Goal: Task Accomplishment & Management: Complete application form

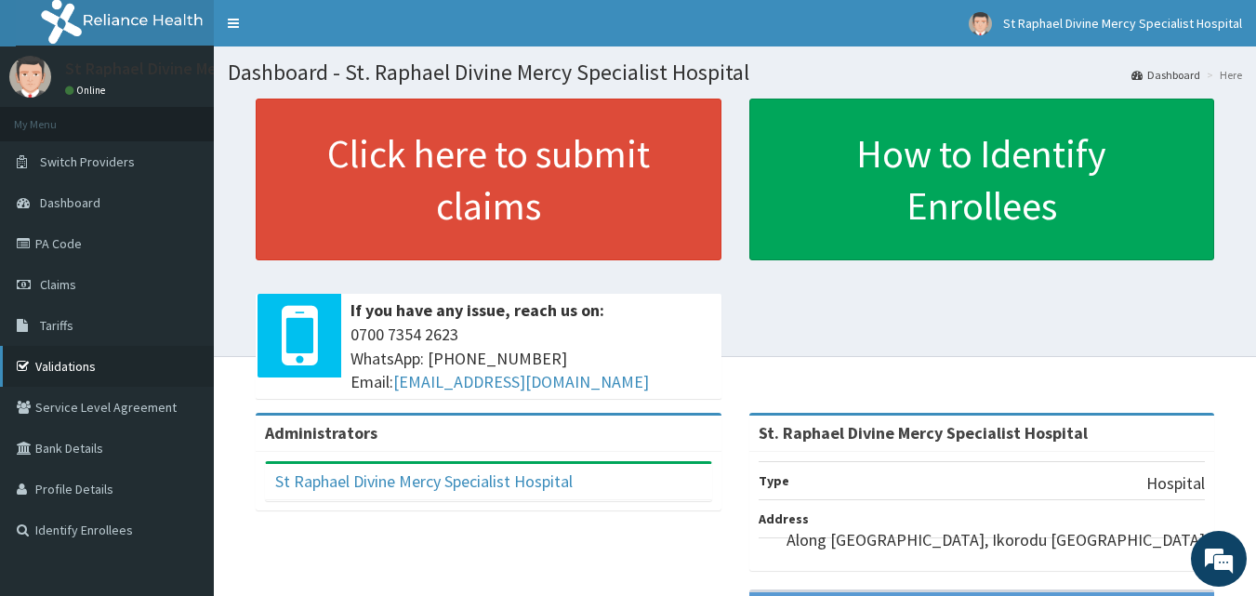
click at [65, 366] on link "Validations" at bounding box center [107, 366] width 214 height 41
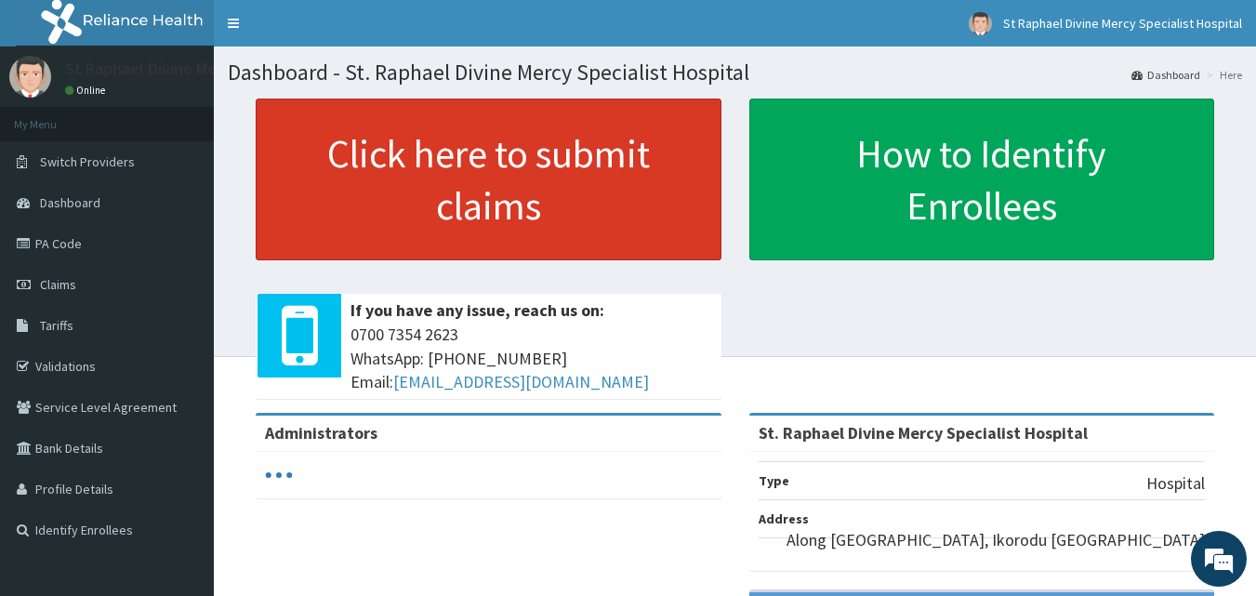
click at [388, 146] on link "Click here to submit claims" at bounding box center [489, 180] width 466 height 162
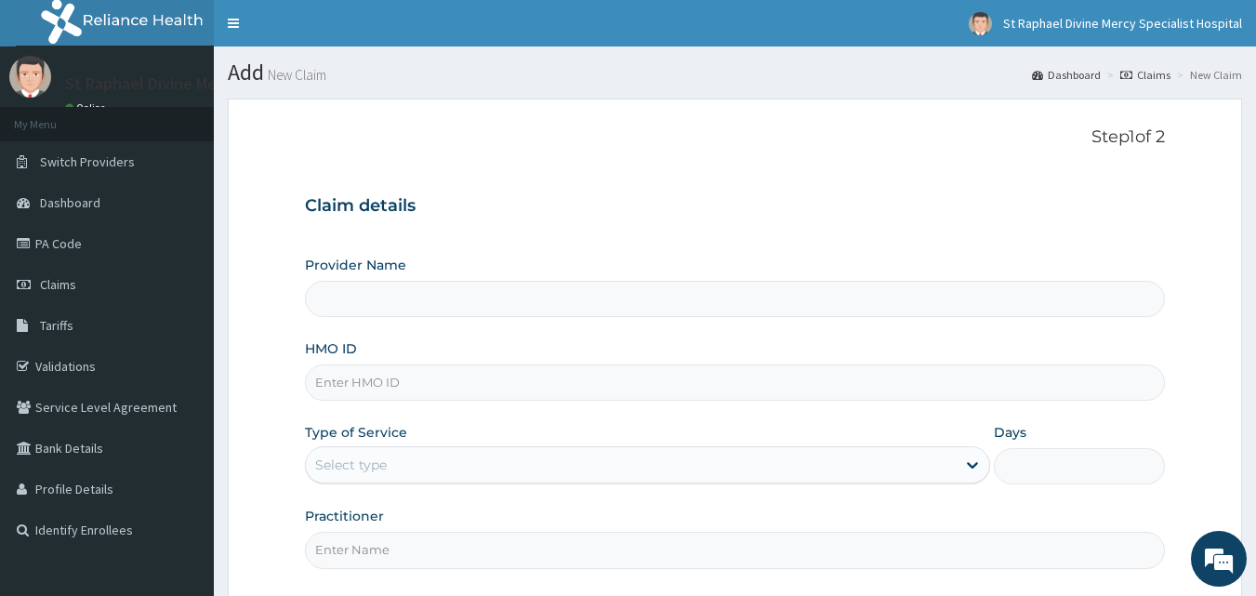
click at [398, 386] on input "HMO ID" at bounding box center [735, 382] width 861 height 36
type input "St. Raphael Divine Mercy Specialist Hospital"
type input "cyu/10029/B"
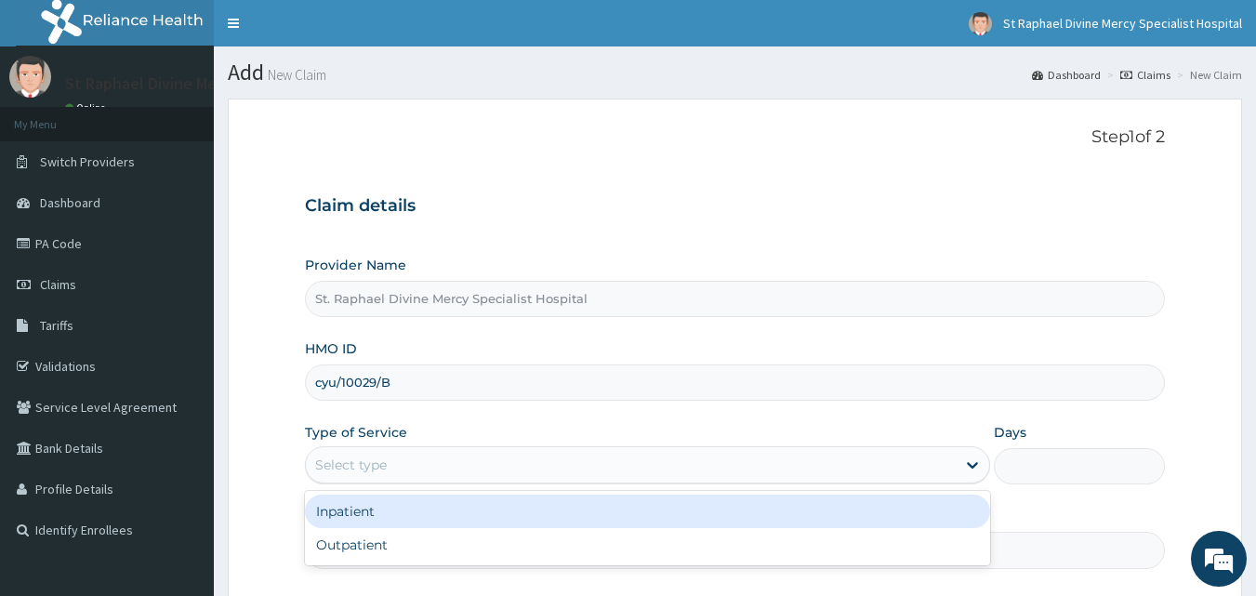
click at [393, 472] on div "Select type" at bounding box center [631, 465] width 650 height 30
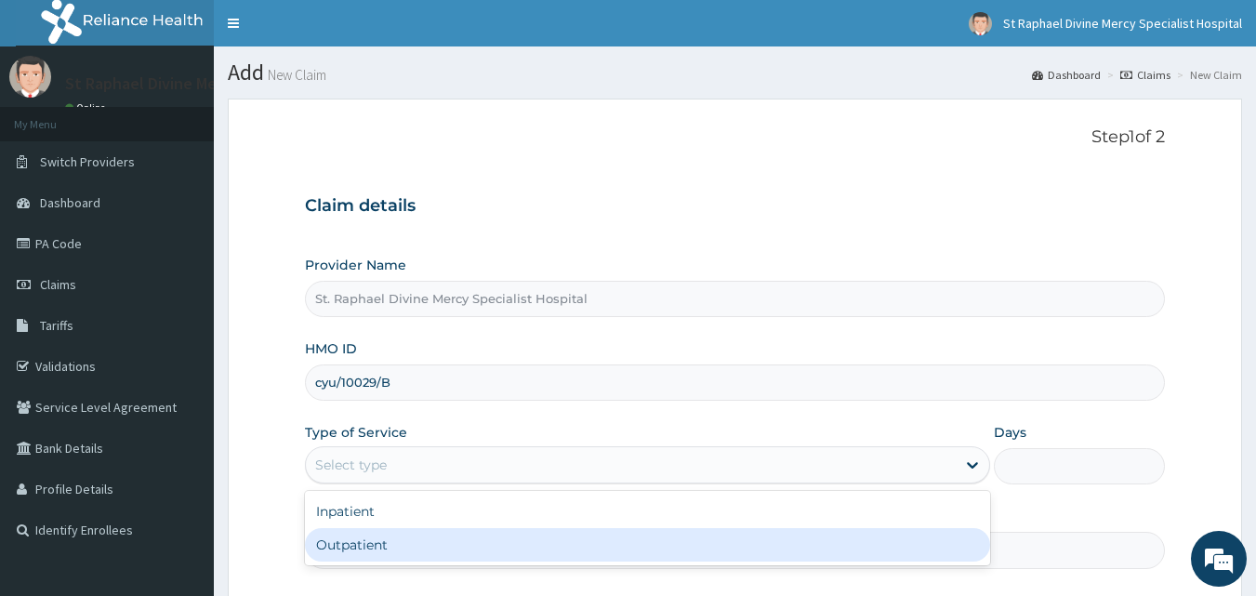
drag, startPoint x: 386, startPoint y: 542, endPoint x: 392, endPoint y: 477, distance: 65.4
click at [388, 542] on div "Outpatient" at bounding box center [647, 544] width 685 height 33
type input "1"
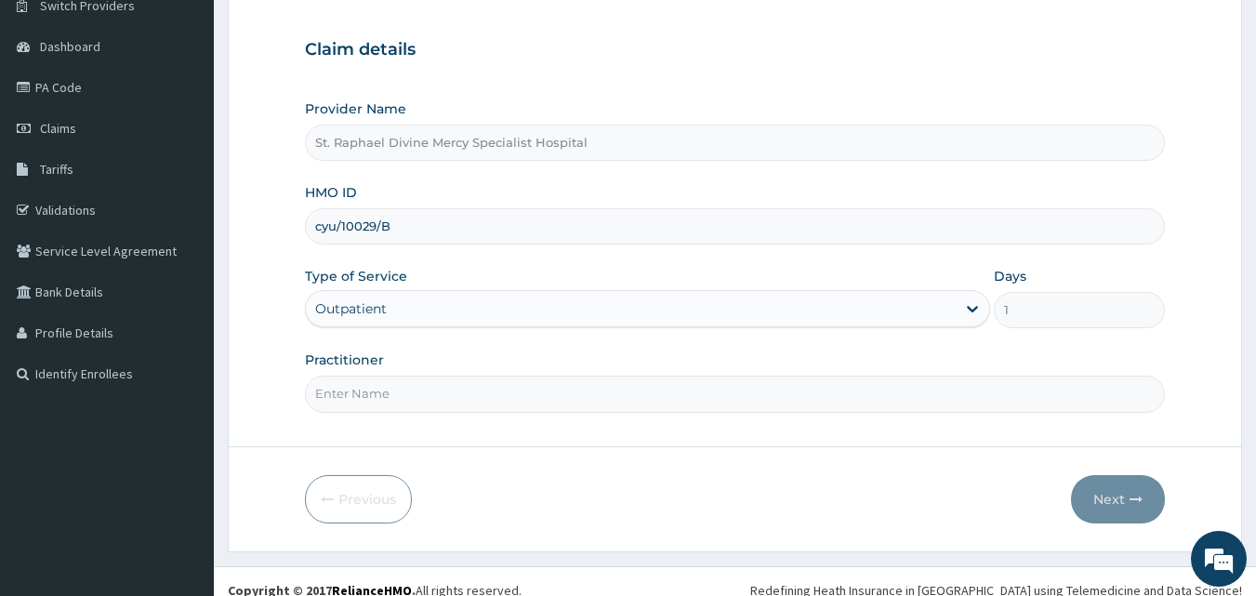
scroll to position [174, 0]
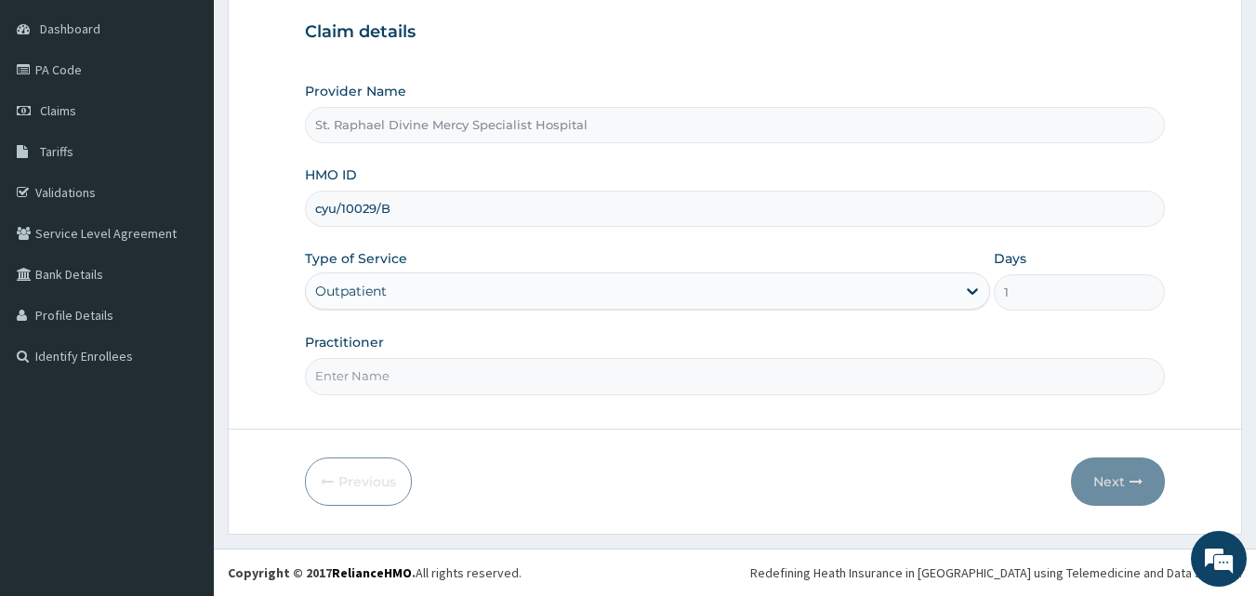
click at [408, 380] on input "Practitioner" at bounding box center [735, 376] width 861 height 36
type input "d"
type input "Dr. Otutoaja"
click at [1118, 481] on button "Next" at bounding box center [1118, 481] width 94 height 48
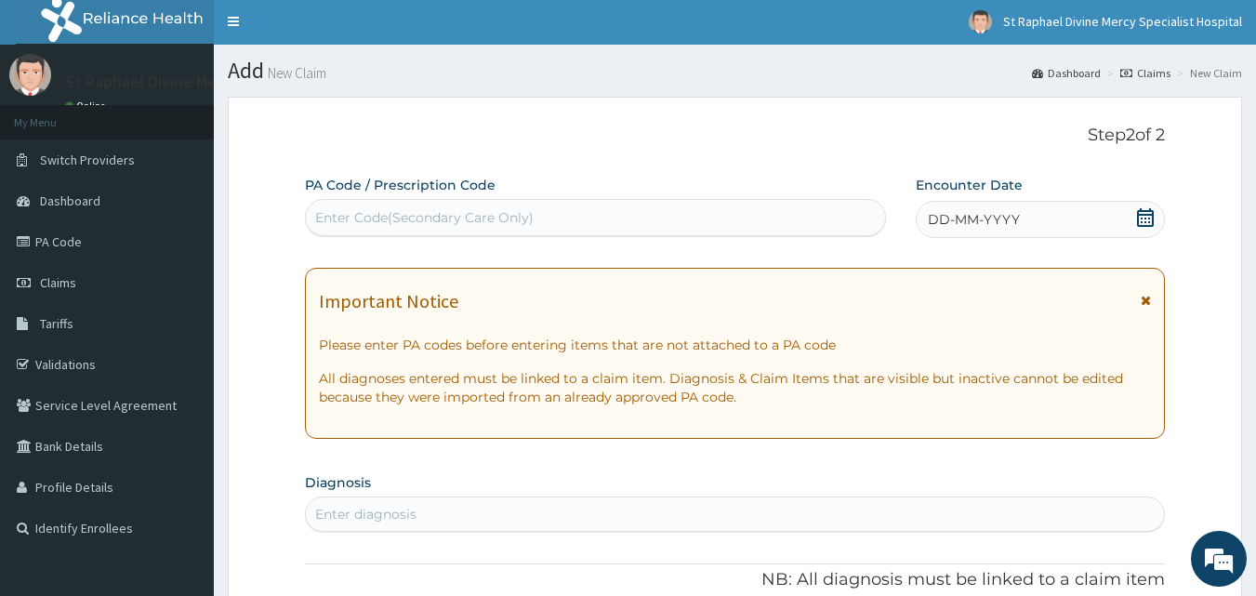
scroll to position [0, 0]
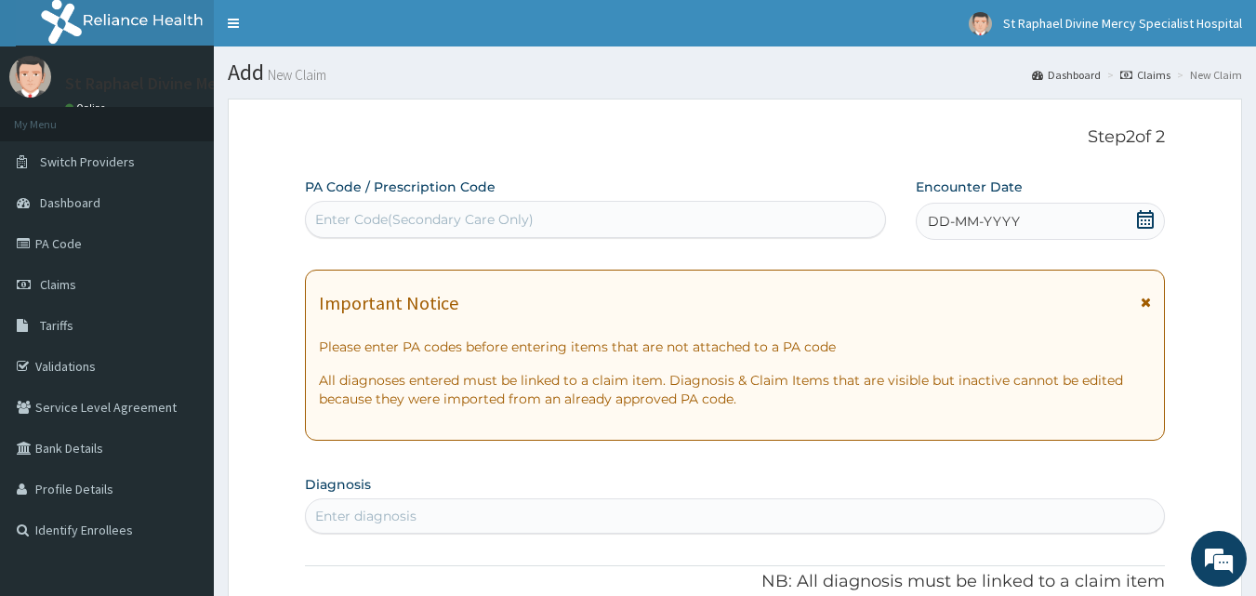
click at [705, 212] on div "Enter Code(Secondary Care Only)" at bounding box center [596, 220] width 580 height 30
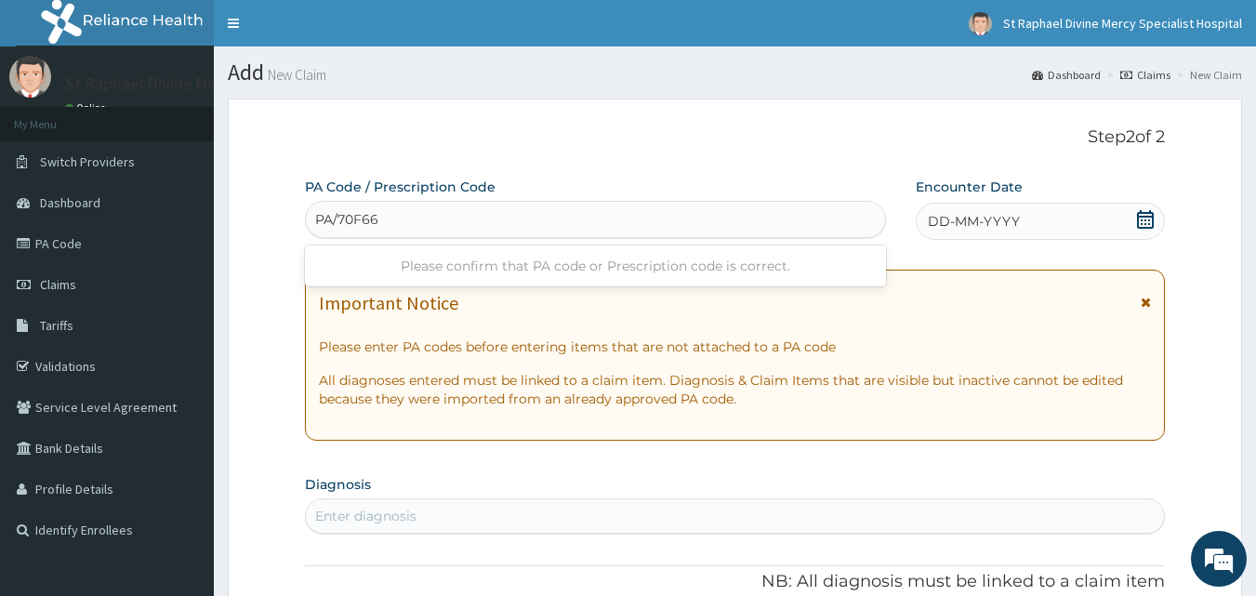
type input "PA/70F664"
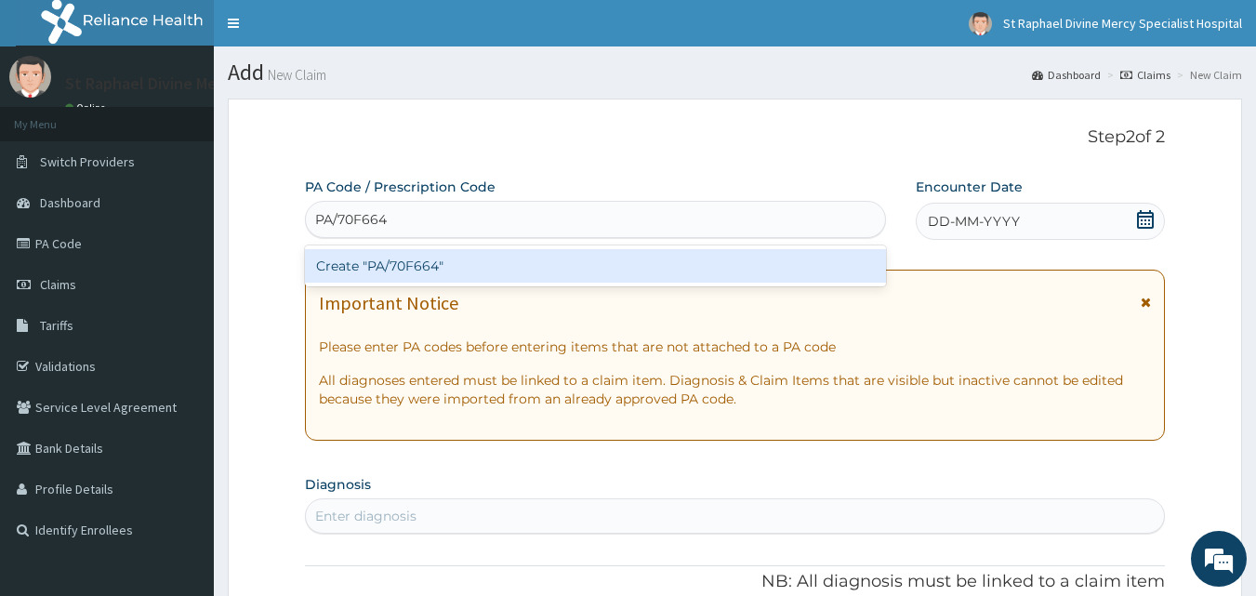
click at [415, 267] on div "Create "PA/70F664"" at bounding box center [596, 265] width 582 height 33
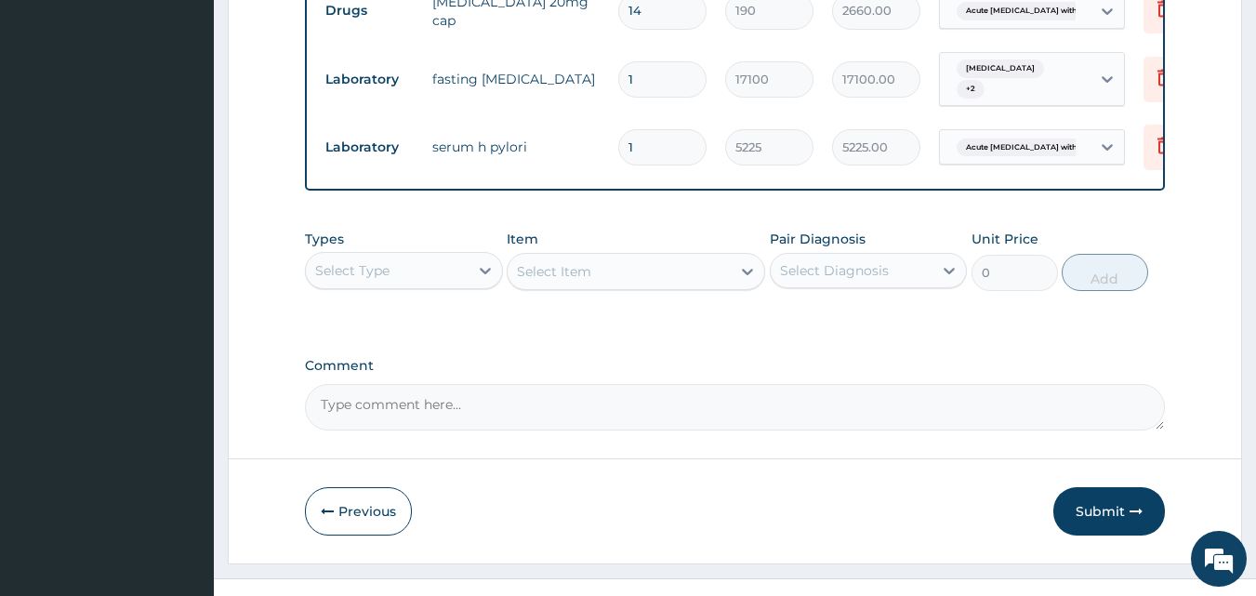
scroll to position [943, 0]
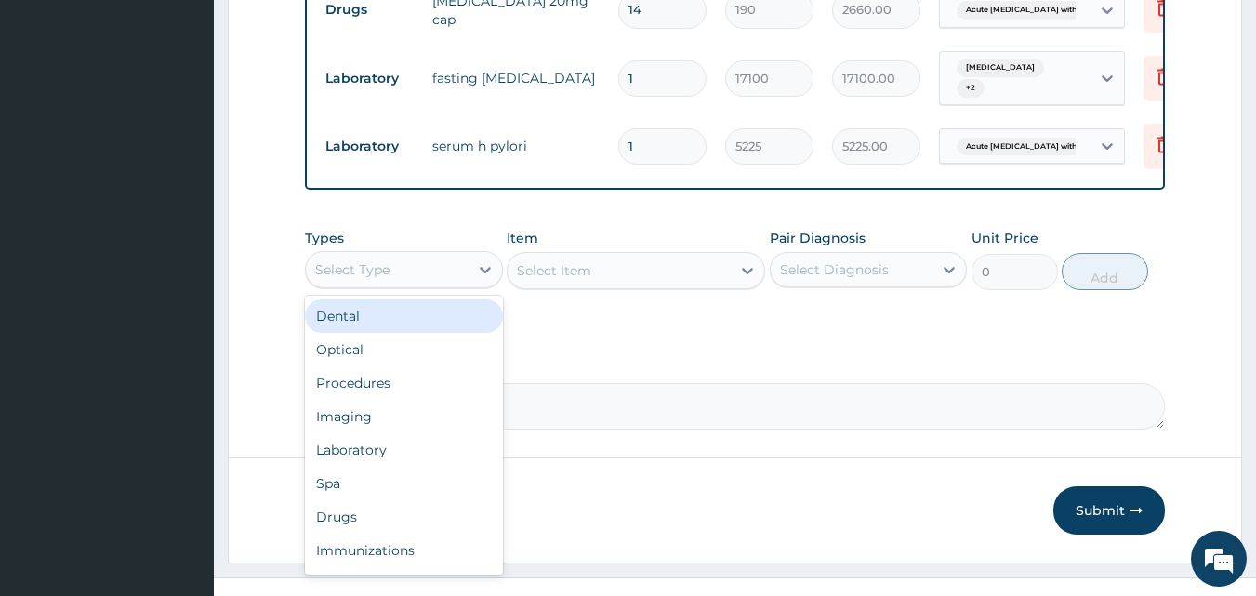
click at [456, 255] on div "Select Type" at bounding box center [387, 270] width 163 height 30
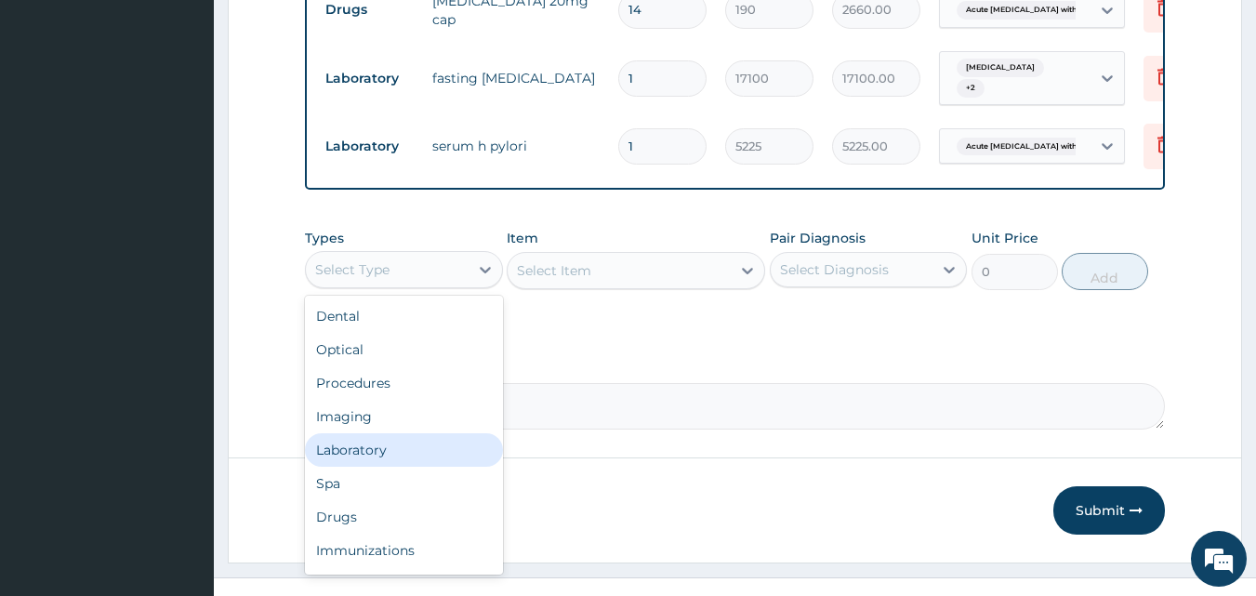
click at [427, 433] on div "Laboratory" at bounding box center [404, 449] width 198 height 33
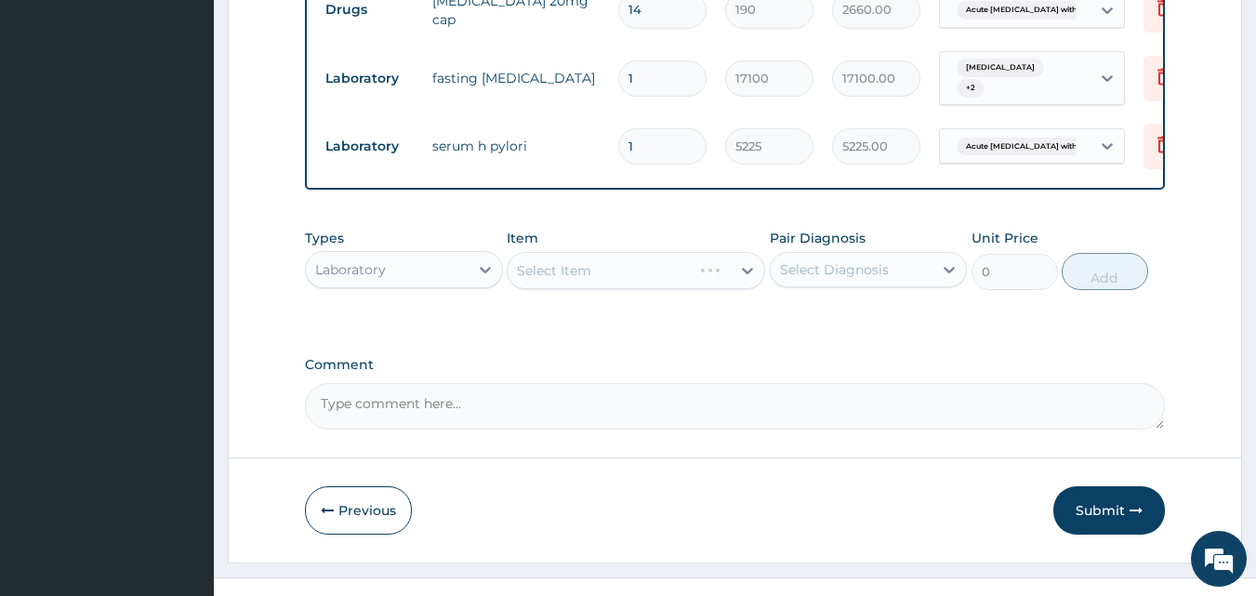
click at [522, 252] on div "Select Item" at bounding box center [636, 270] width 258 height 37
click at [523, 261] on div "Select Item" at bounding box center [554, 270] width 74 height 19
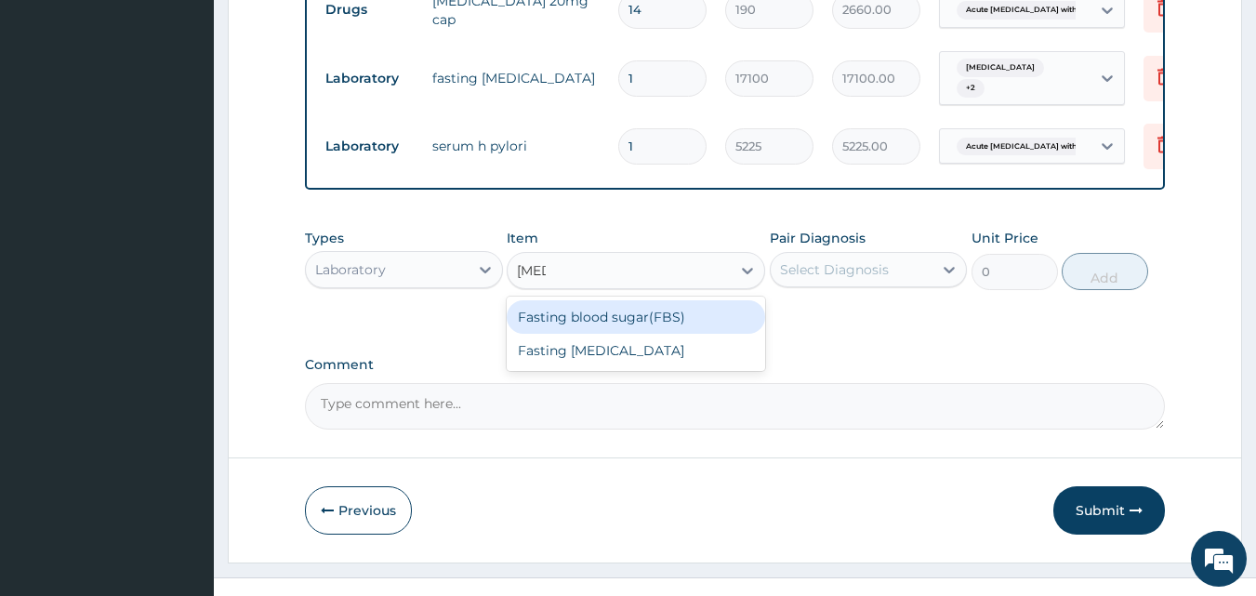
type input "fasting"
click at [582, 300] on div "Fasting blood sugar(FBS)" at bounding box center [636, 316] width 258 height 33
type input "950"
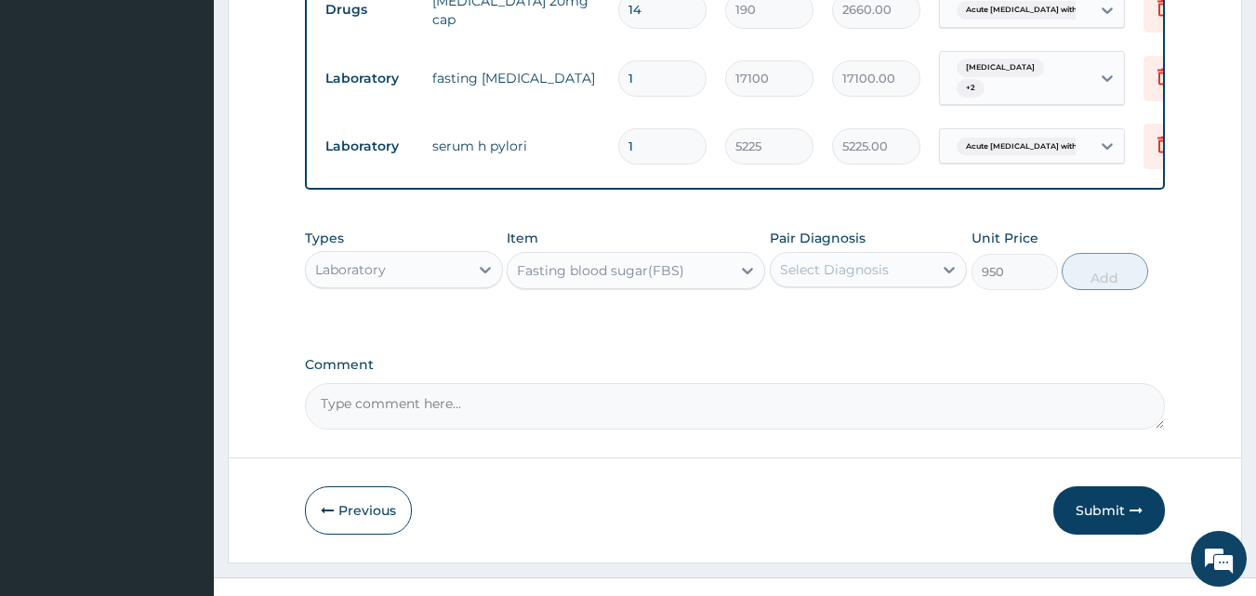
click at [784, 260] on div "Select Diagnosis" at bounding box center [834, 269] width 109 height 19
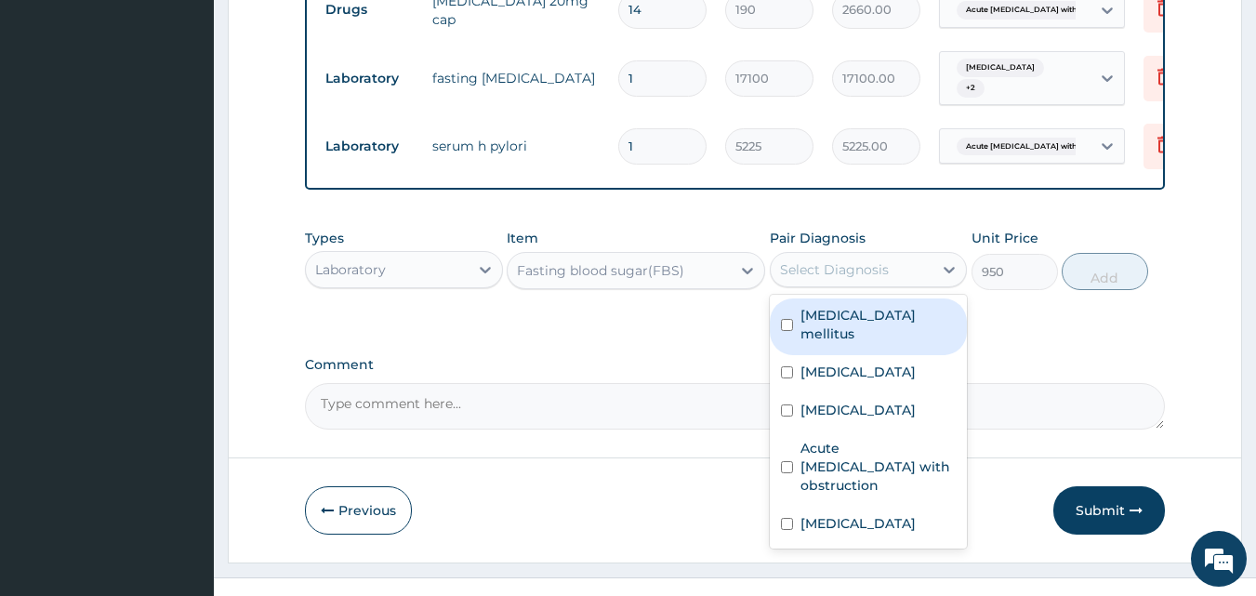
click at [787, 319] on input "checkbox" at bounding box center [787, 325] width 12 height 12
checkbox input "true"
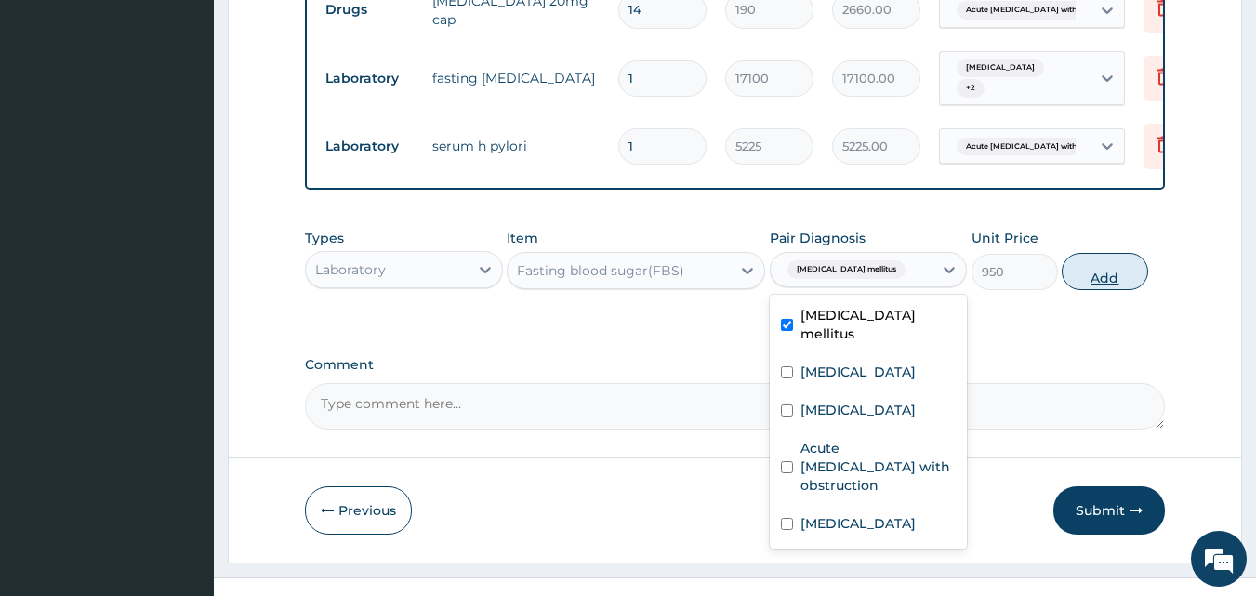
click at [1108, 253] on button "Add" at bounding box center [1105, 271] width 86 height 37
type input "0"
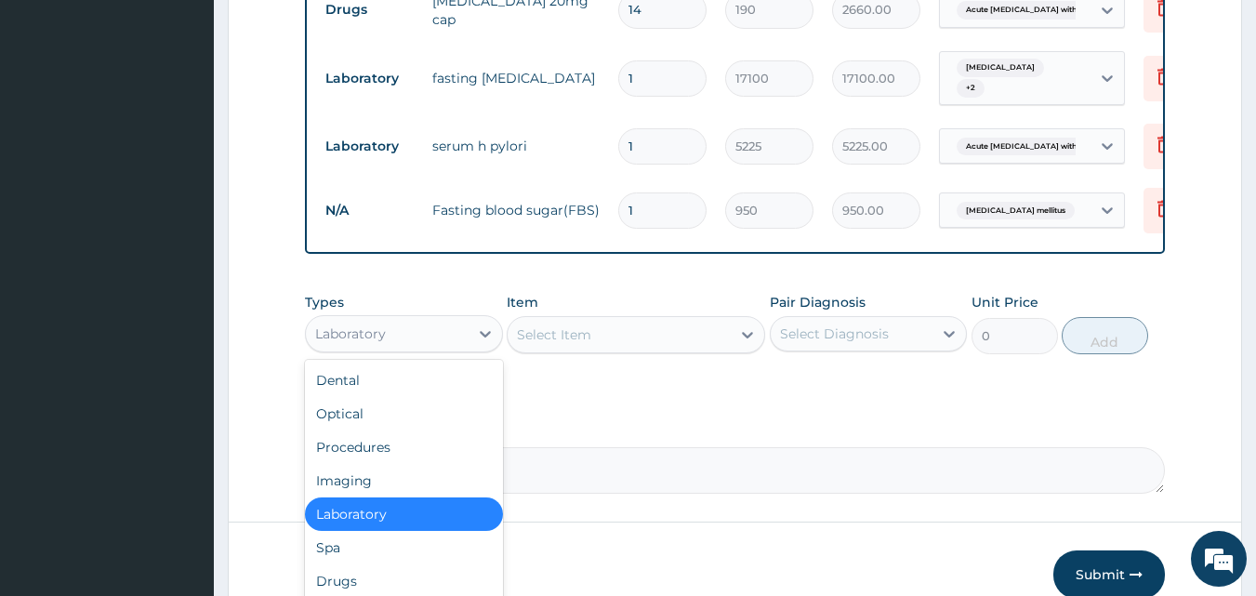
click at [394, 319] on div "Laboratory" at bounding box center [387, 334] width 163 height 30
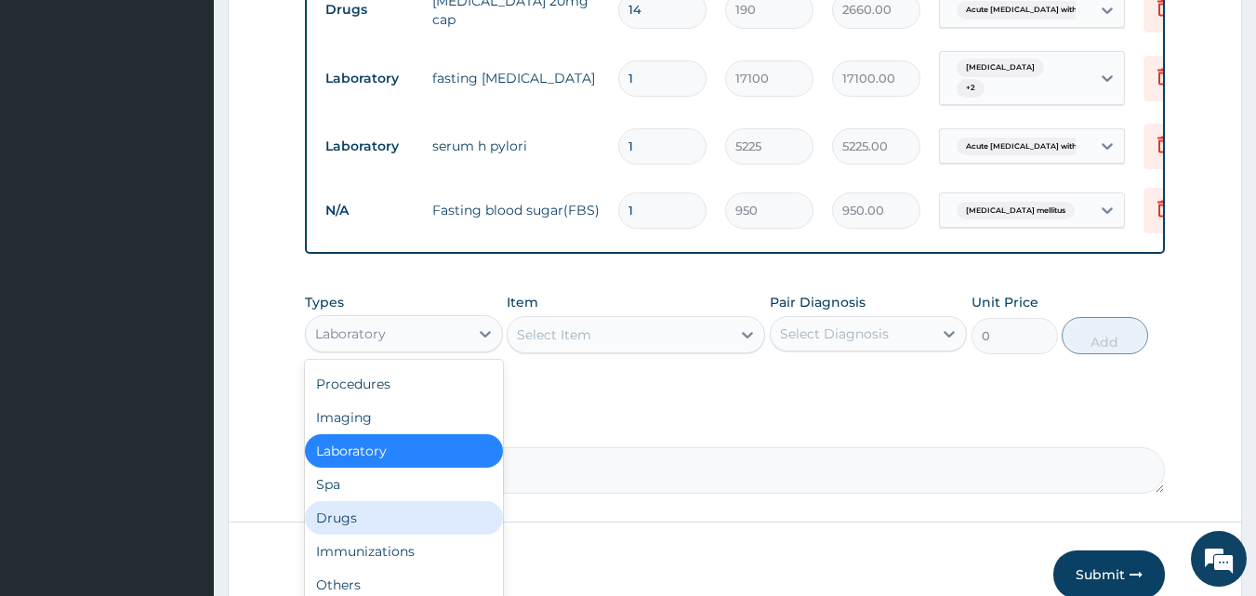
click at [389, 501] on div "Drugs" at bounding box center [404, 517] width 198 height 33
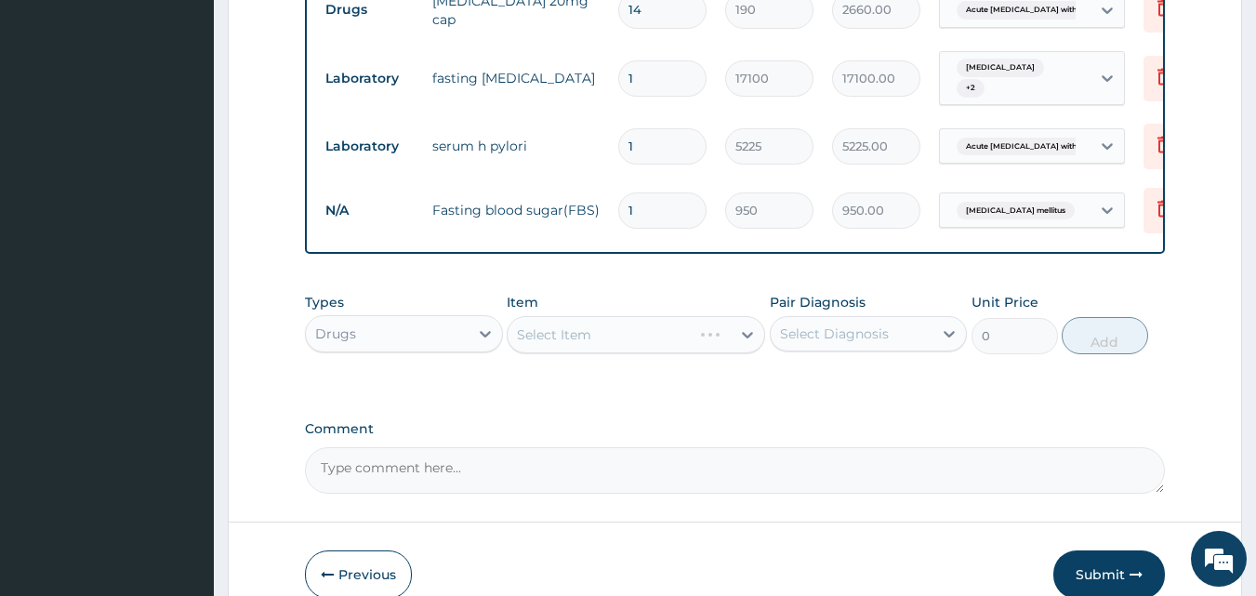
click at [517, 316] on div "Select Item" at bounding box center [636, 334] width 258 height 37
click at [520, 316] on div "Select Item" at bounding box center [636, 334] width 258 height 37
click at [521, 325] on div "Select Item" at bounding box center [554, 334] width 74 height 19
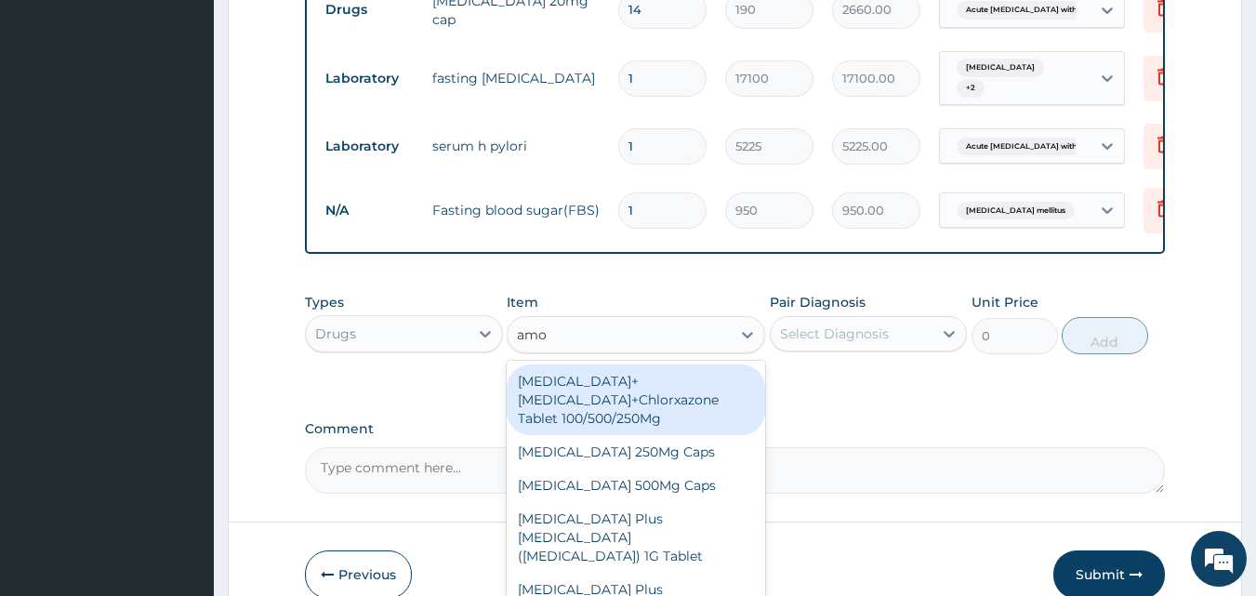
type input "amox"
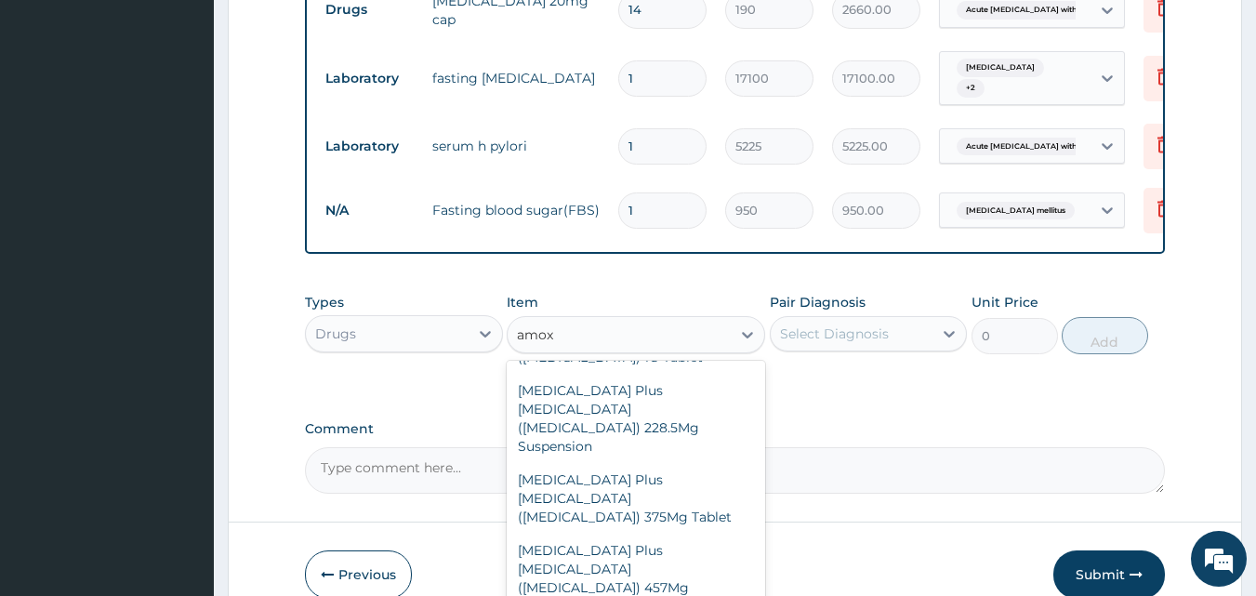
scroll to position [186, 0]
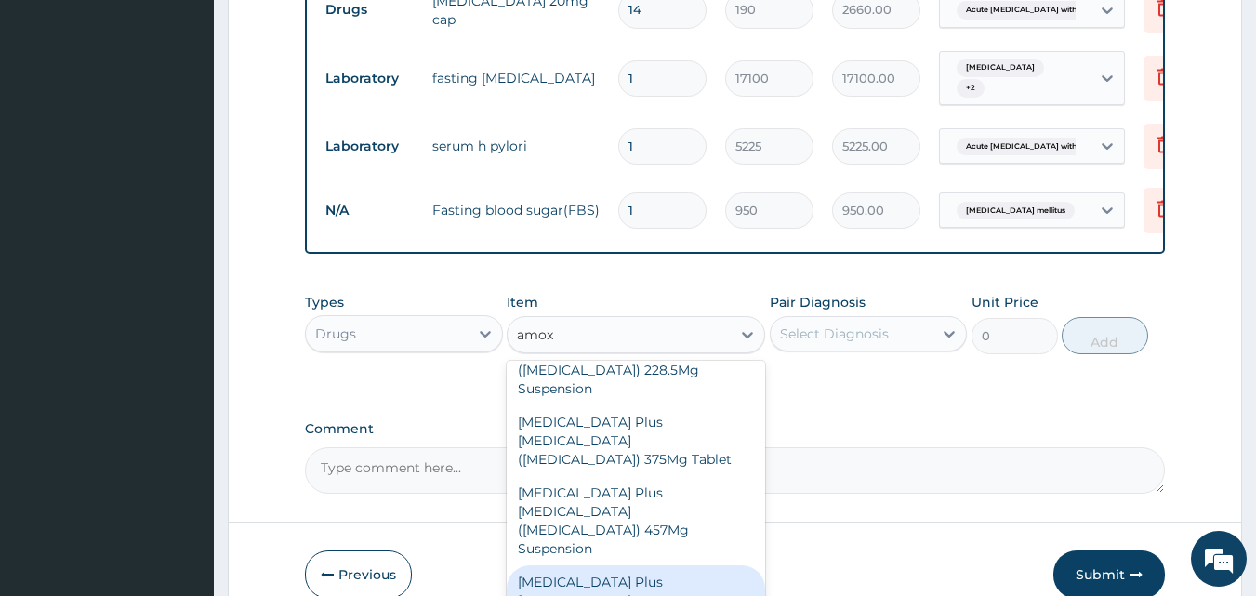
click at [675, 565] on div "Amoxycillin Plus Clavulanic Acid (Co-Amoxiclav) 625Mg Tablet" at bounding box center [636, 600] width 258 height 71
type input "522.5"
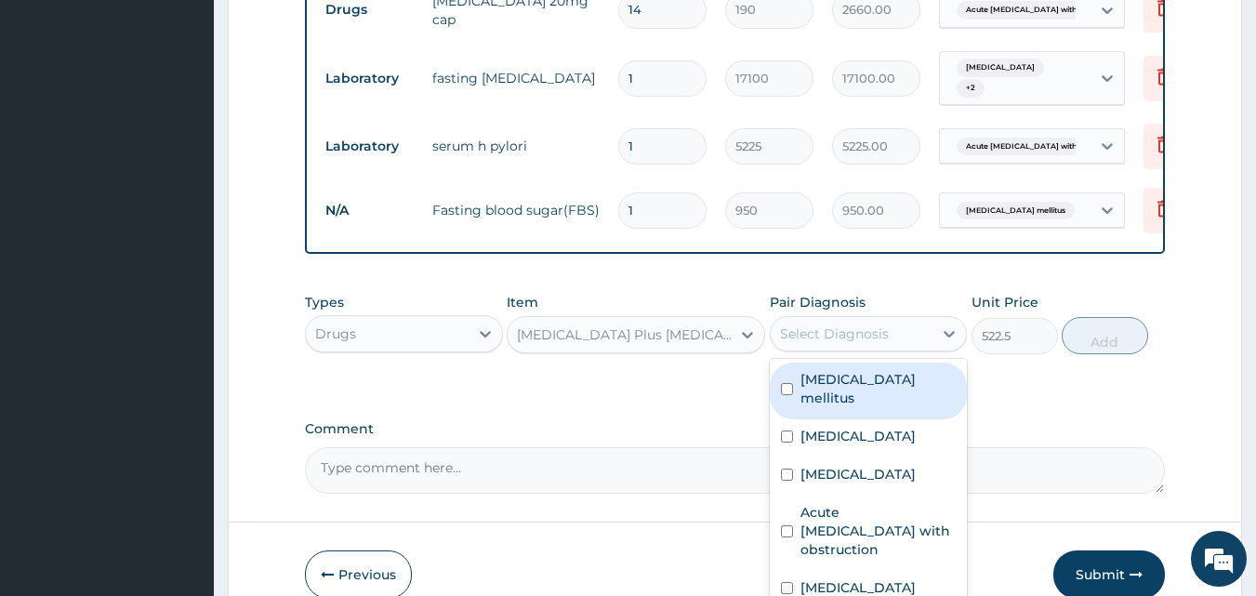
click at [775, 319] on div "Select Diagnosis" at bounding box center [852, 334] width 163 height 30
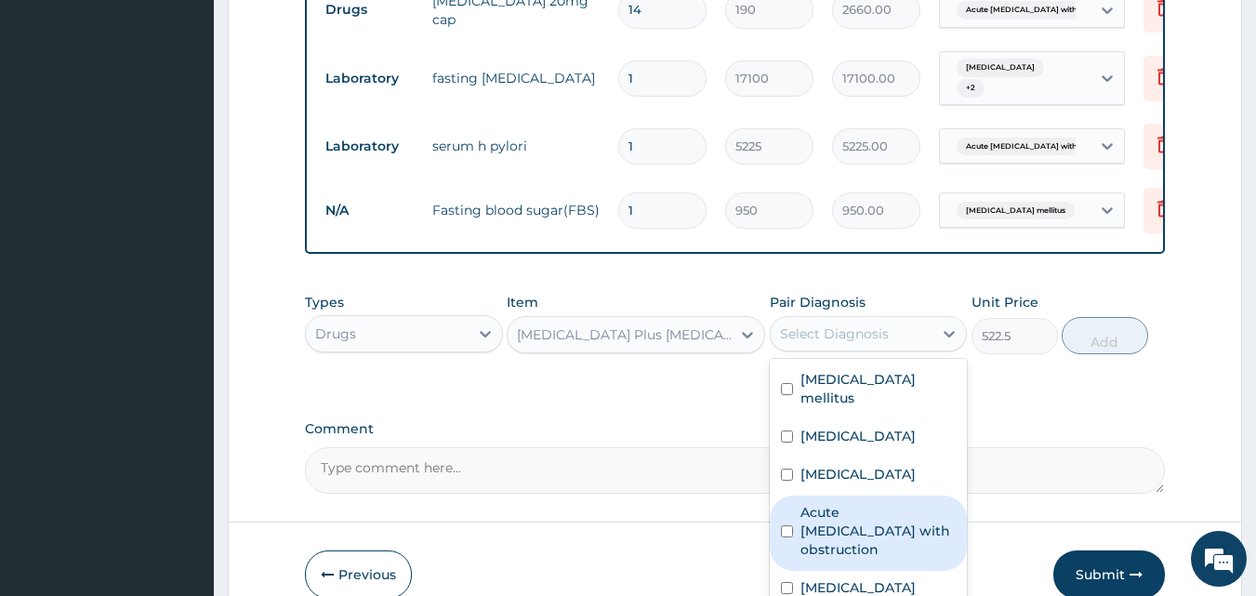
click at [785, 525] on input "checkbox" at bounding box center [787, 531] width 12 height 12
checkbox input "true"
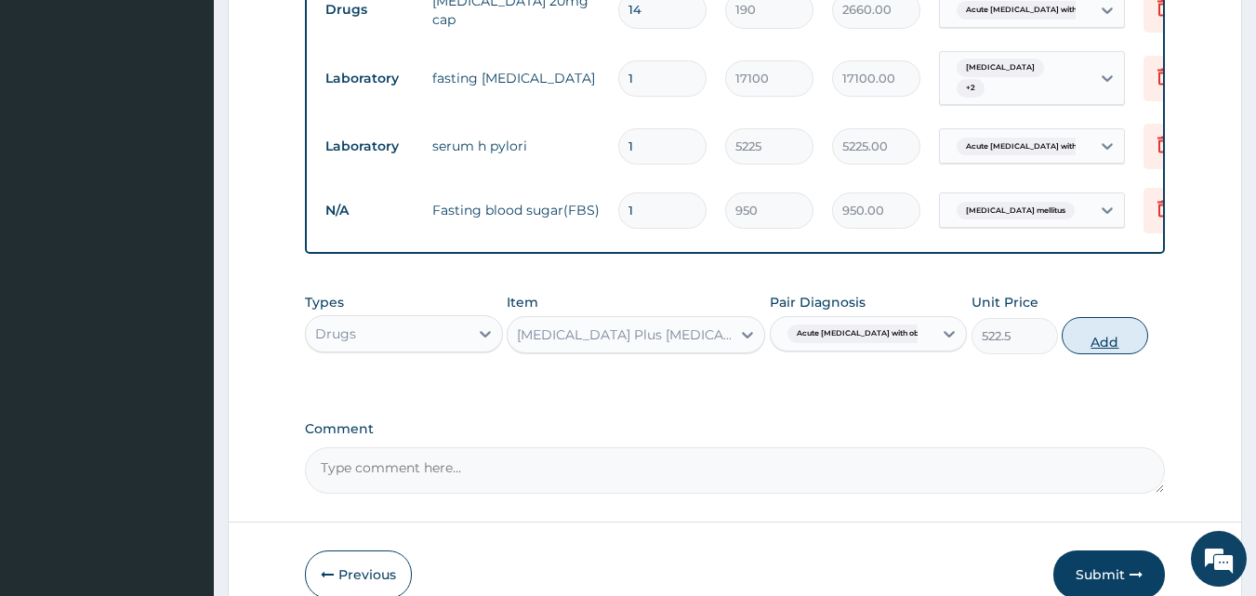
click at [1090, 317] on button "Add" at bounding box center [1105, 335] width 86 height 37
type input "0"
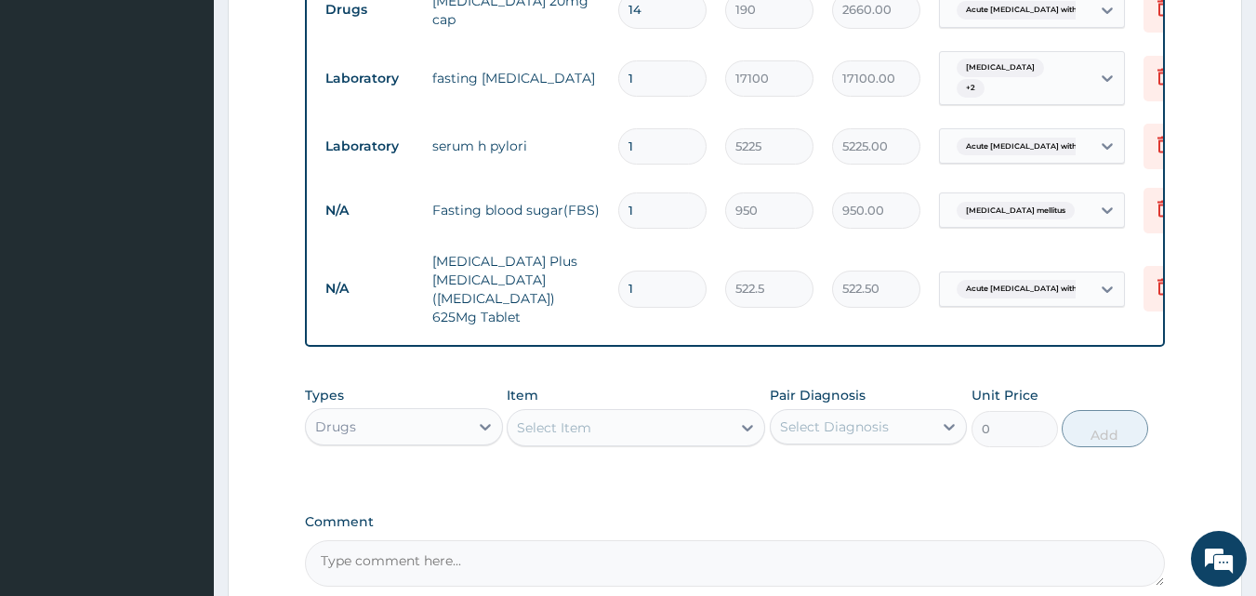
type input "14"
type input "7315.00"
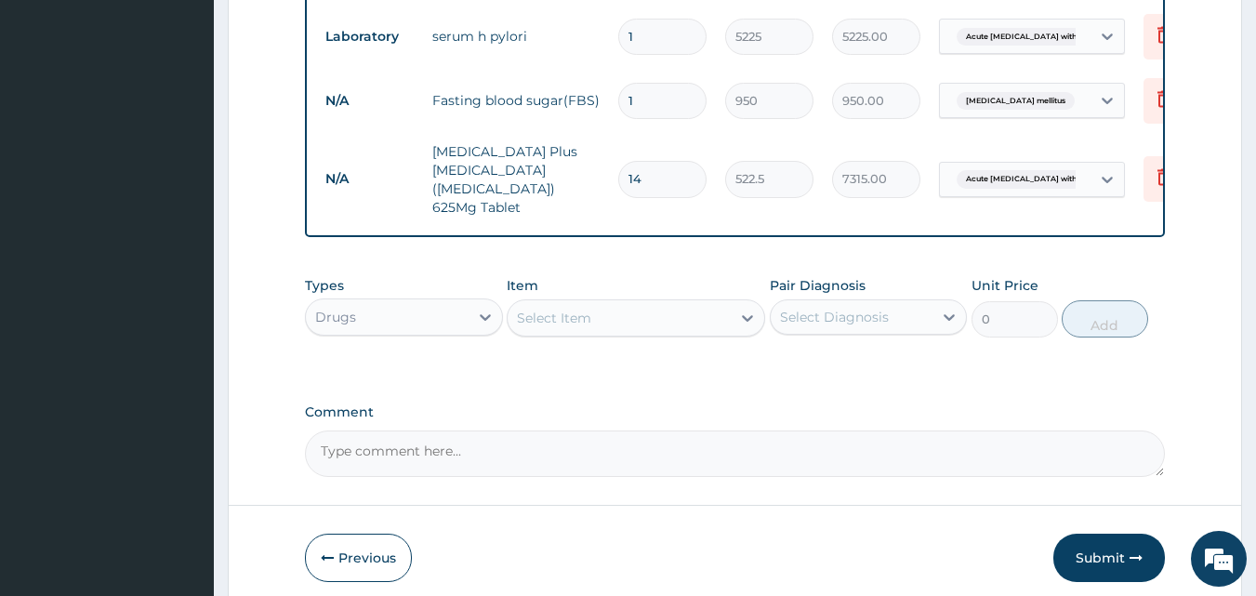
scroll to position [1081, 0]
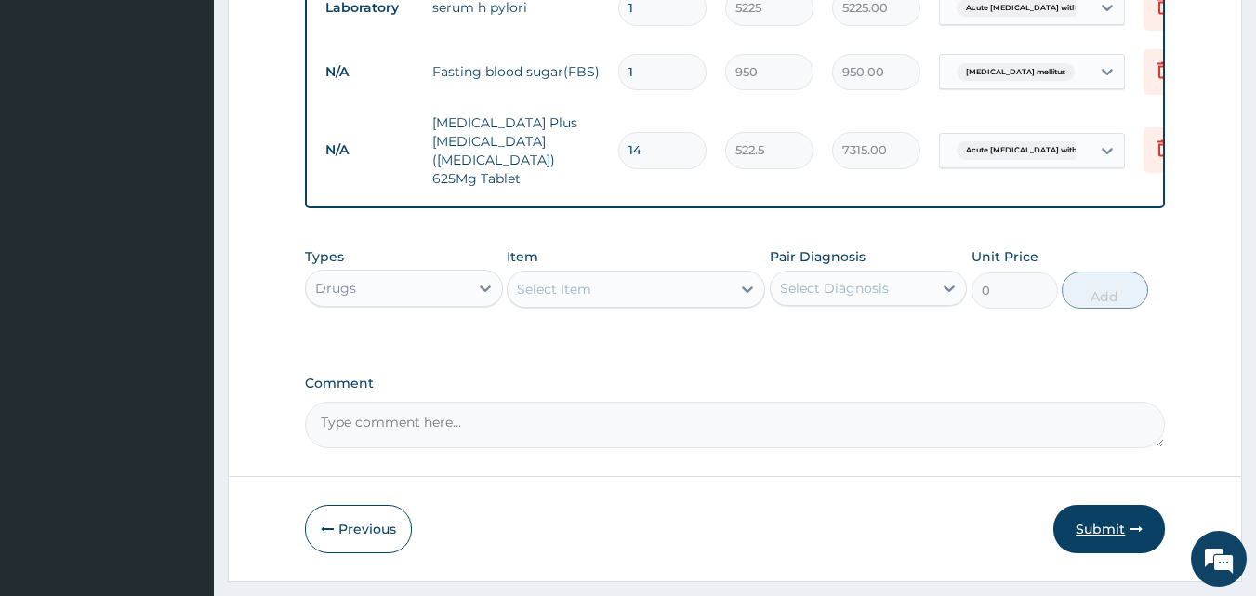
type input "14"
click at [1091, 505] on button "Submit" at bounding box center [1109, 529] width 112 height 48
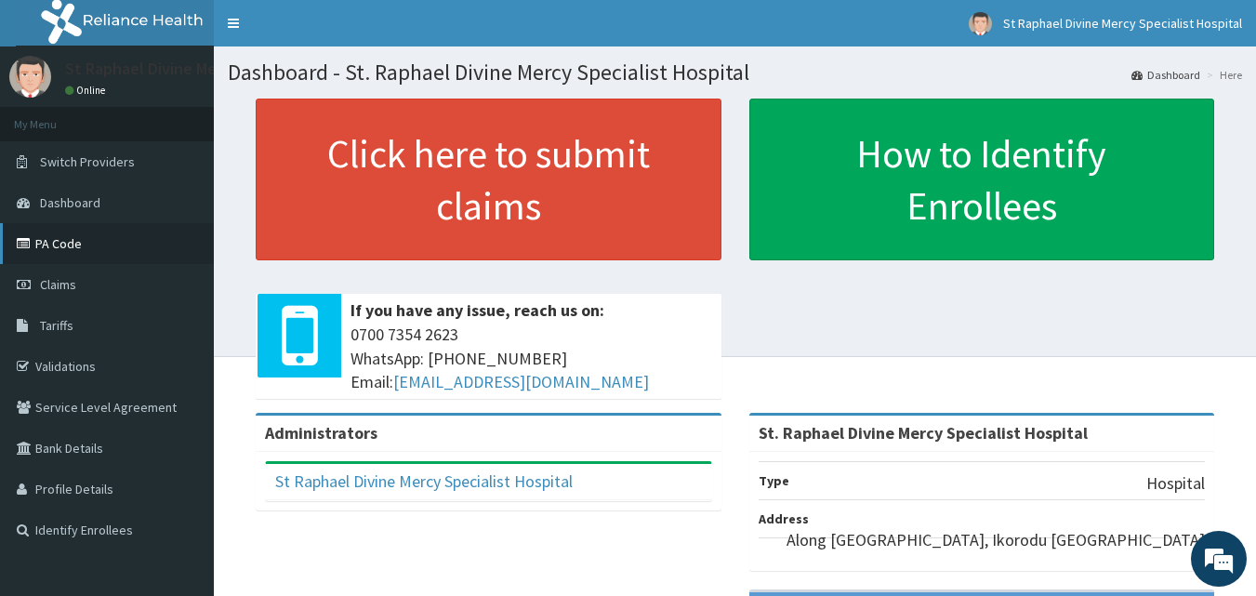
click at [65, 241] on link "PA Code" at bounding box center [107, 243] width 214 height 41
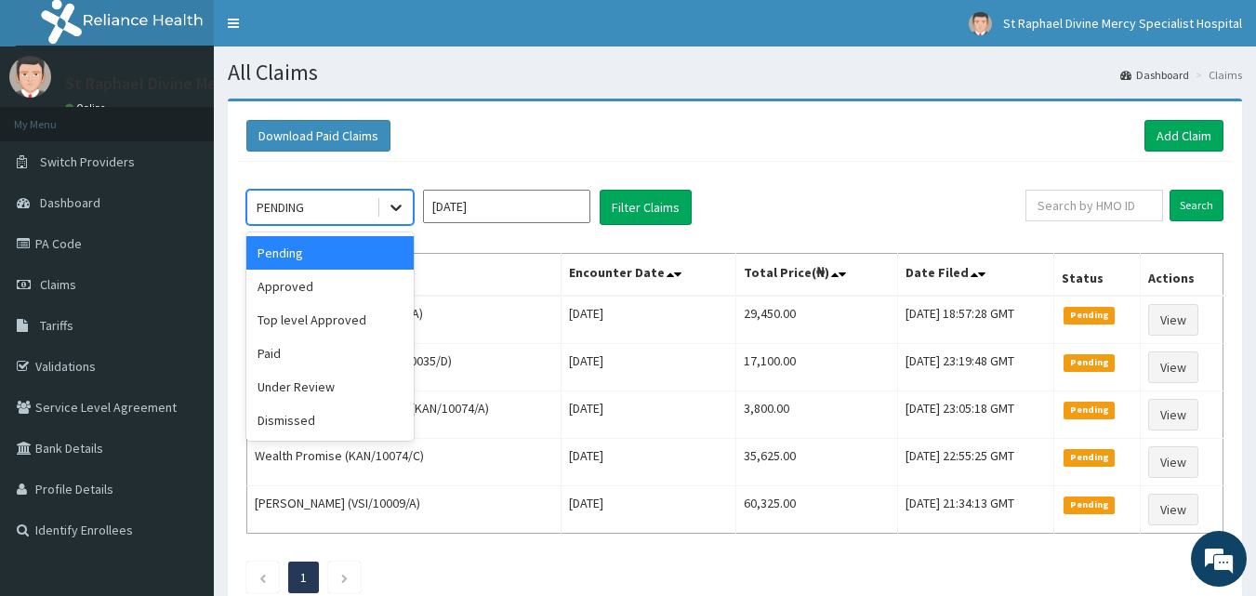
click at [396, 207] on icon at bounding box center [396, 207] width 19 height 19
click at [341, 284] on div "Approved" at bounding box center [329, 286] width 167 height 33
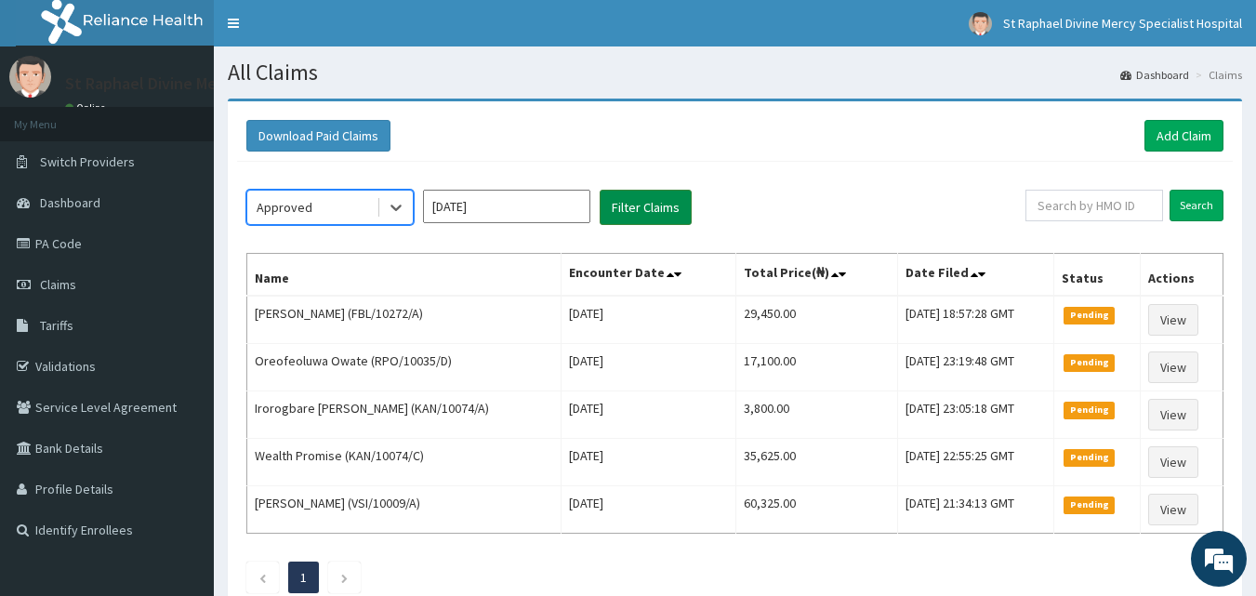
click at [633, 204] on button "Filter Claims" at bounding box center [646, 207] width 92 height 35
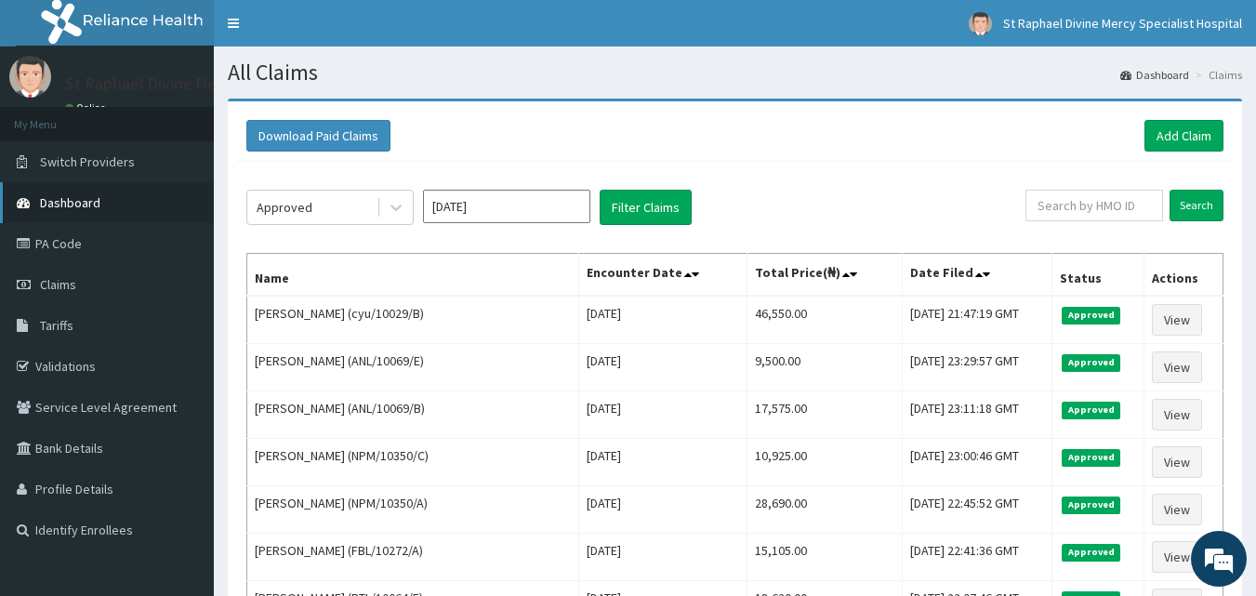
click at [66, 202] on span "Dashboard" at bounding box center [70, 202] width 60 height 17
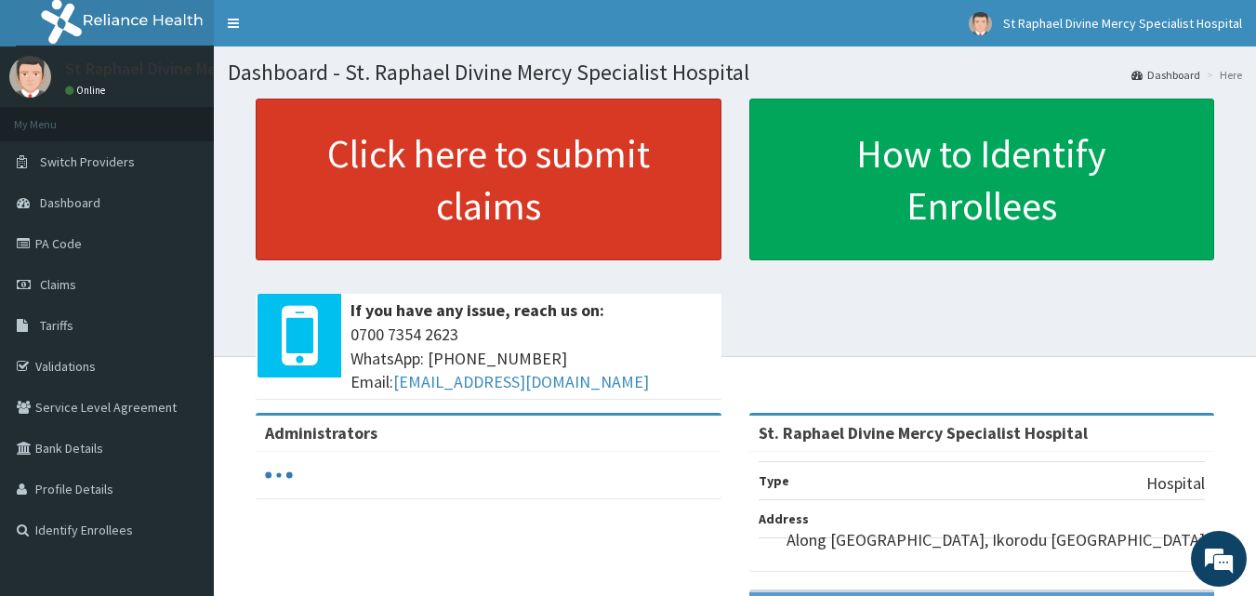
click at [409, 150] on link "Click here to submit claims" at bounding box center [489, 180] width 466 height 162
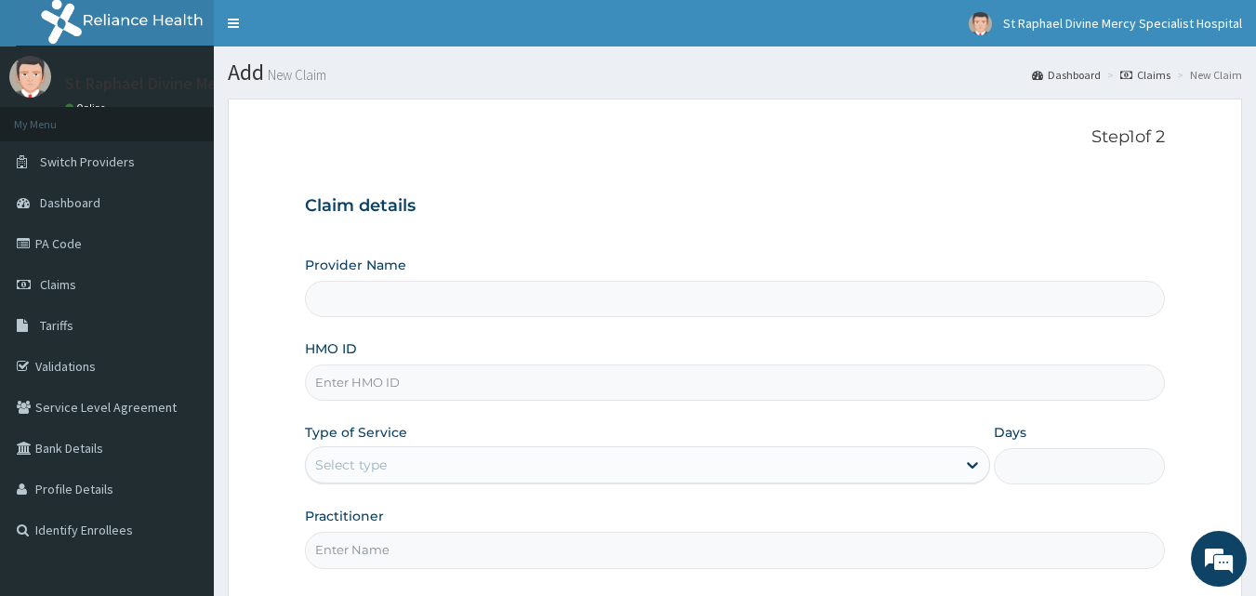
click at [418, 372] on input "HMO ID" at bounding box center [735, 382] width 861 height 36
type input "St. Raphael Divine Mercy Specialist Hospital"
type input "ENP/11521/B"
click at [365, 459] on div "Select type" at bounding box center [351, 465] width 72 height 19
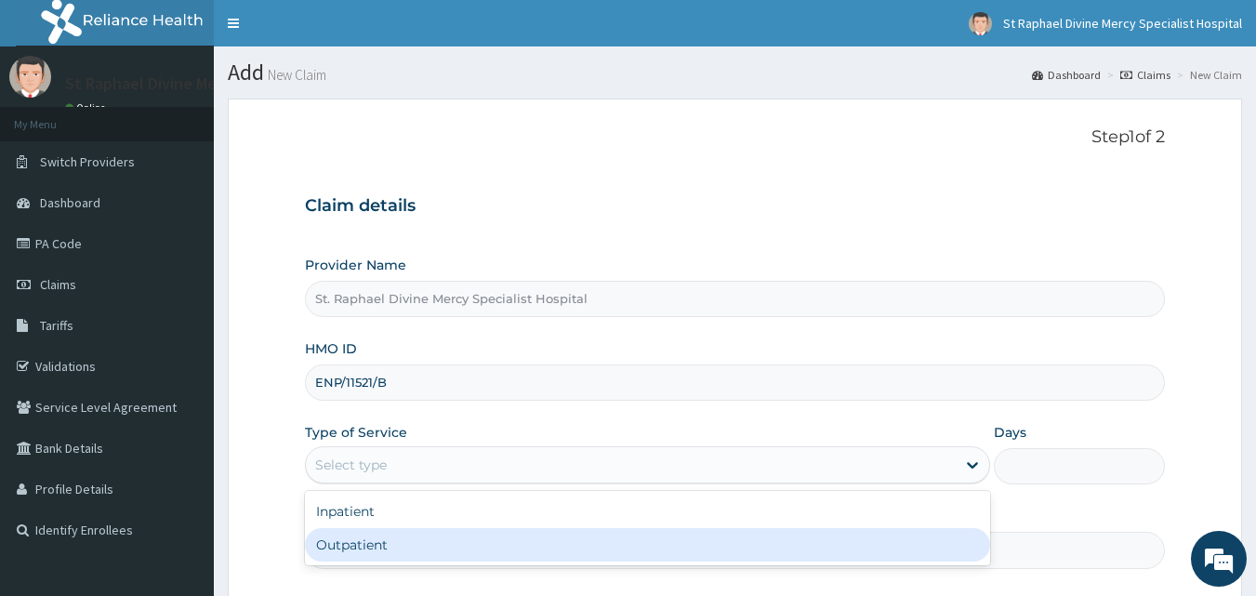
click at [357, 546] on div "Outpatient" at bounding box center [647, 544] width 685 height 33
type input "1"
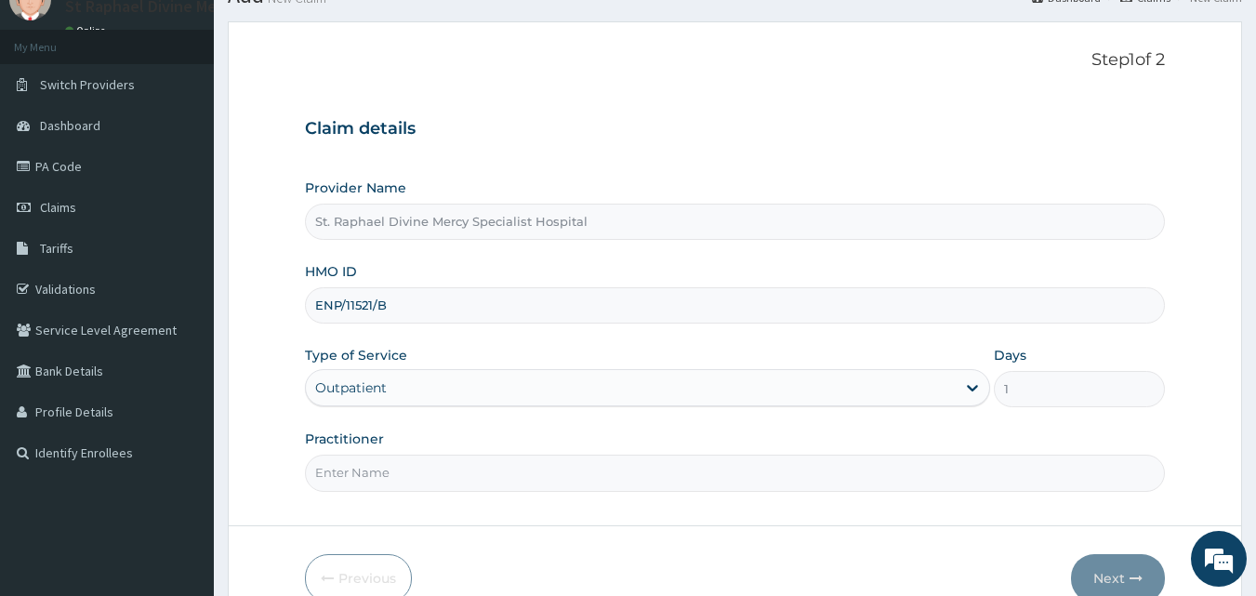
scroll to position [174, 0]
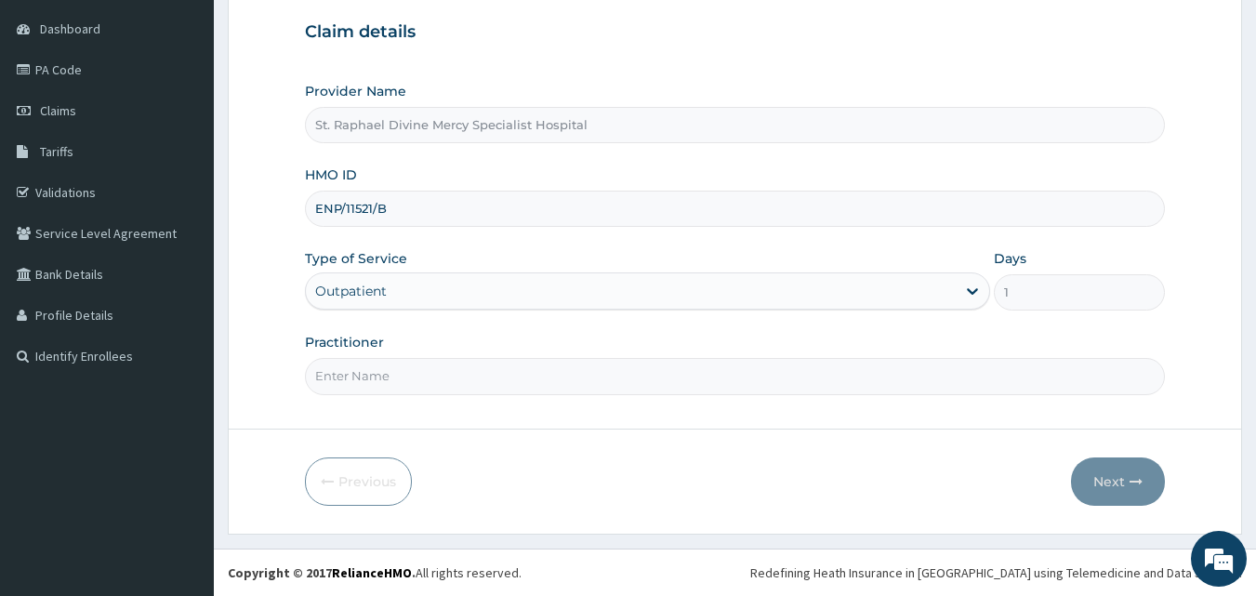
click at [363, 368] on input "Practitioner" at bounding box center [735, 376] width 861 height 36
type input "Dr Ogbonnaya"
click at [1103, 476] on button "Next" at bounding box center [1118, 481] width 94 height 48
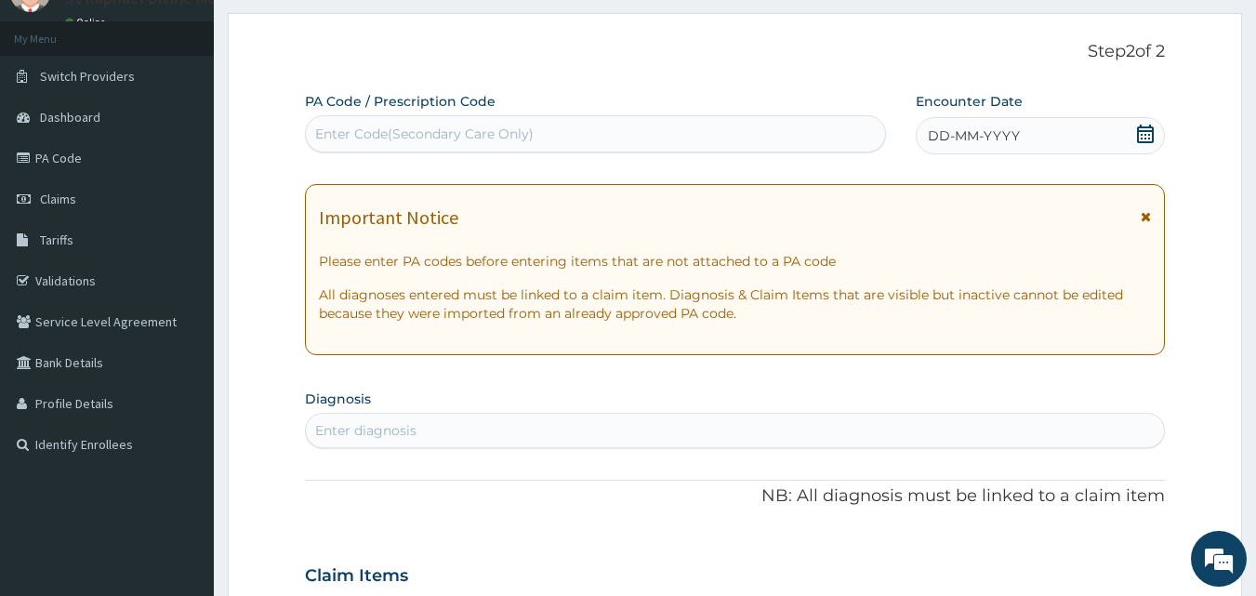
scroll to position [0, 0]
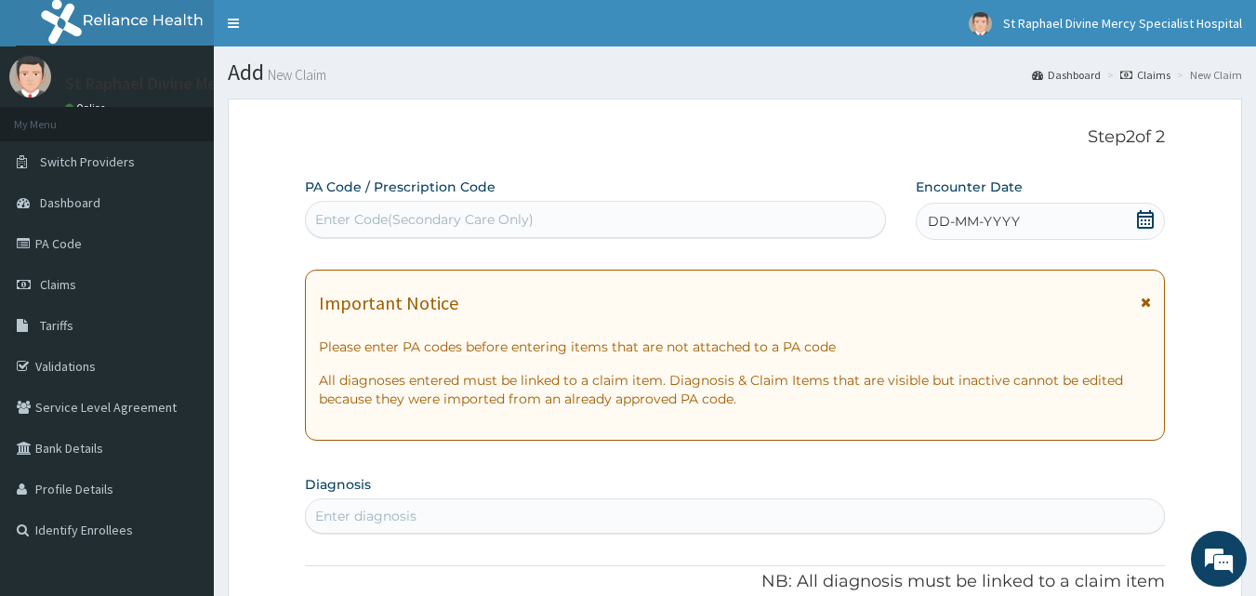
click at [467, 215] on div "Enter Code(Secondary Care Only)" at bounding box center [424, 219] width 218 height 19
click at [1140, 217] on icon at bounding box center [1145, 219] width 17 height 19
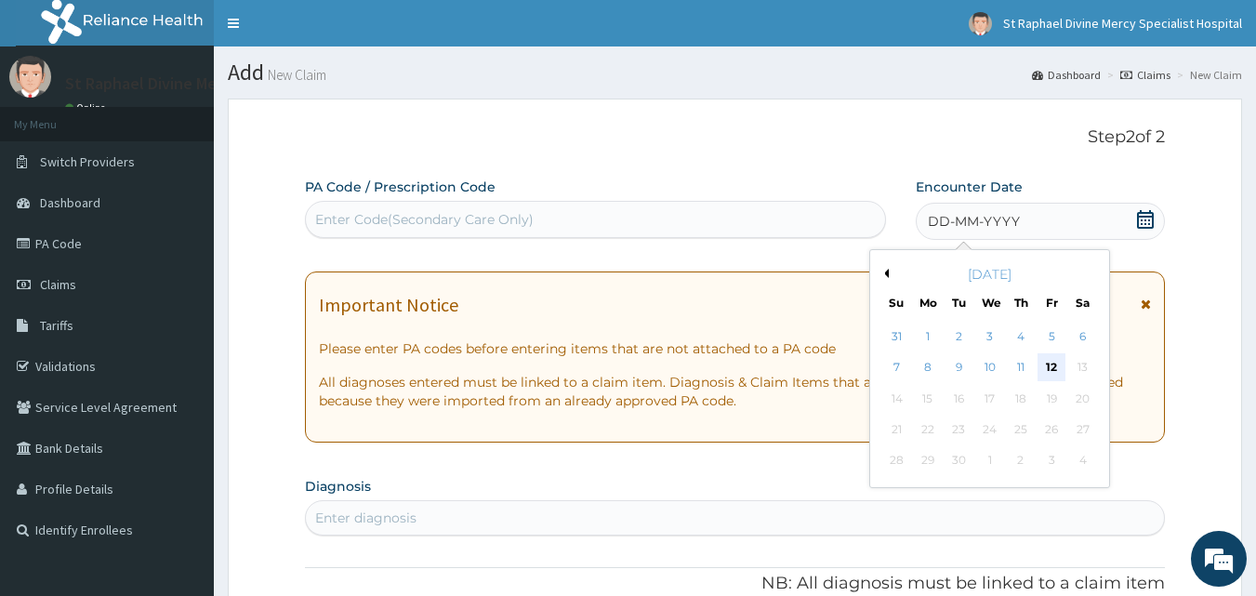
click at [1055, 364] on div "12" at bounding box center [1051, 368] width 28 height 28
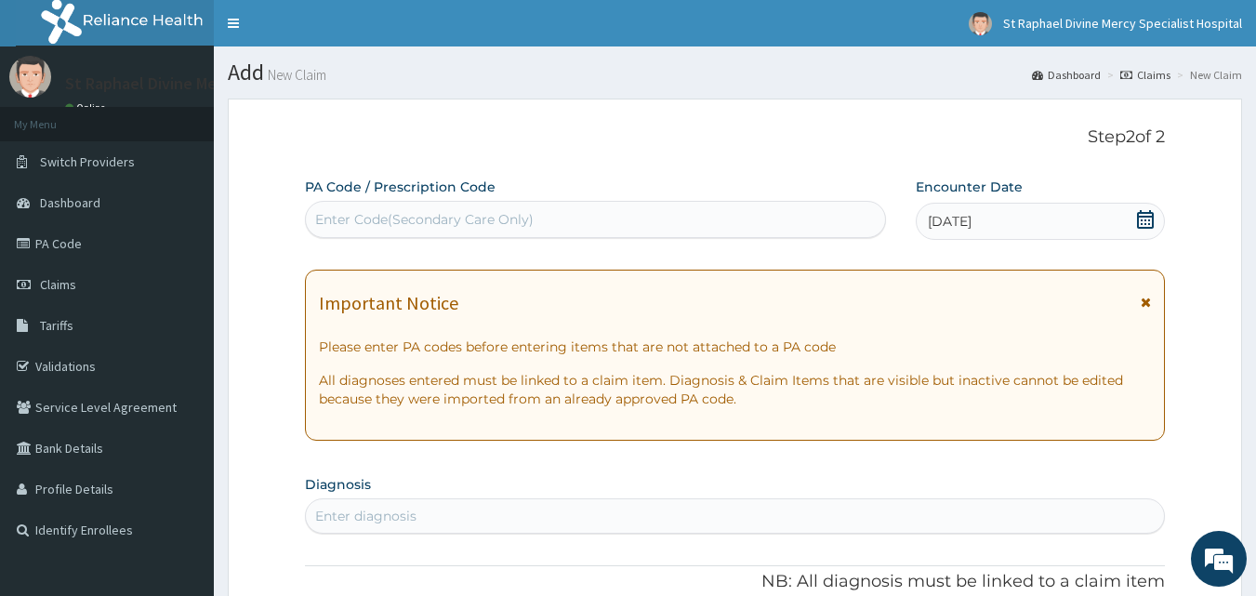
scroll to position [372, 0]
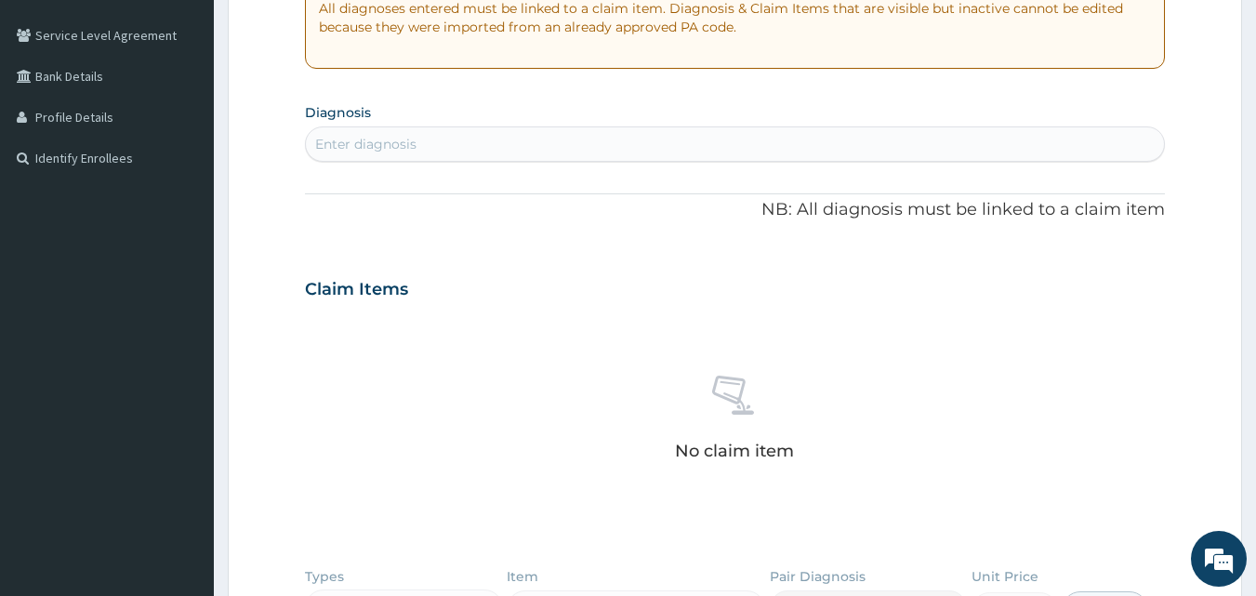
click at [448, 136] on div "Enter diagnosis" at bounding box center [735, 144] width 859 height 30
type input "urinary tract"
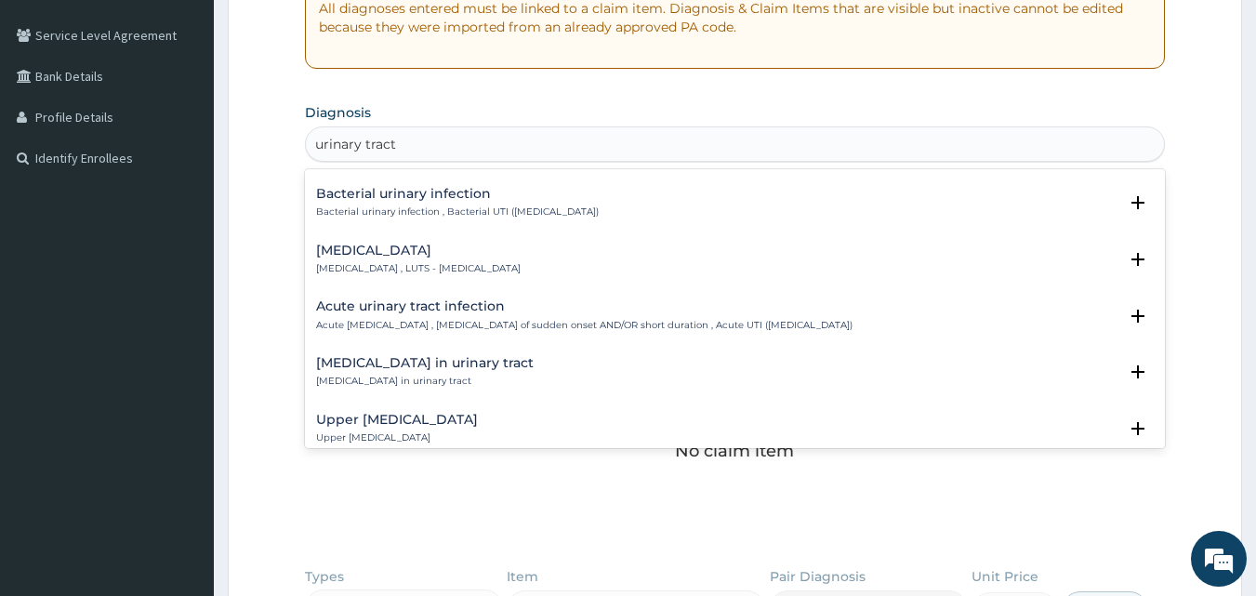
scroll to position [651, 0]
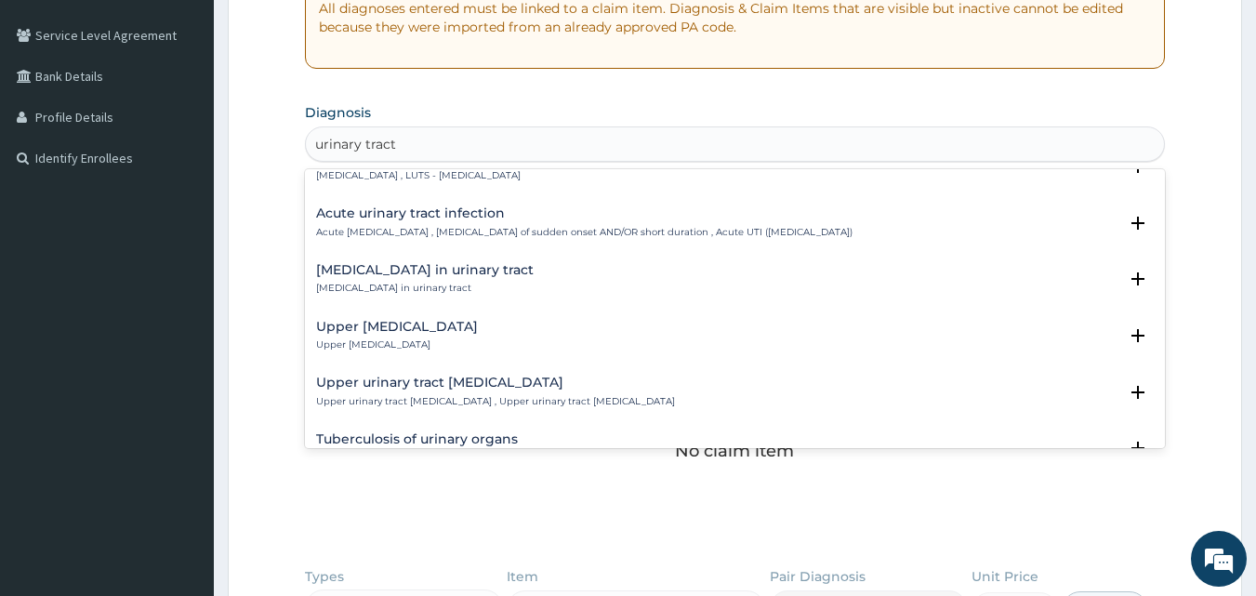
click at [443, 329] on h4 "Upper urinary tract infection" at bounding box center [397, 327] width 162 height 14
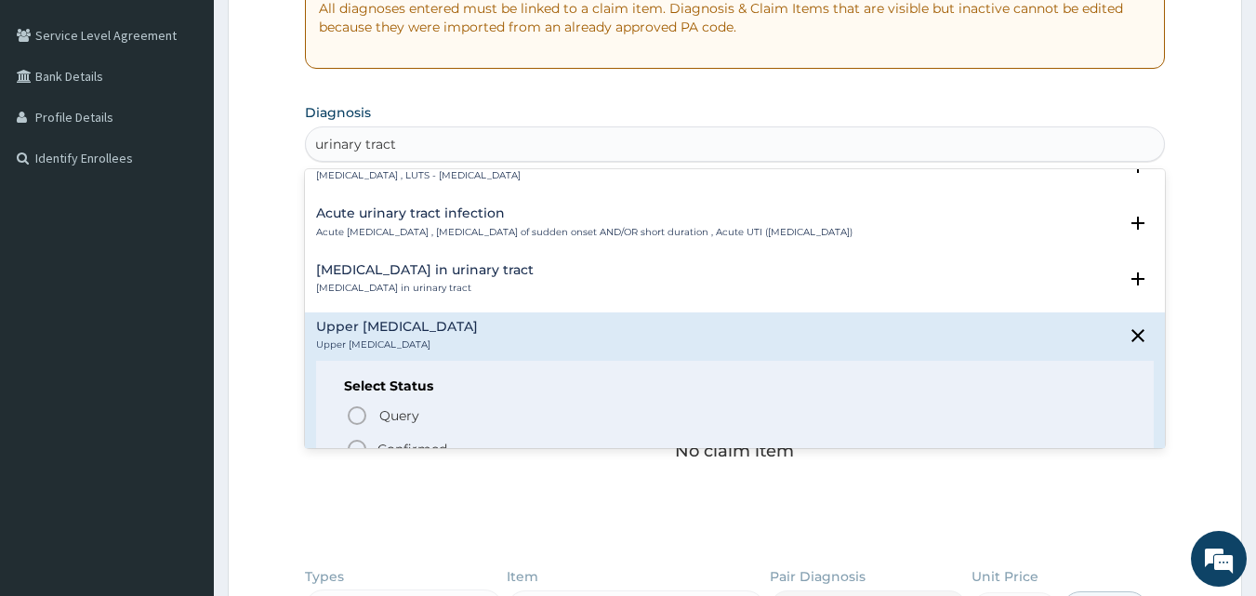
click at [356, 442] on icon "status option filled" at bounding box center [357, 449] width 22 height 22
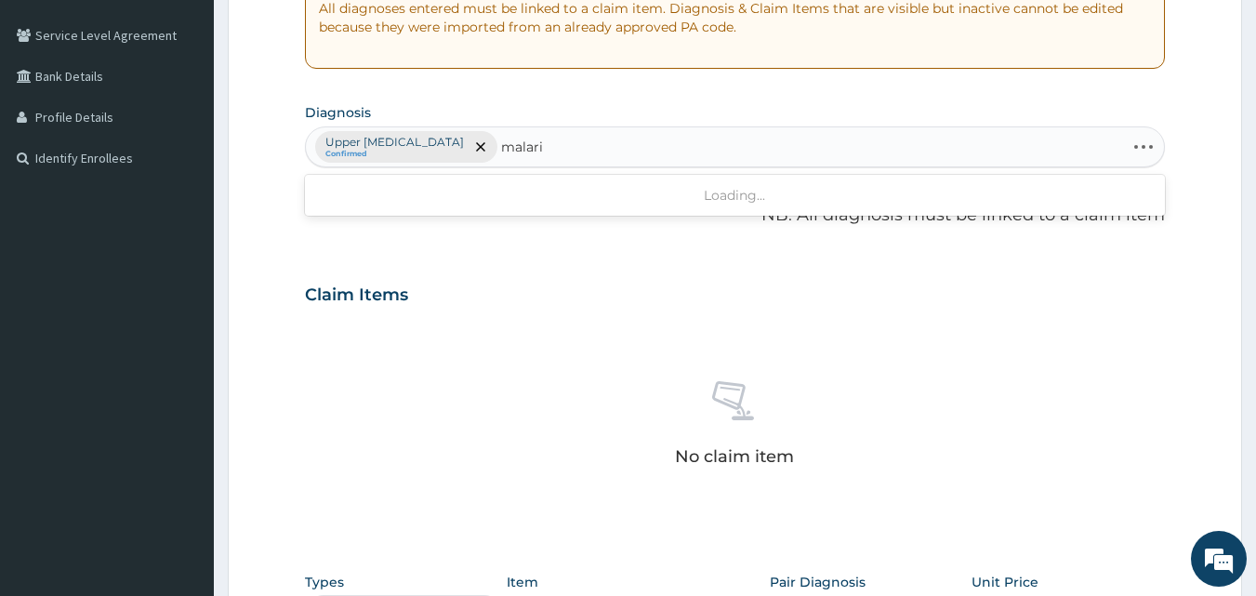
type input "malaria"
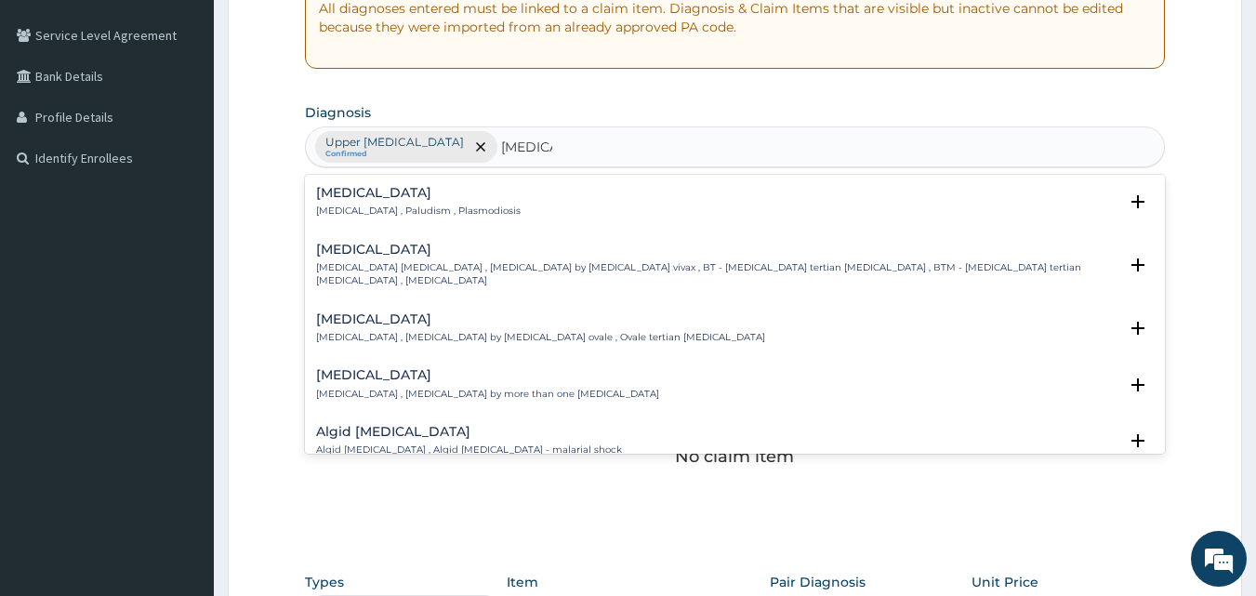
click at [346, 191] on h4 "[MEDICAL_DATA]" at bounding box center [418, 193] width 205 height 14
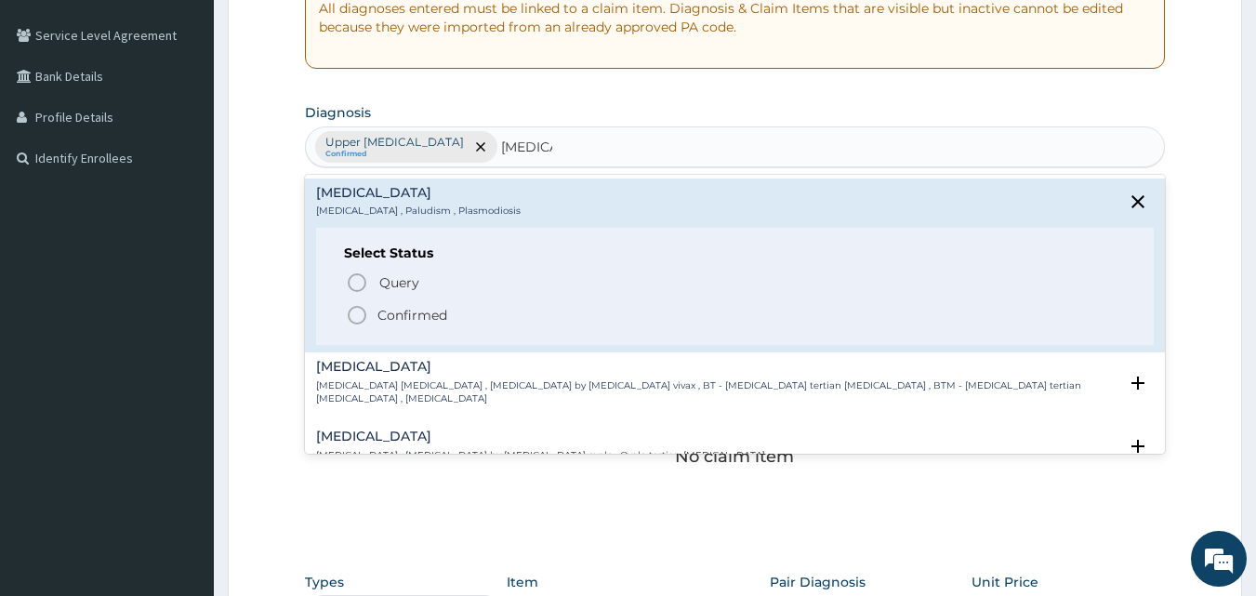
click at [353, 311] on icon "status option filled" at bounding box center [357, 315] width 22 height 22
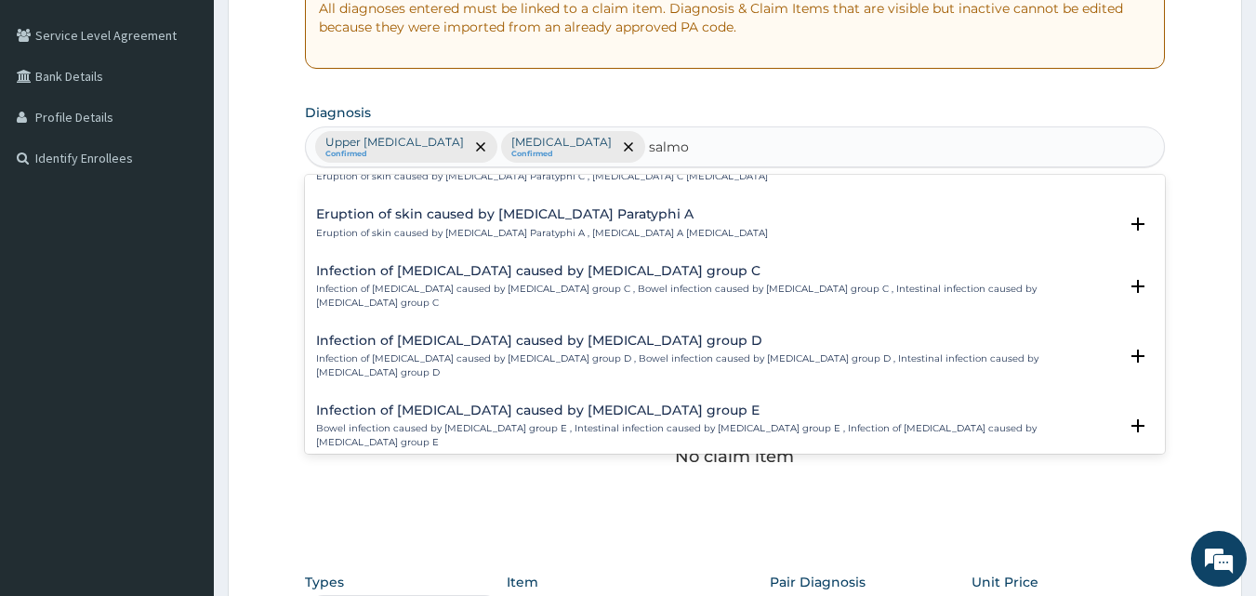
scroll to position [2045, 0]
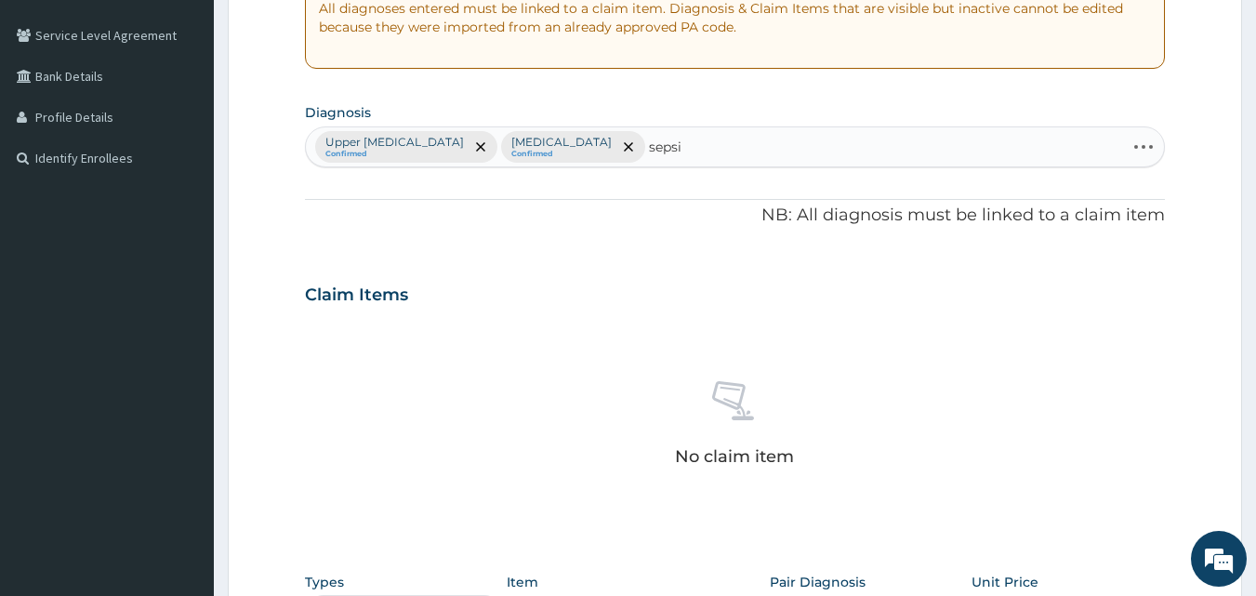
type input "[MEDICAL_DATA]"
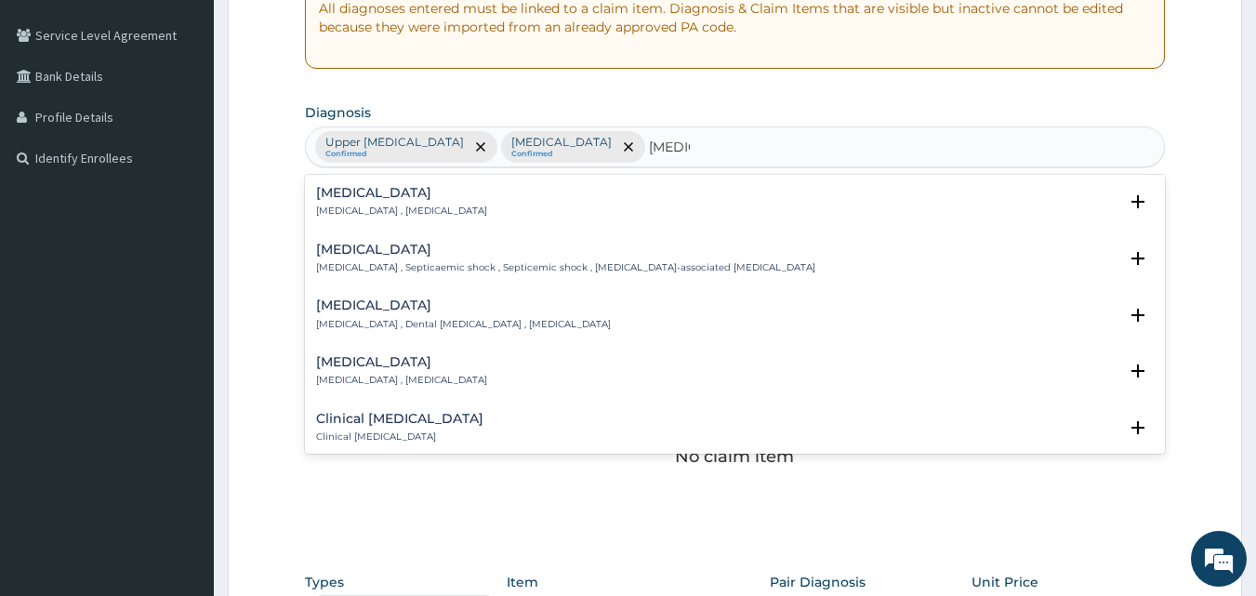
click at [340, 195] on h4 "[MEDICAL_DATA]" at bounding box center [401, 193] width 171 height 14
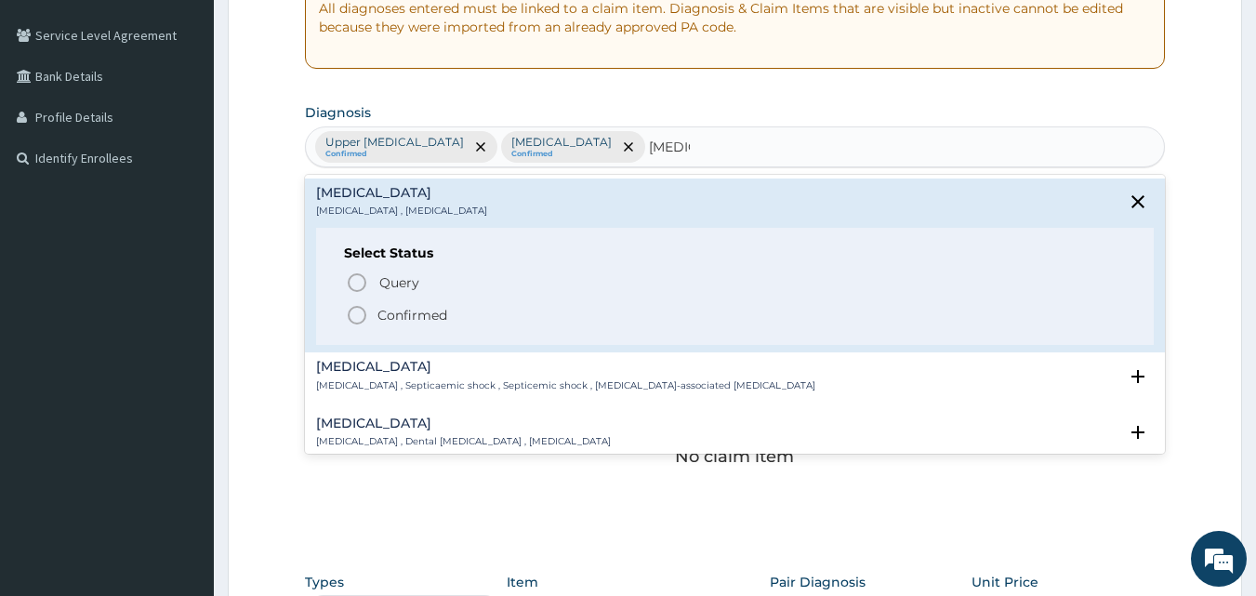
click at [353, 313] on icon "status option filled" at bounding box center [357, 315] width 22 height 22
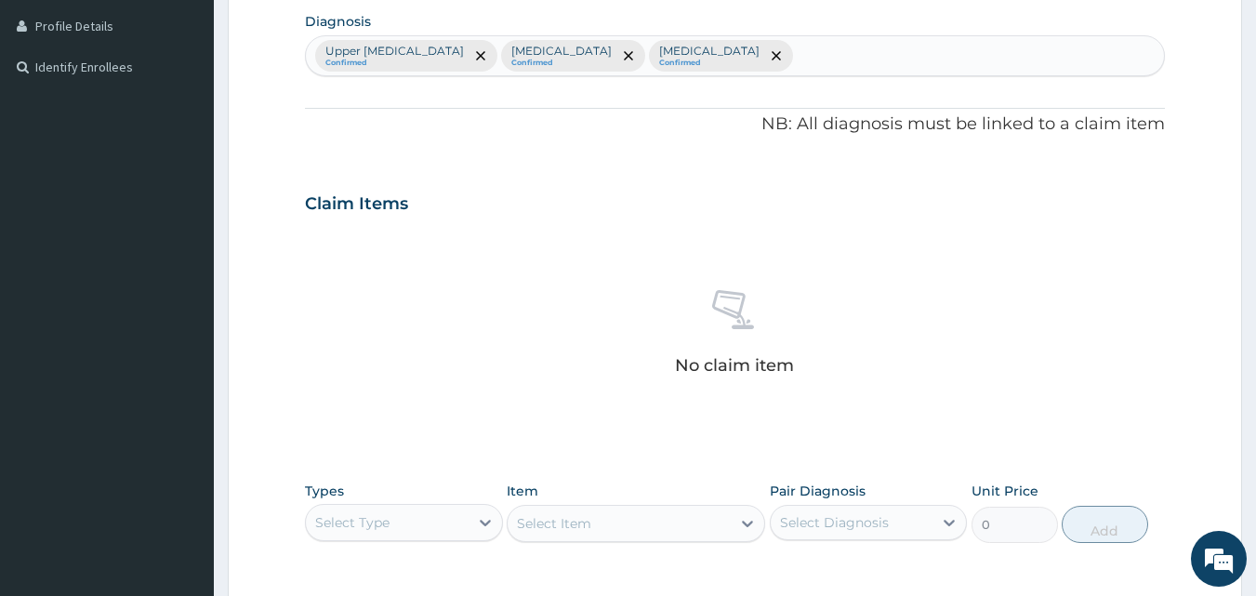
scroll to position [651, 0]
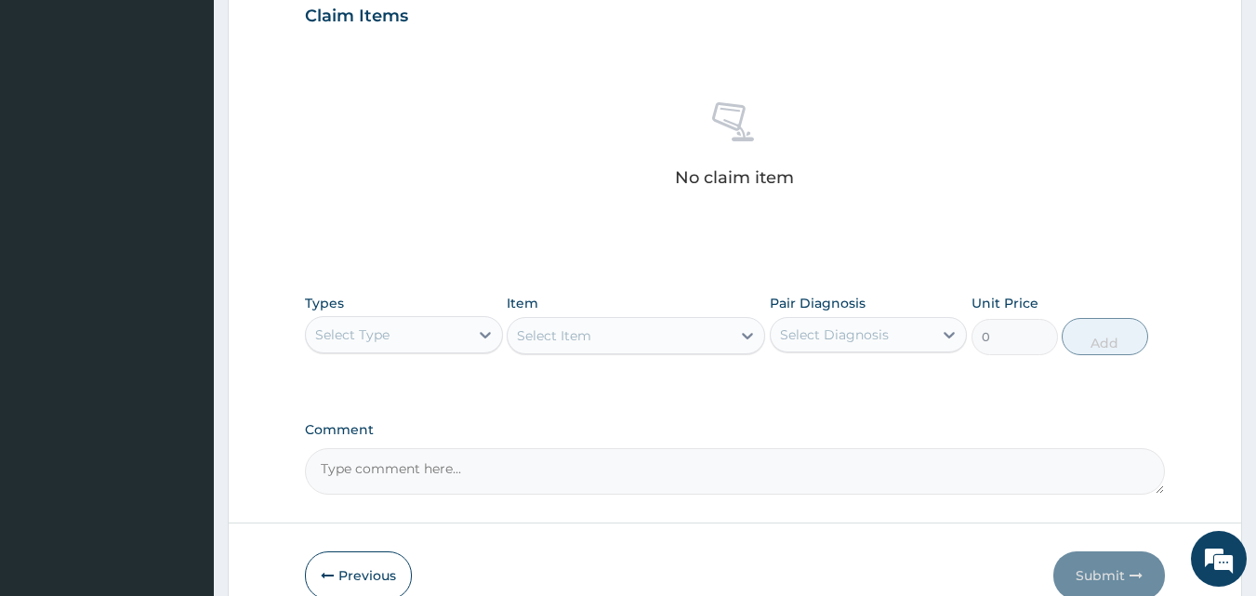
click at [409, 327] on div "Select Type" at bounding box center [387, 335] width 163 height 30
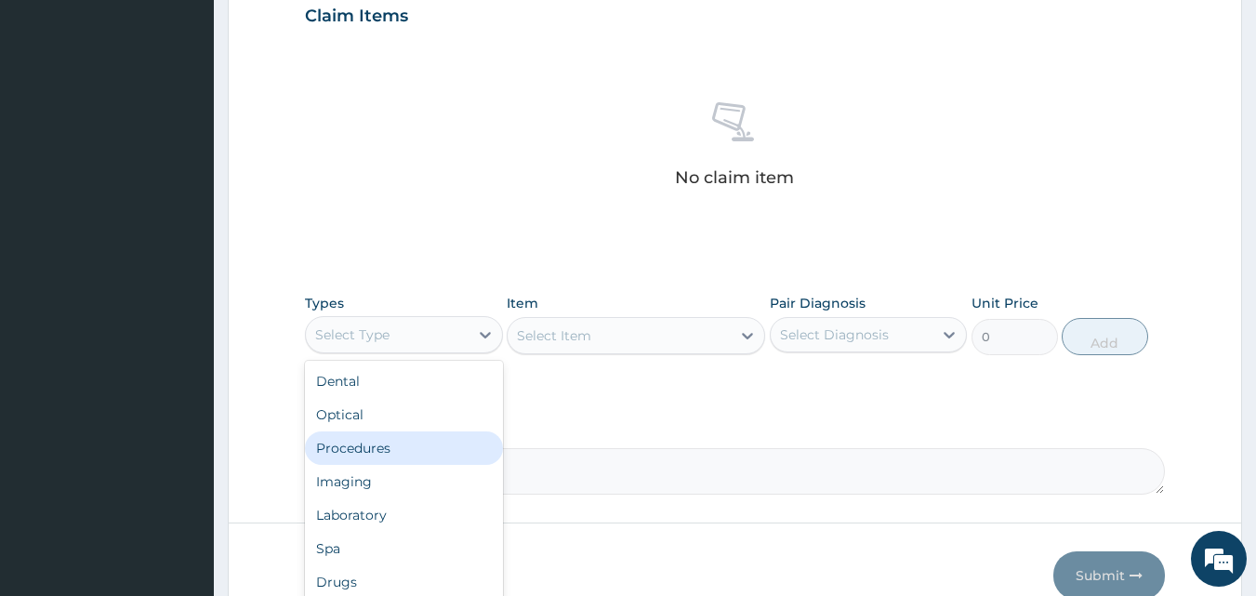
click at [398, 452] on div "Procedures" at bounding box center [404, 447] width 198 height 33
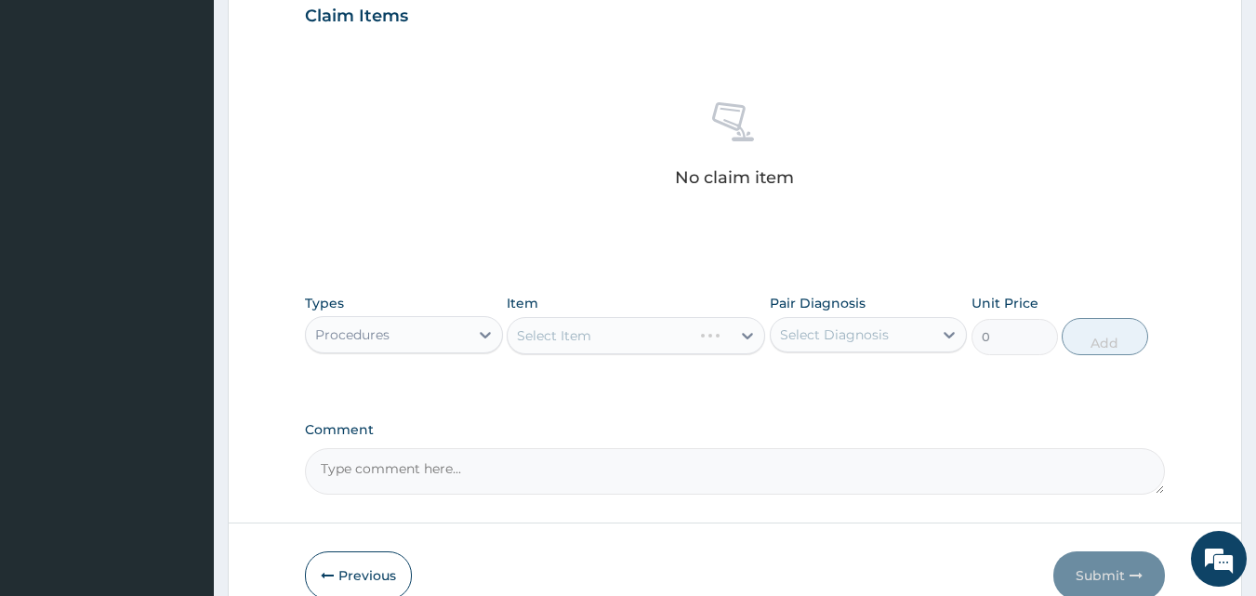
click at [522, 333] on div "Select Item" at bounding box center [636, 335] width 258 height 37
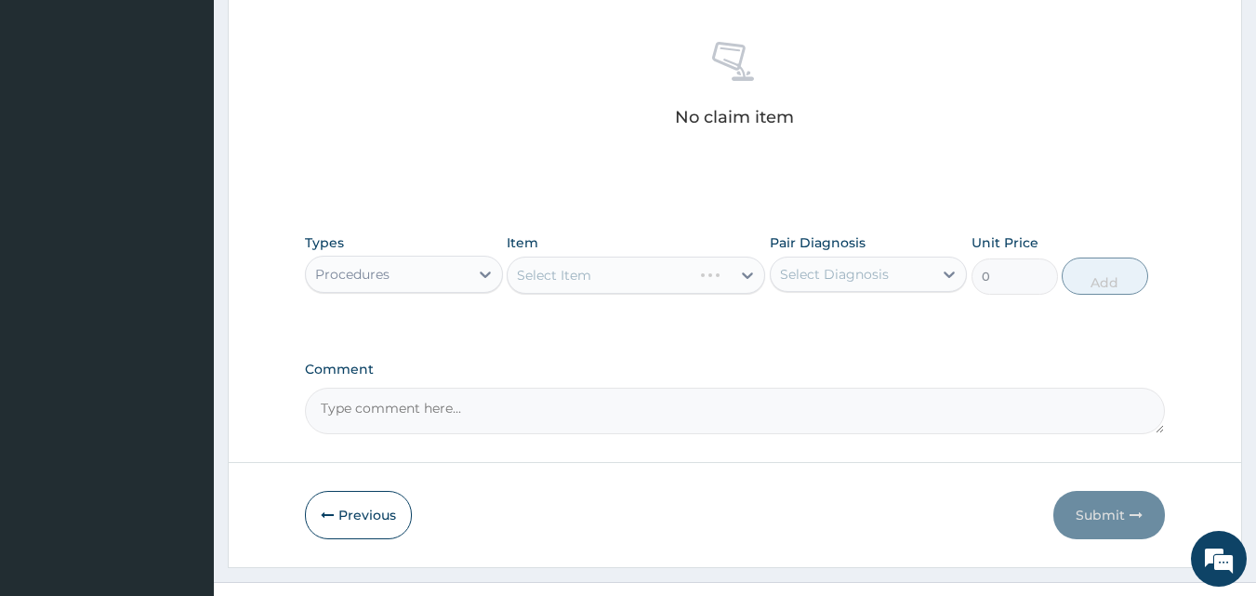
scroll to position [745, 0]
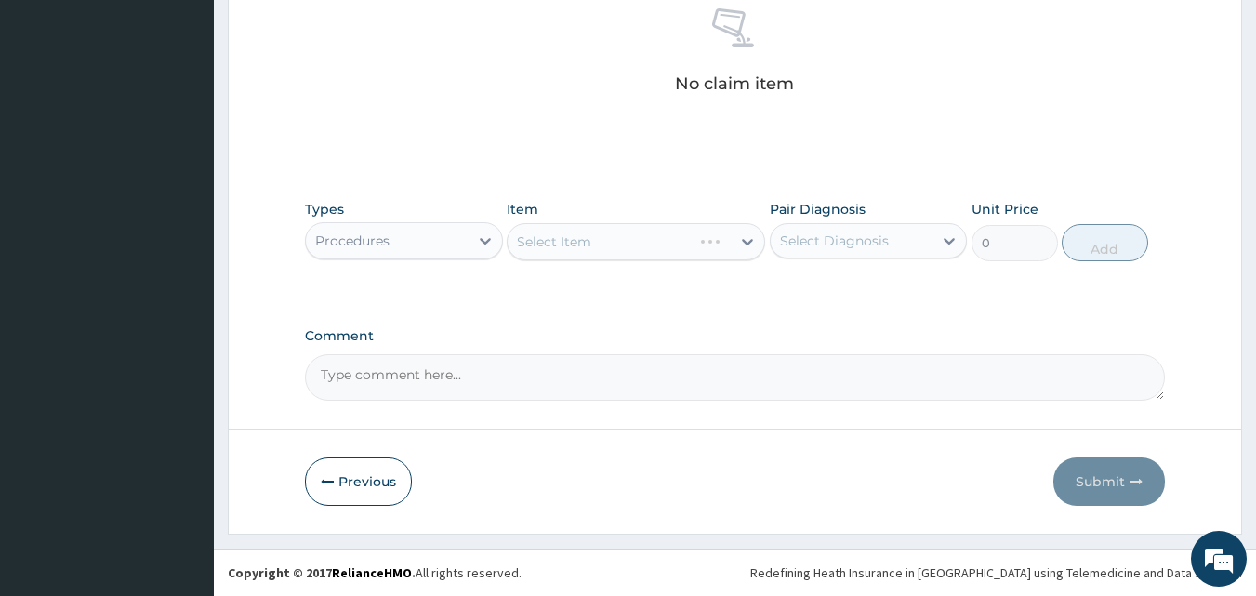
click at [526, 239] on div "Select Item" at bounding box center [636, 241] width 258 height 37
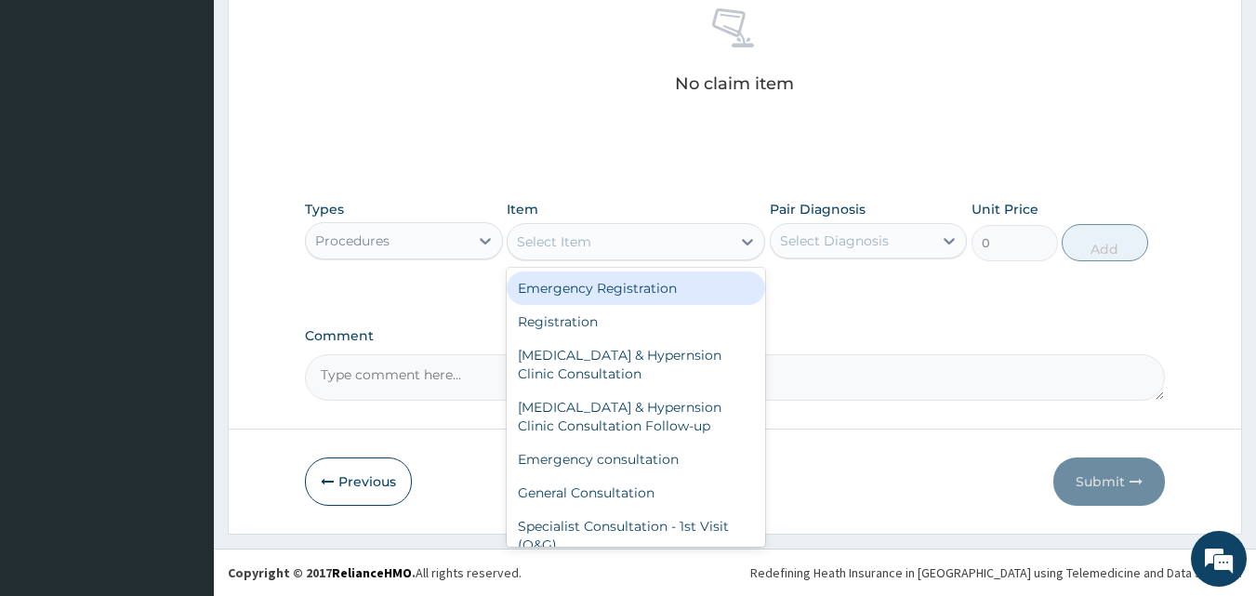
click at [522, 247] on div "Select Item" at bounding box center [554, 241] width 74 height 19
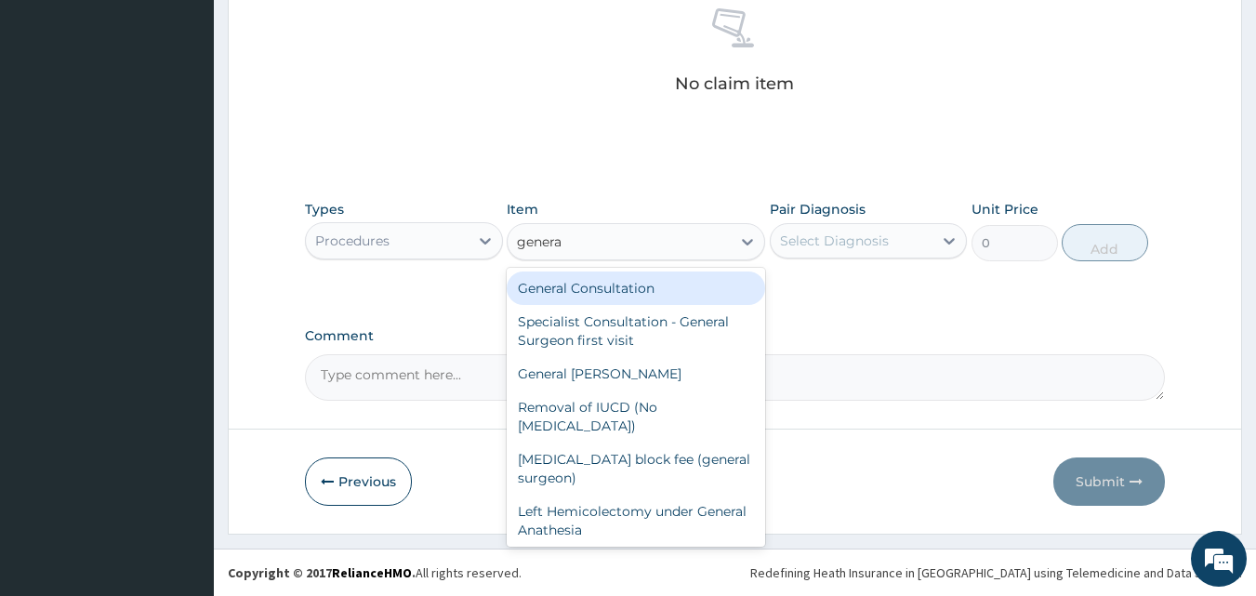
type input "general"
click at [567, 284] on div "General Consultation" at bounding box center [636, 287] width 258 height 33
type input "4750"
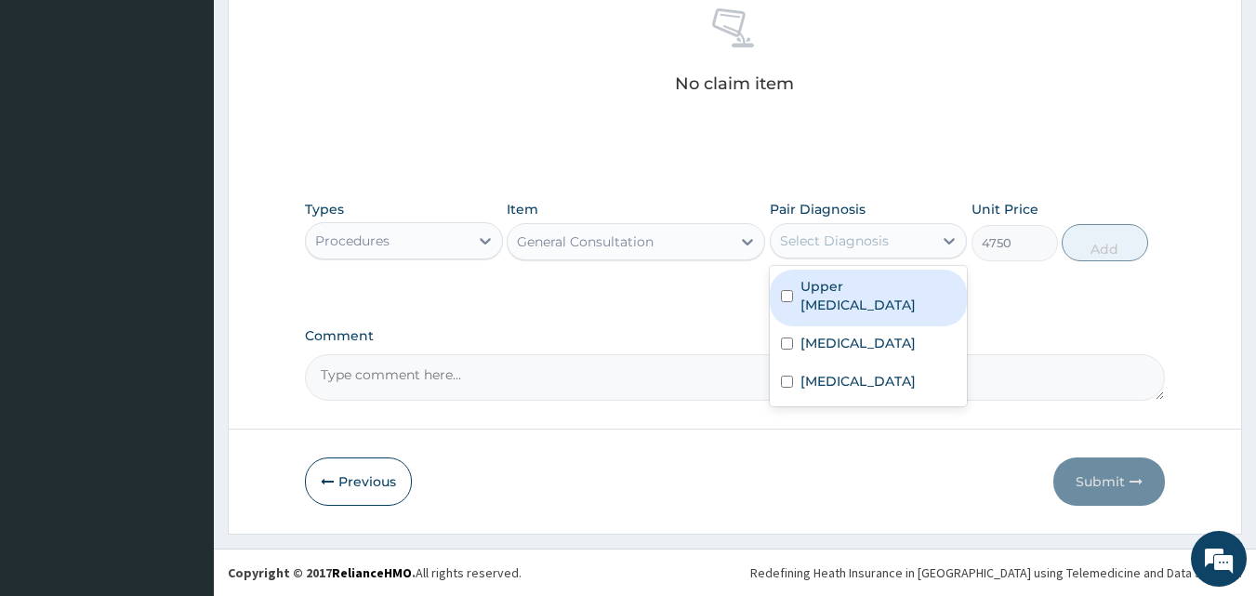
click at [790, 244] on div "Select Diagnosis" at bounding box center [834, 240] width 109 height 19
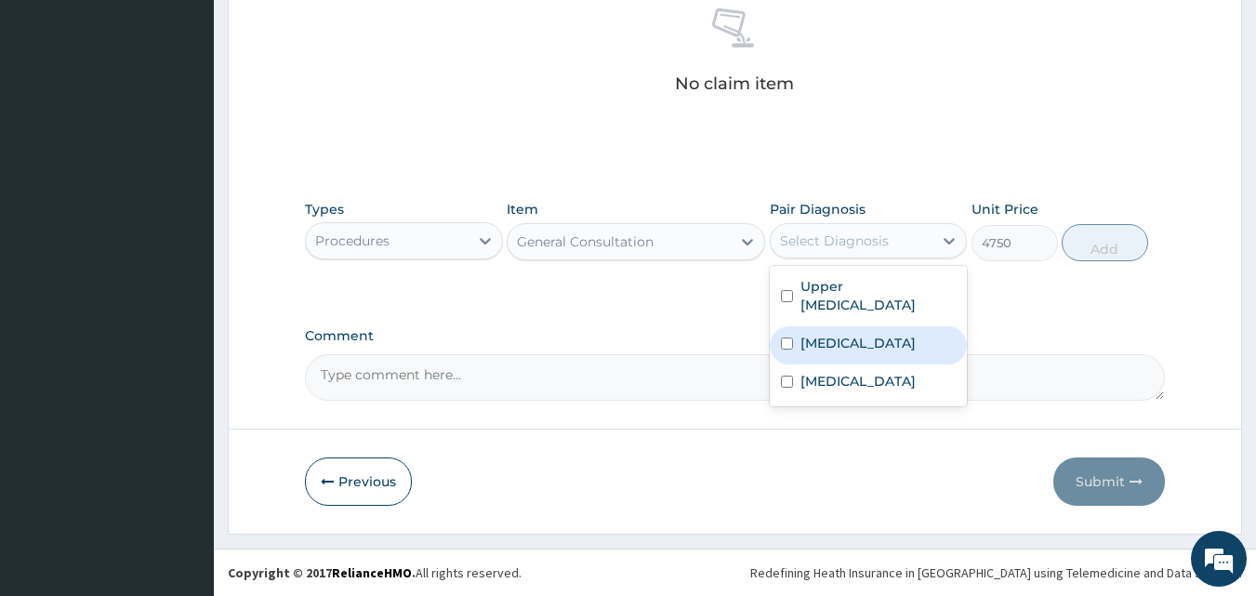
click at [786, 343] on input "checkbox" at bounding box center [787, 343] width 12 height 12
checkbox input "true"
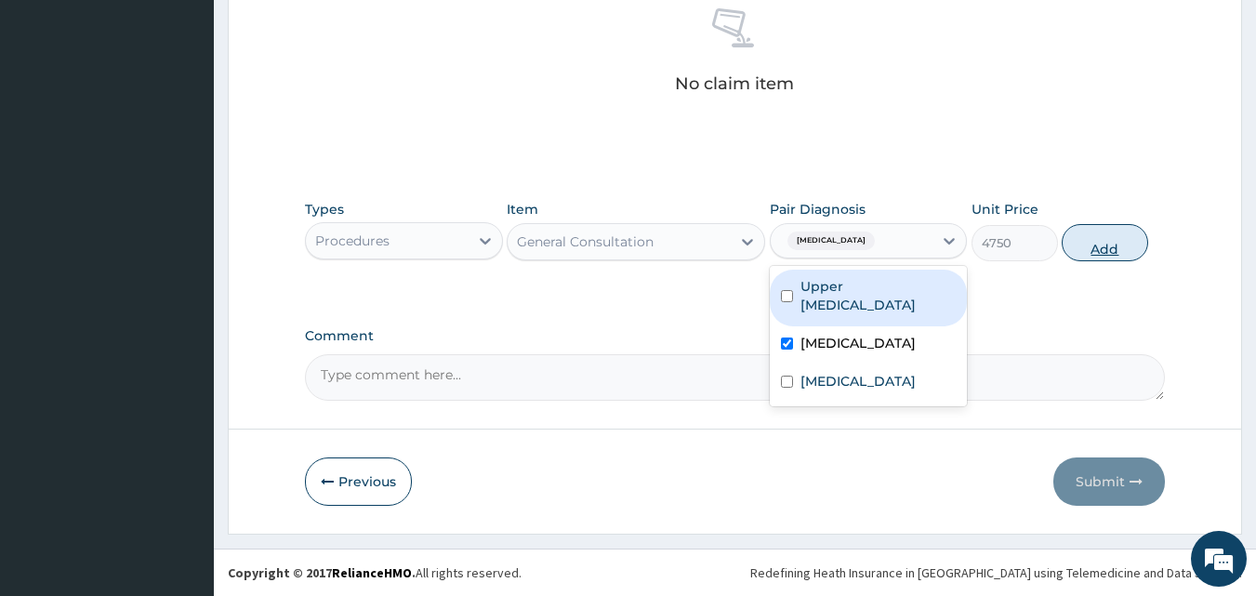
click at [1099, 242] on button "Add" at bounding box center [1105, 242] width 86 height 37
type input "0"
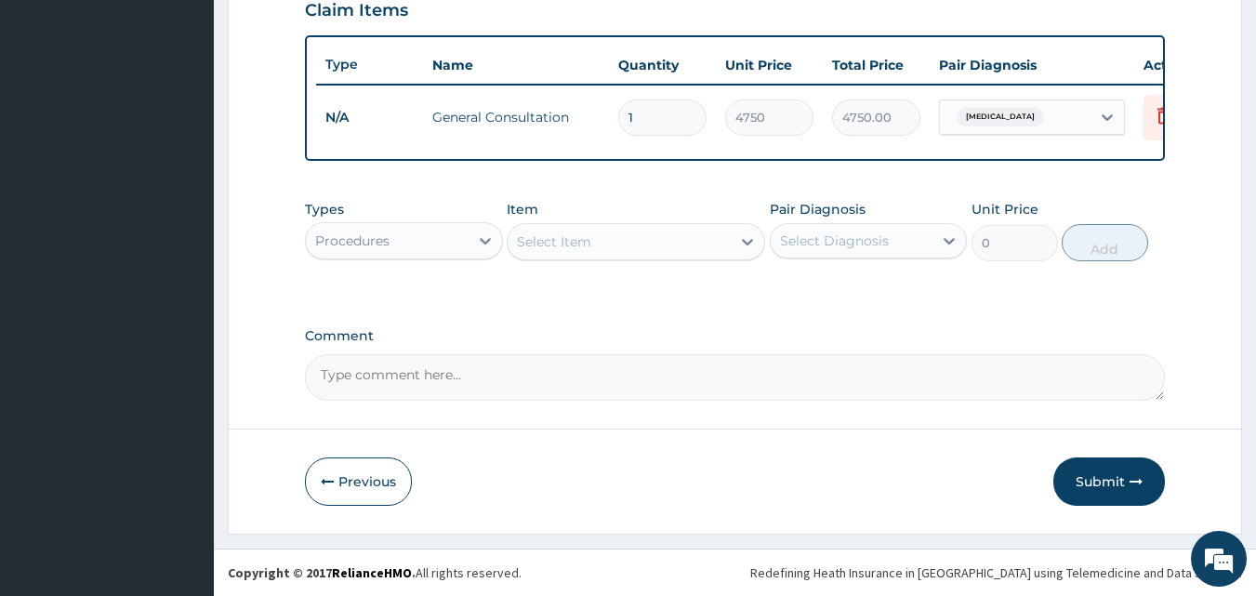
scroll to position [670, 0]
click at [485, 241] on icon at bounding box center [485, 240] width 19 height 19
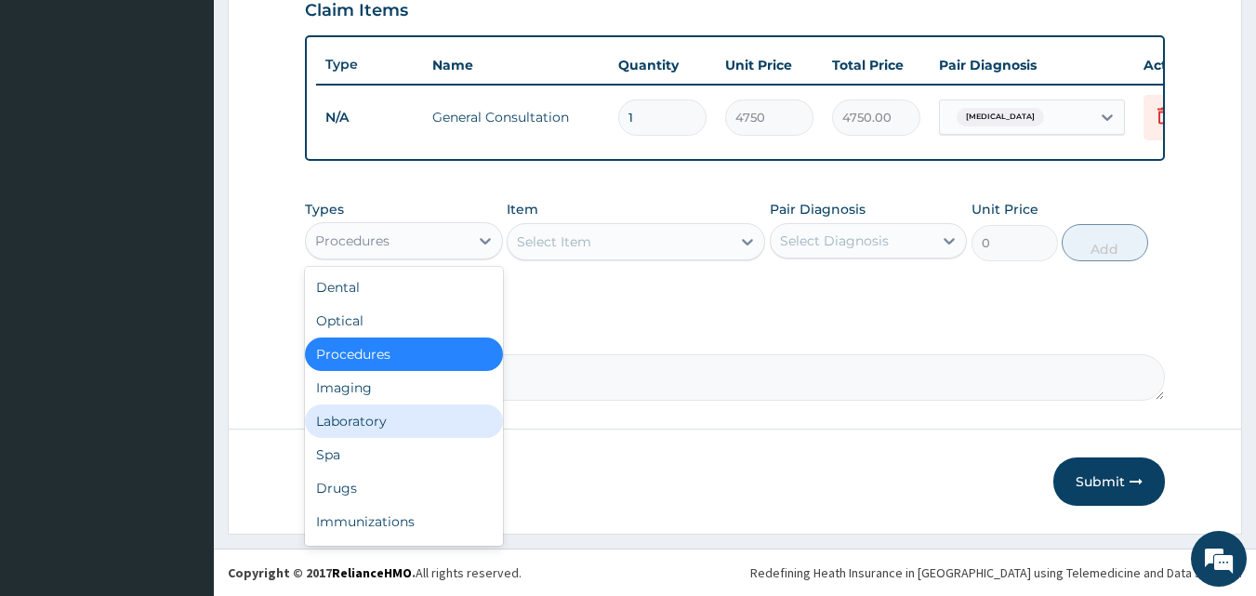
click at [370, 426] on div "Laboratory" at bounding box center [404, 420] width 198 height 33
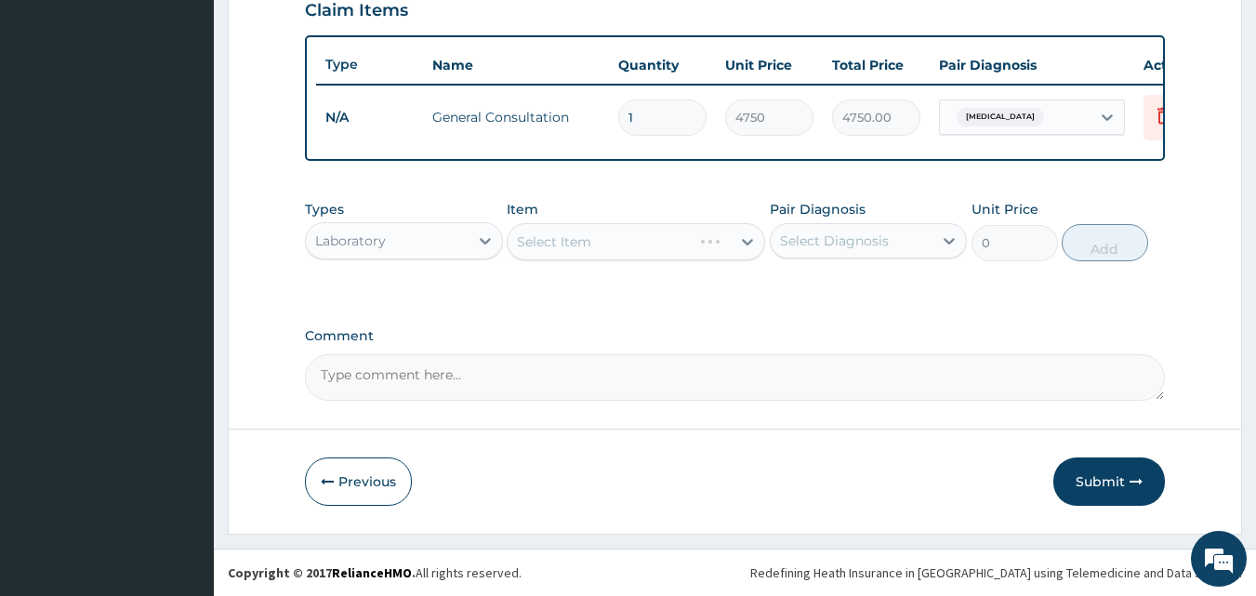
click at [520, 241] on div "Select Item" at bounding box center [636, 241] width 258 height 37
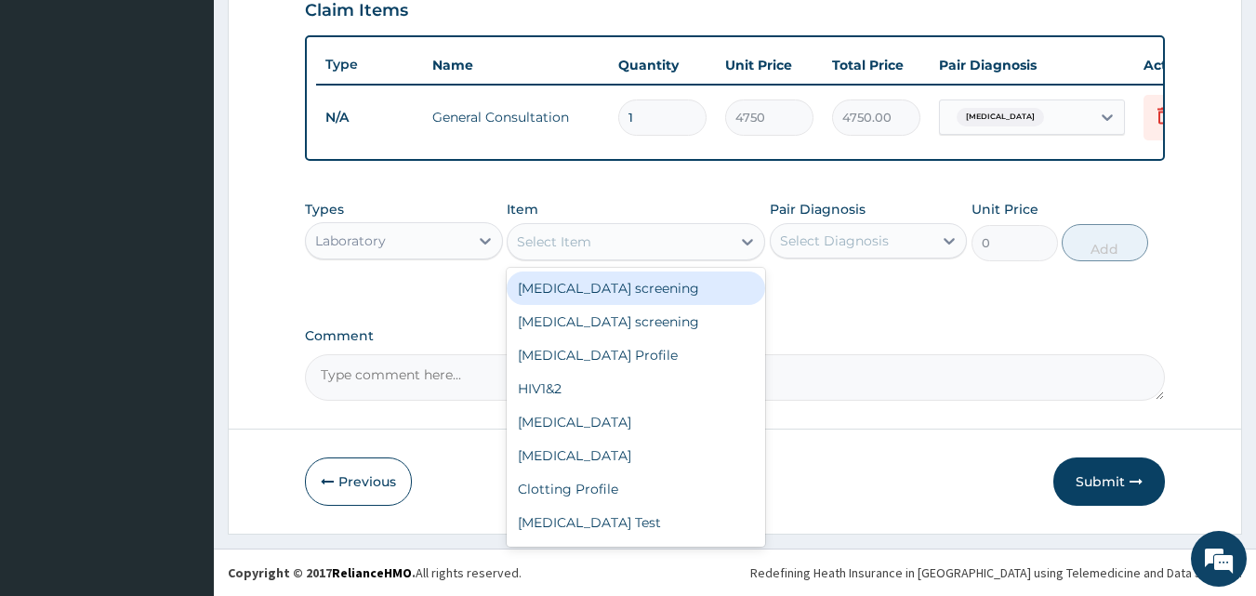
click at [515, 236] on div "Select Item" at bounding box center [619, 242] width 223 height 30
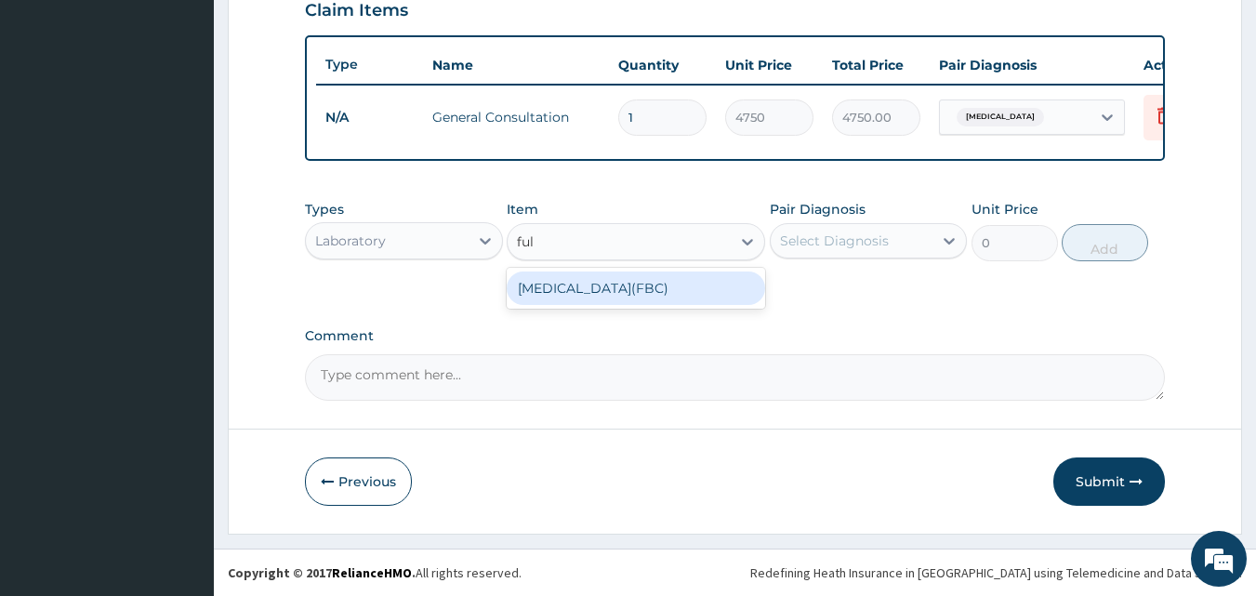
type input "full"
click at [698, 282] on div "Full blood count(FBC)" at bounding box center [636, 287] width 258 height 33
type input "4750"
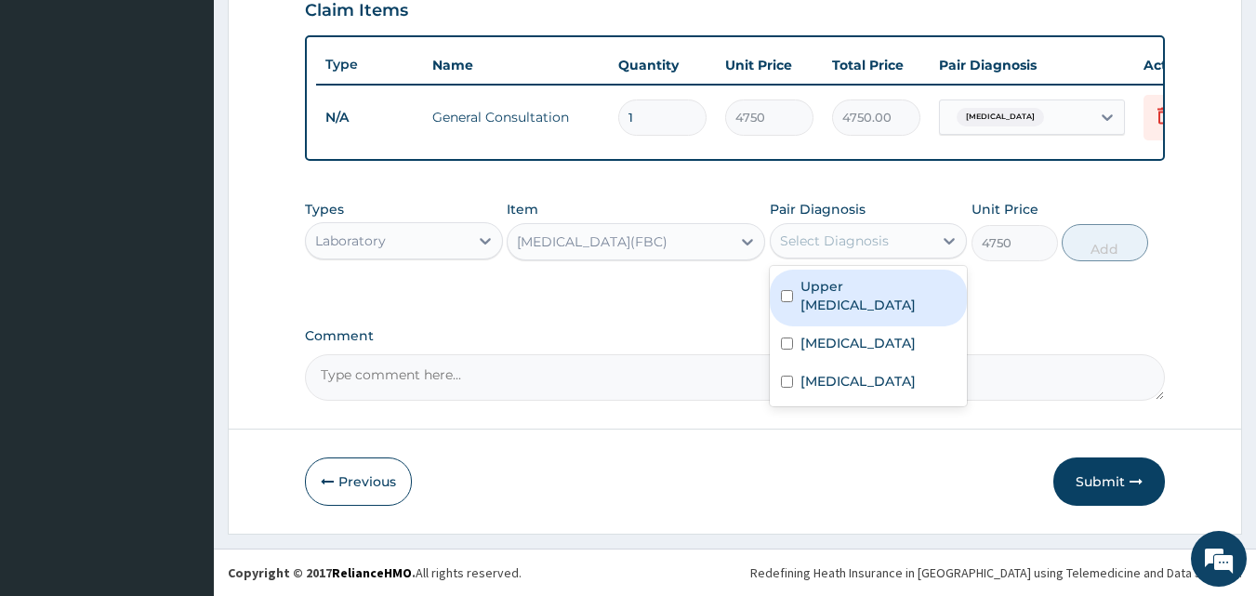
click at [780, 251] on div at bounding box center [781, 241] width 2 height 22
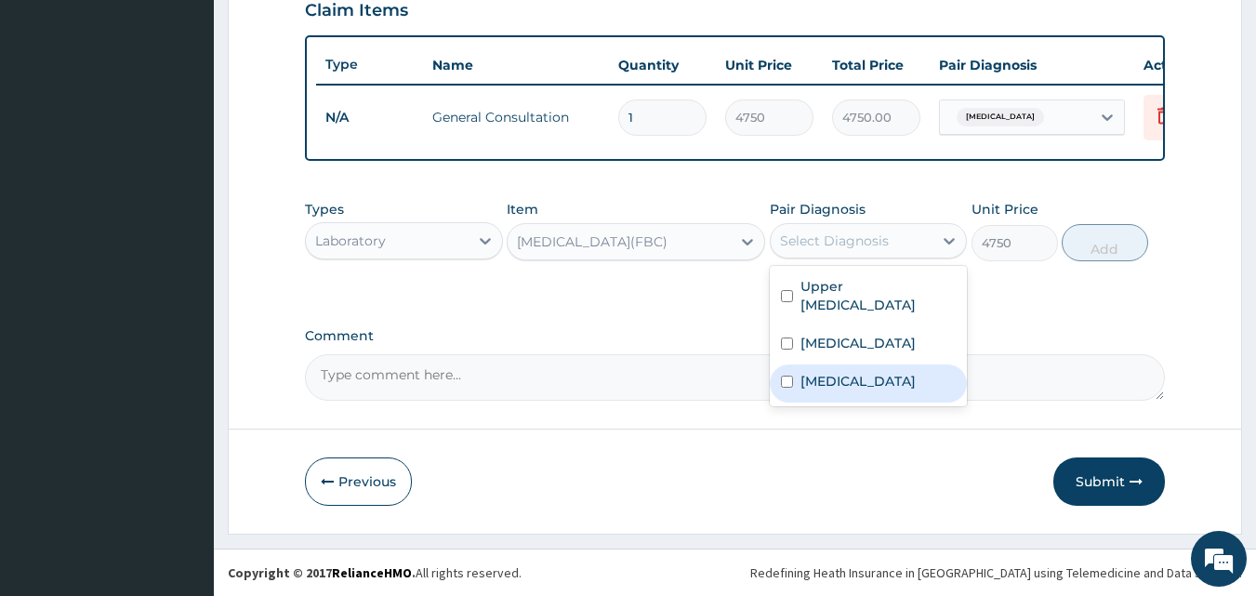
click at [785, 387] on input "checkbox" at bounding box center [787, 382] width 12 height 12
checkbox input "true"
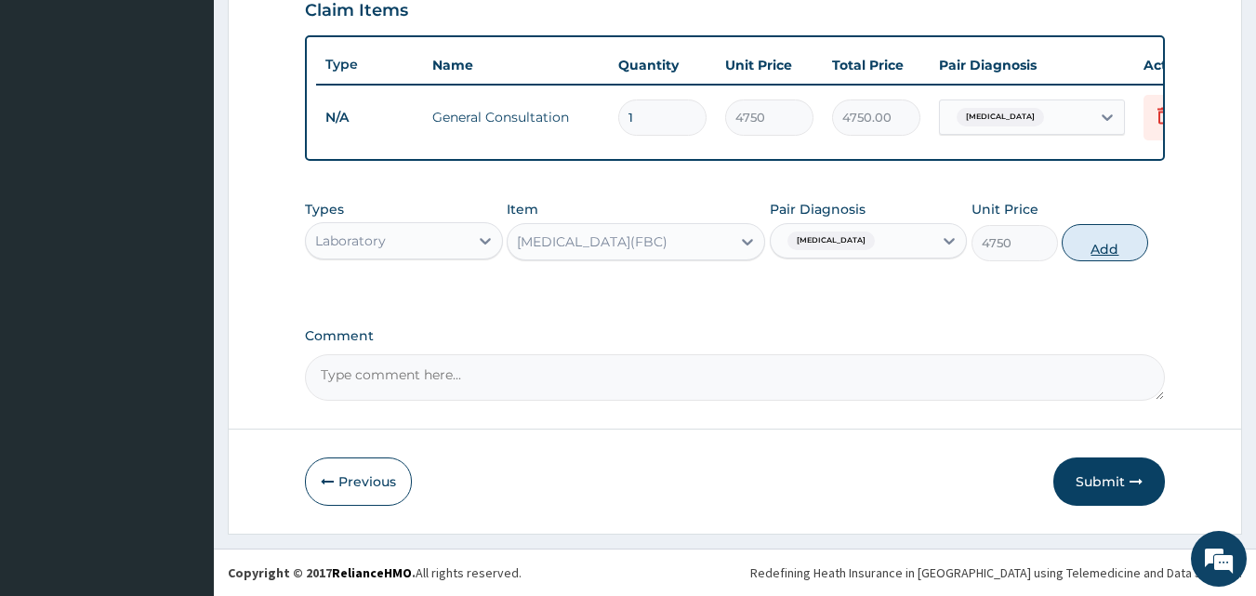
click at [1103, 244] on button "Add" at bounding box center [1105, 242] width 86 height 37
type input "0"
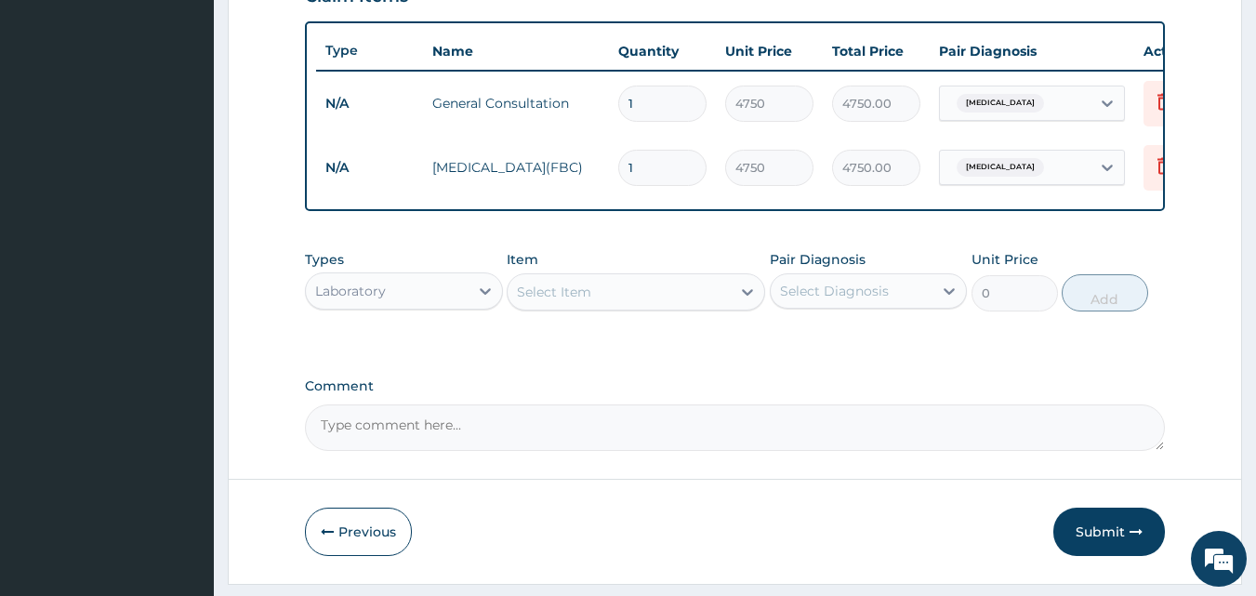
click at [524, 301] on div "Select Item" at bounding box center [554, 292] width 74 height 19
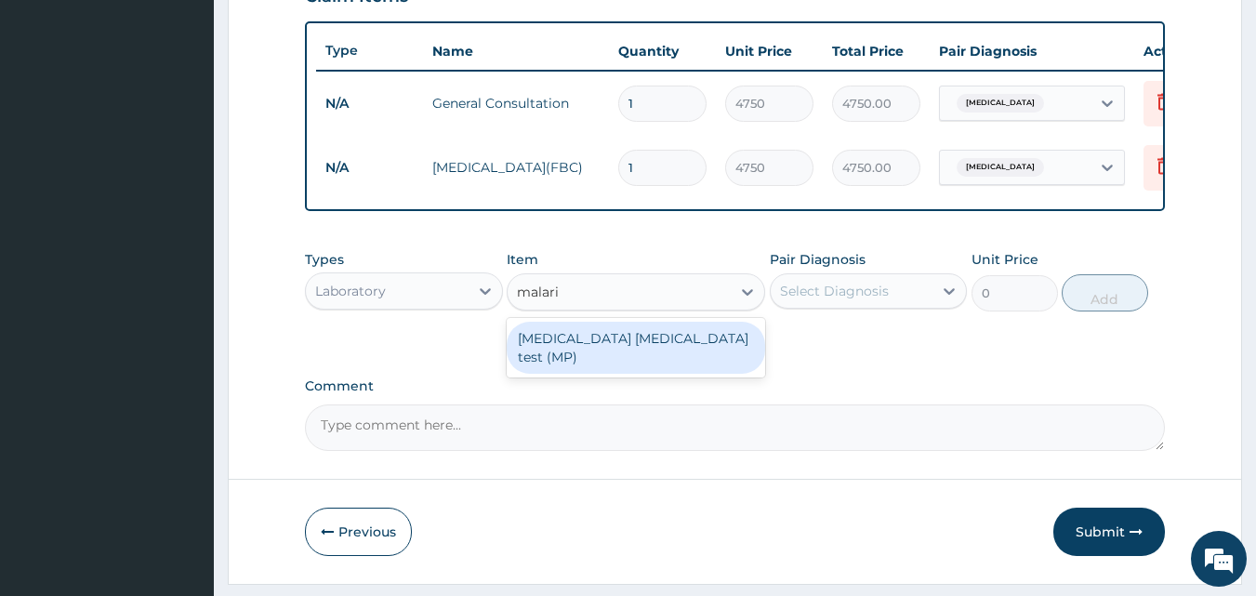
type input "malaria"
click at [532, 342] on div "Malaria parasite test (MP)" at bounding box center [636, 348] width 258 height 52
type input "2375"
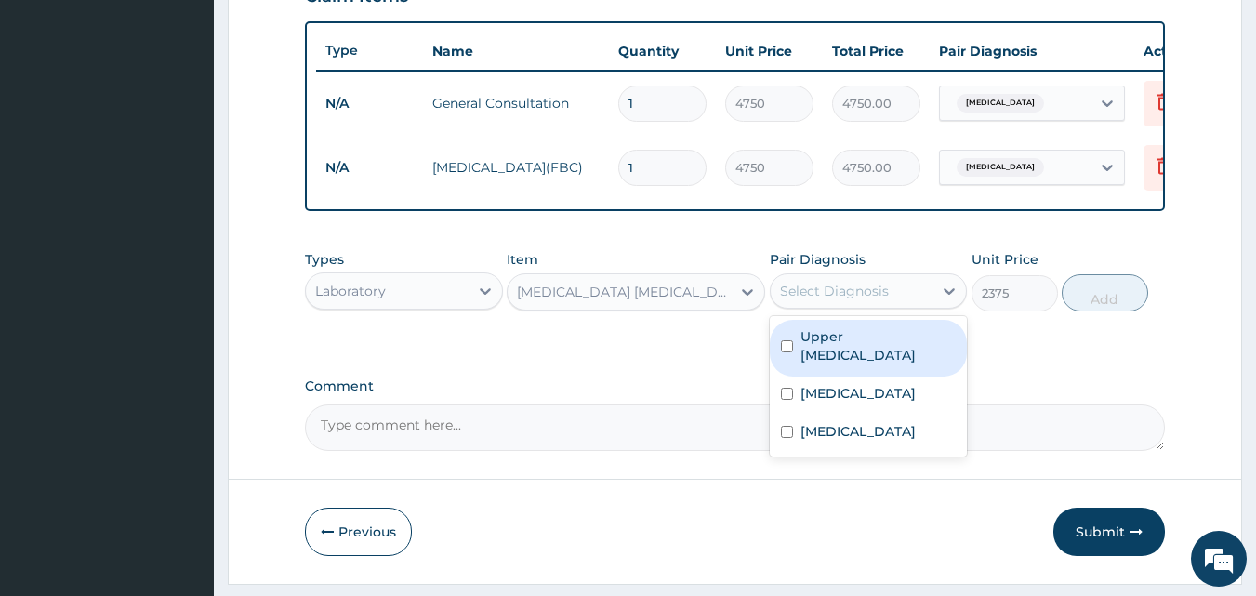
click at [782, 300] on div "Select Diagnosis" at bounding box center [834, 291] width 109 height 19
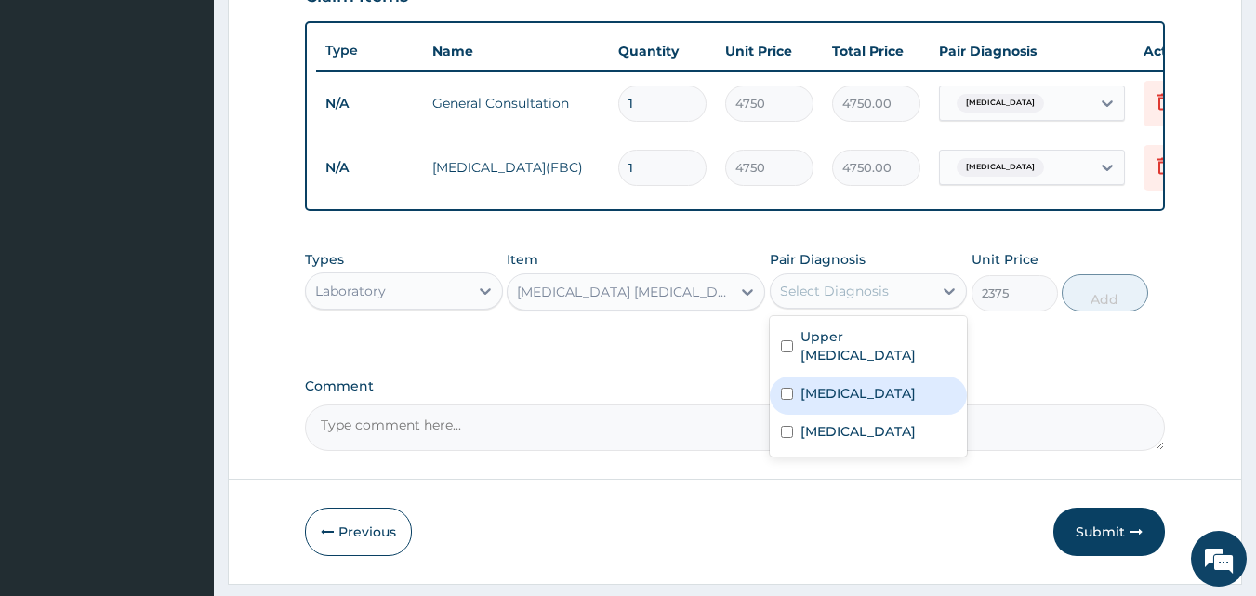
click at [785, 400] on input "checkbox" at bounding box center [787, 394] width 12 height 12
checkbox input "true"
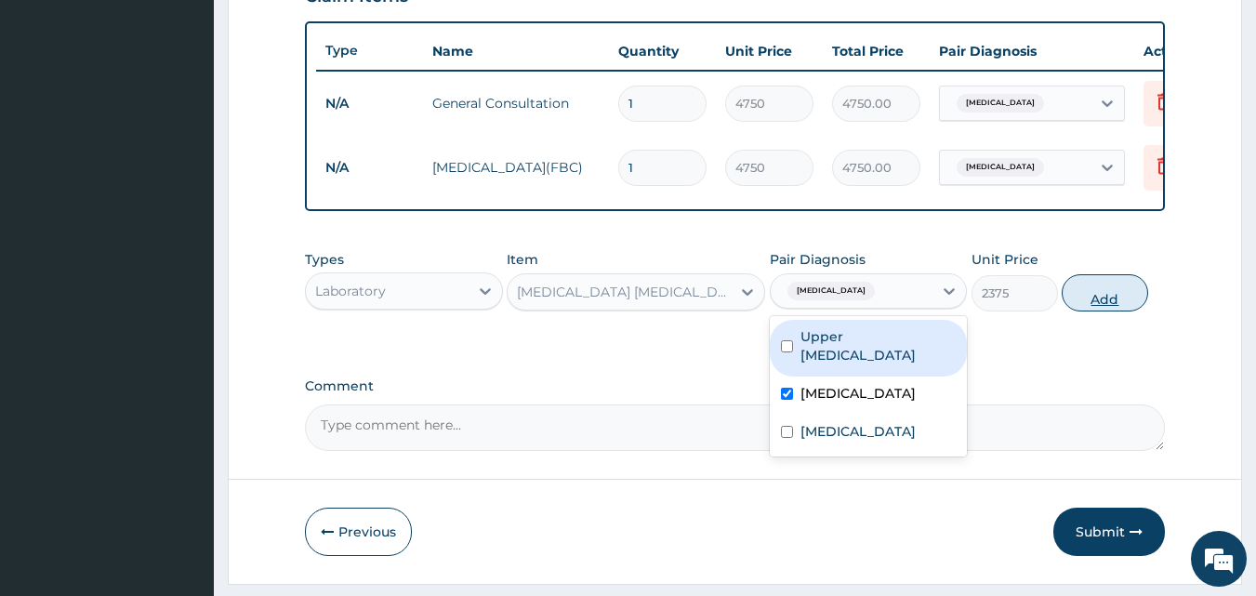
click at [1095, 298] on button "Add" at bounding box center [1105, 292] width 86 height 37
type input "0"
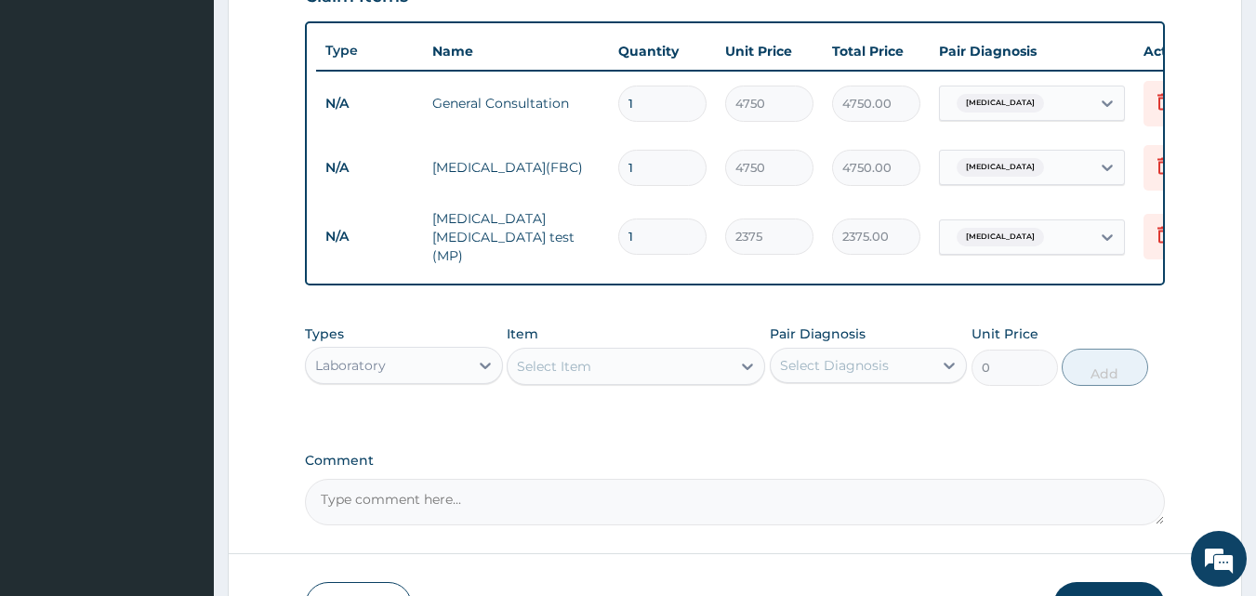
click at [515, 370] on div "Select Item" at bounding box center [619, 366] width 223 height 30
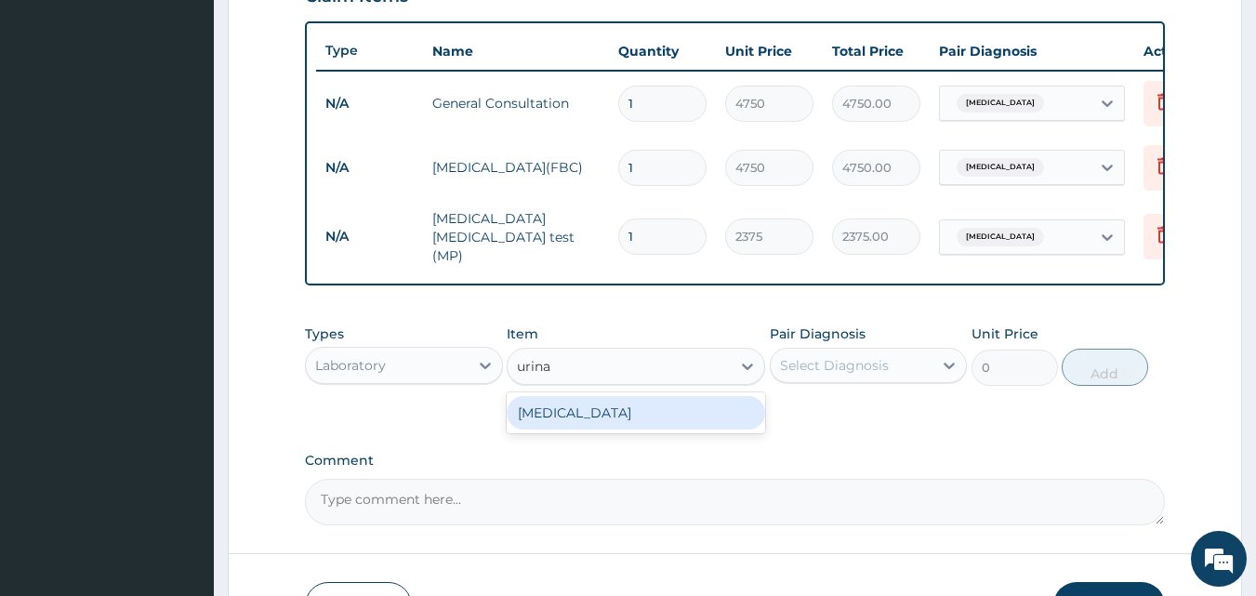
type input "urinal"
click at [528, 412] on div "Urinalysis" at bounding box center [636, 412] width 258 height 33
type input "1900"
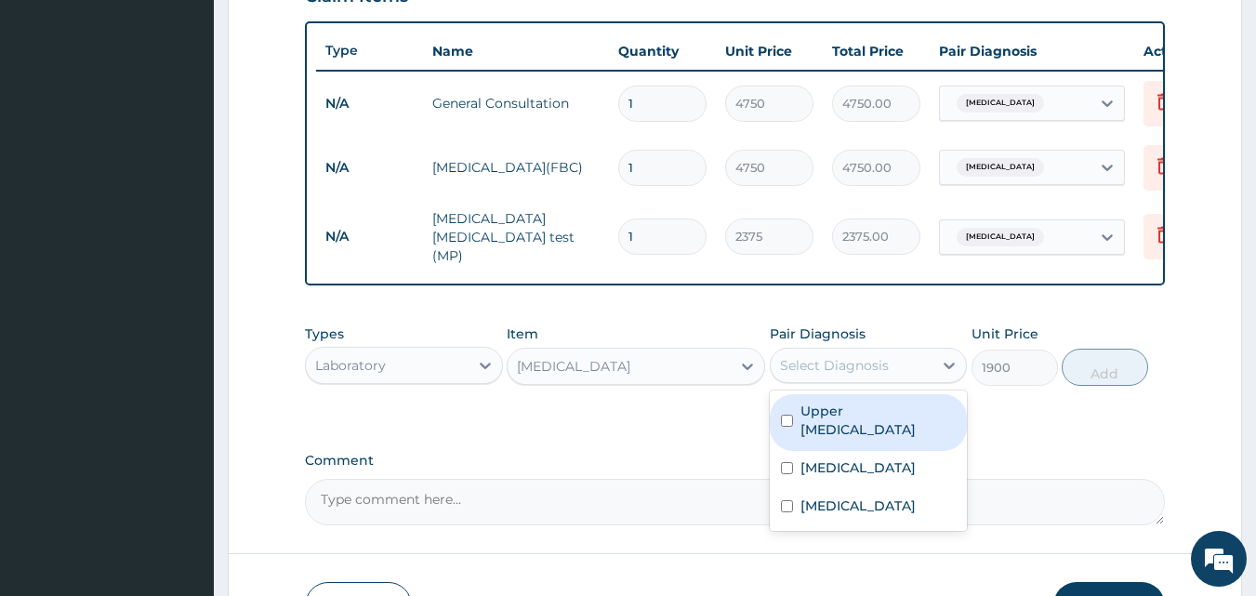
click at [776, 367] on div "Select Diagnosis" at bounding box center [852, 365] width 163 height 30
click at [786, 425] on input "checkbox" at bounding box center [787, 421] width 12 height 12
checkbox input "true"
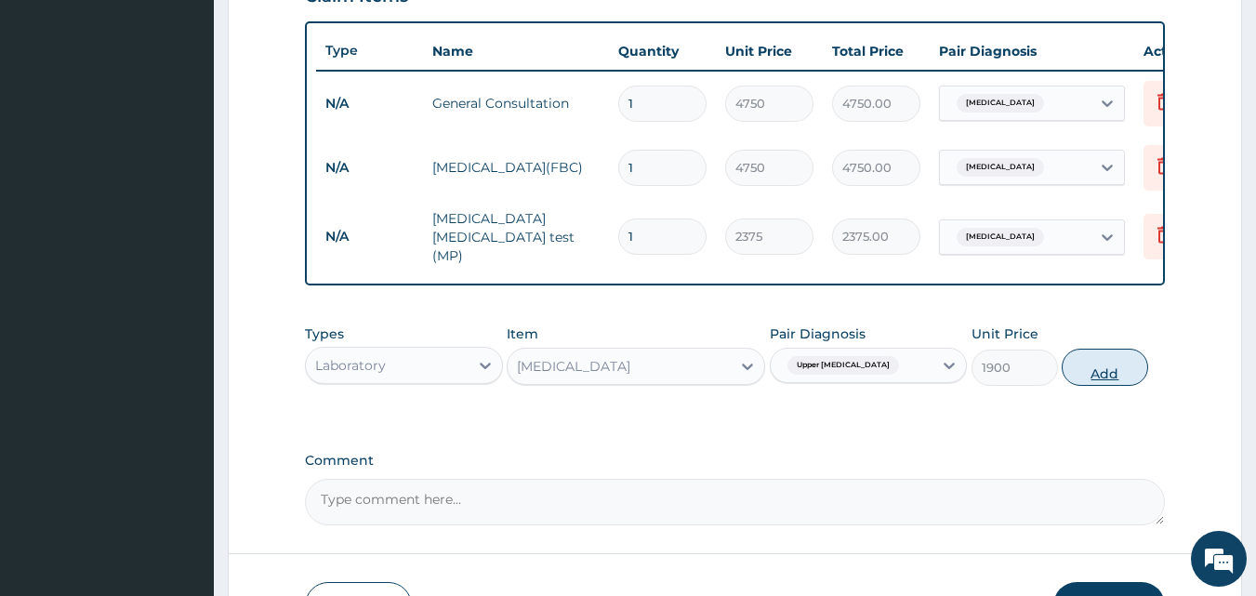
click at [1108, 370] on button "Add" at bounding box center [1105, 367] width 86 height 37
type input "0"
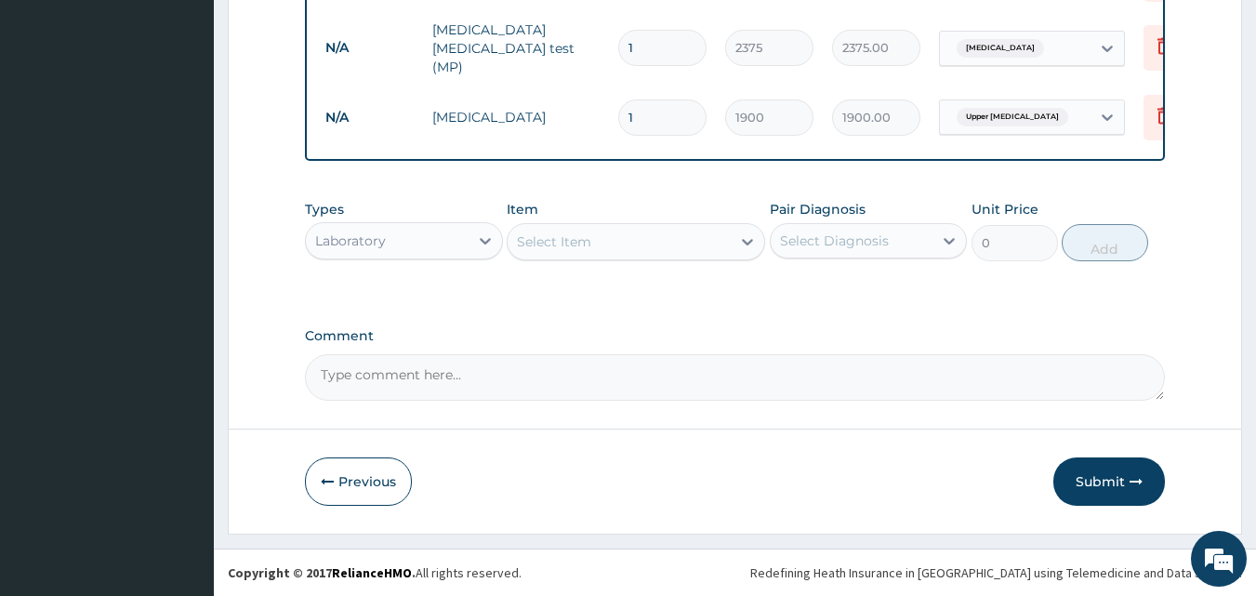
scroll to position [863, 0]
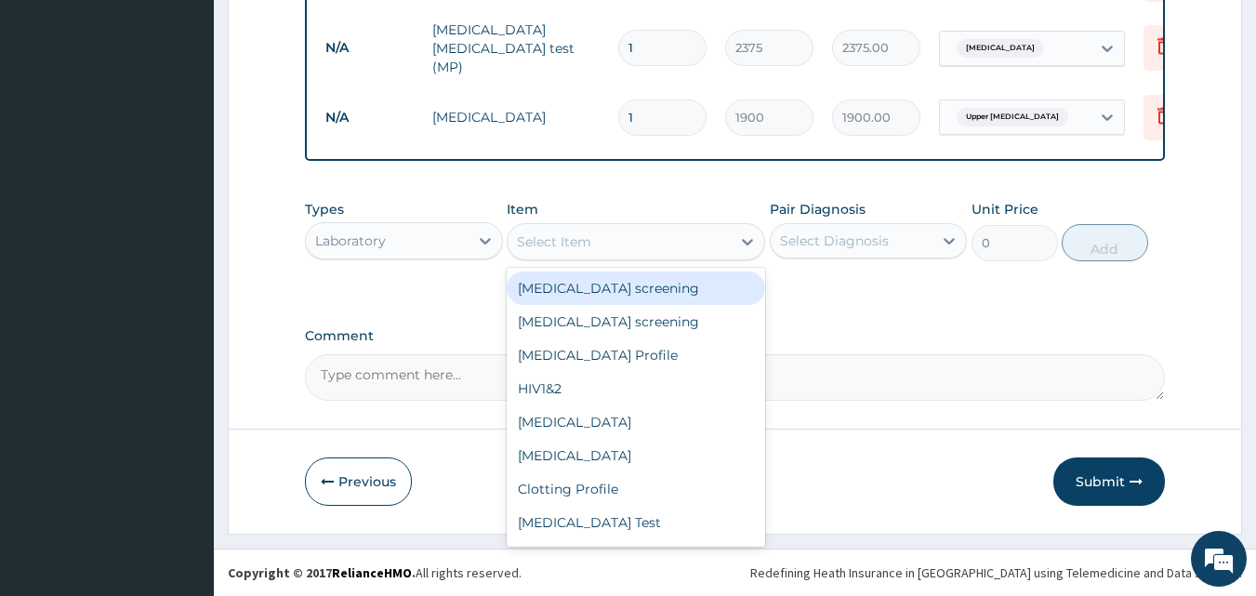
click at [517, 245] on div "Select Item" at bounding box center [619, 242] width 223 height 30
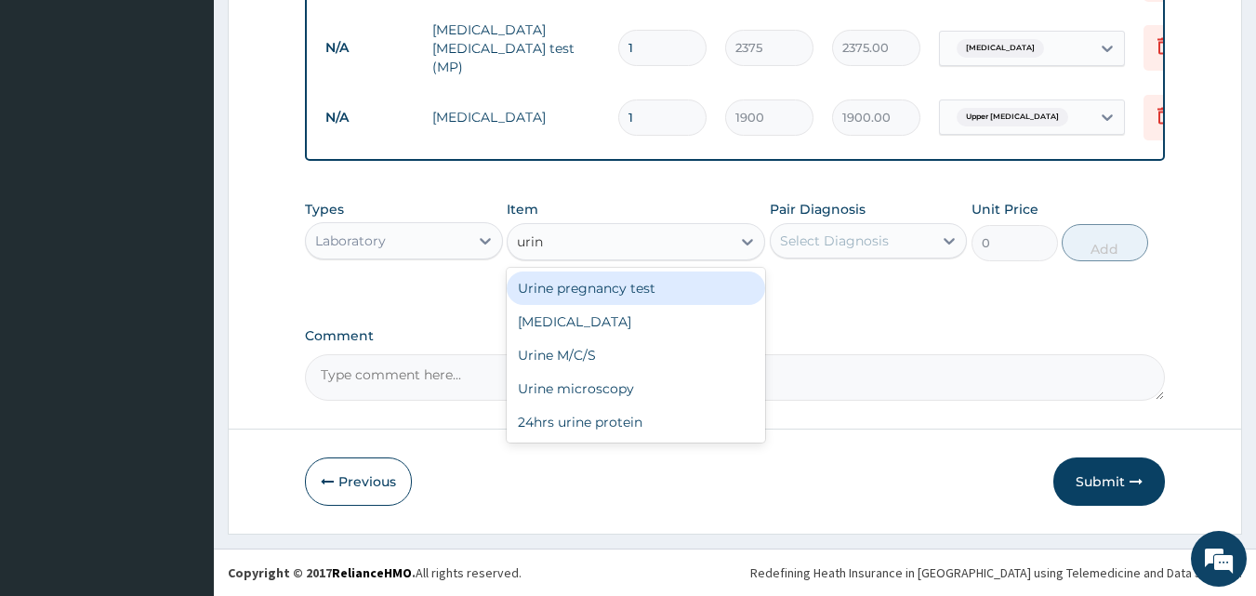
type input "urine"
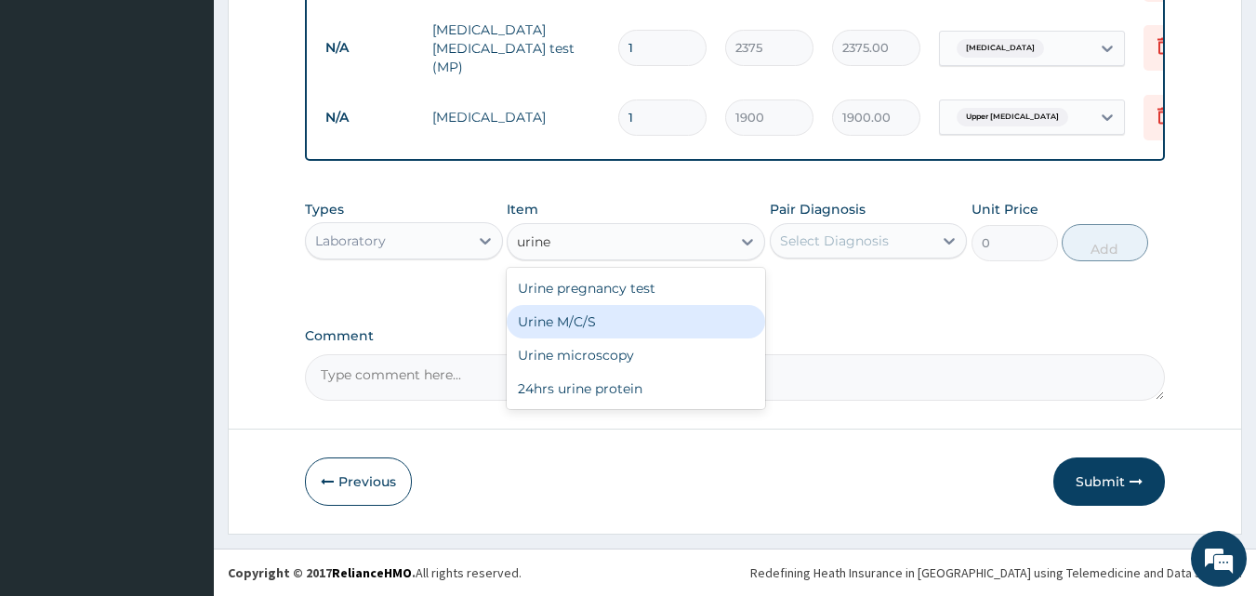
click at [587, 326] on div "Urine M/C/S" at bounding box center [636, 321] width 258 height 33
type input "6175"
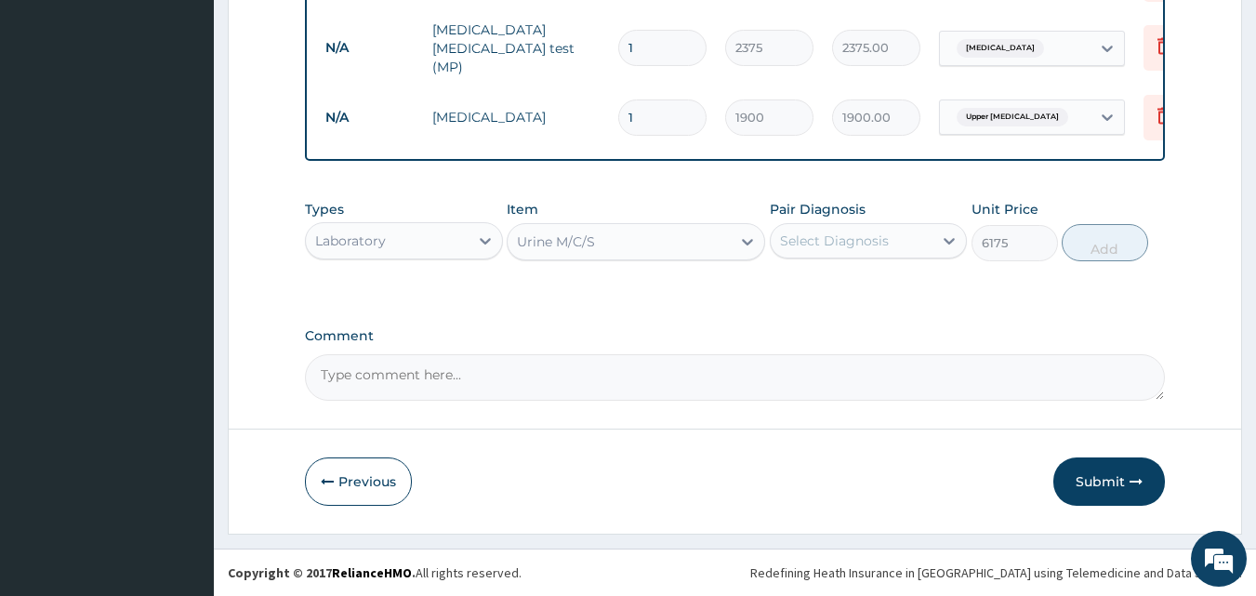
click at [789, 248] on div "Select Diagnosis" at bounding box center [834, 240] width 109 height 19
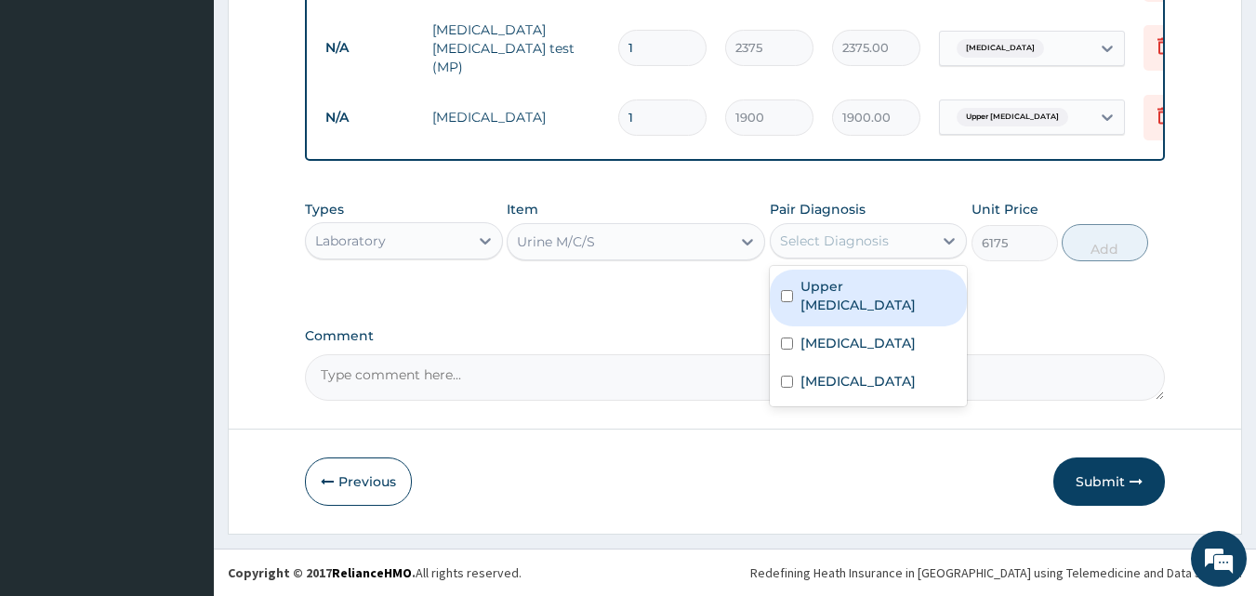
click at [786, 292] on input "checkbox" at bounding box center [787, 296] width 12 height 12
checkbox input "true"
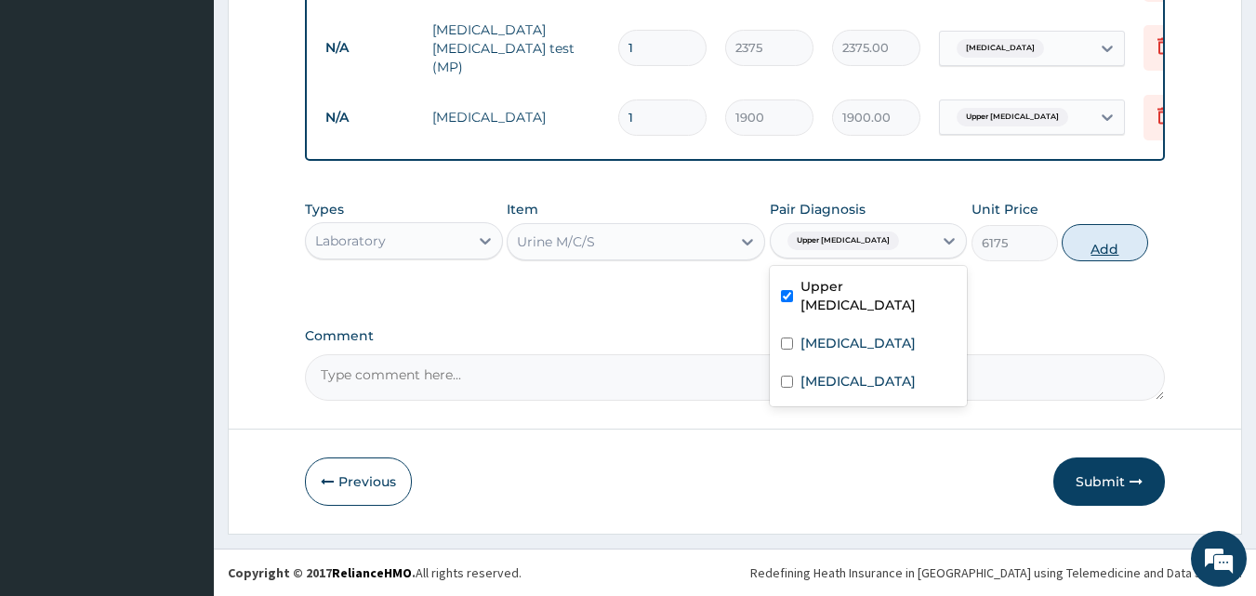
click at [1104, 244] on button "Add" at bounding box center [1105, 242] width 86 height 37
type input "0"
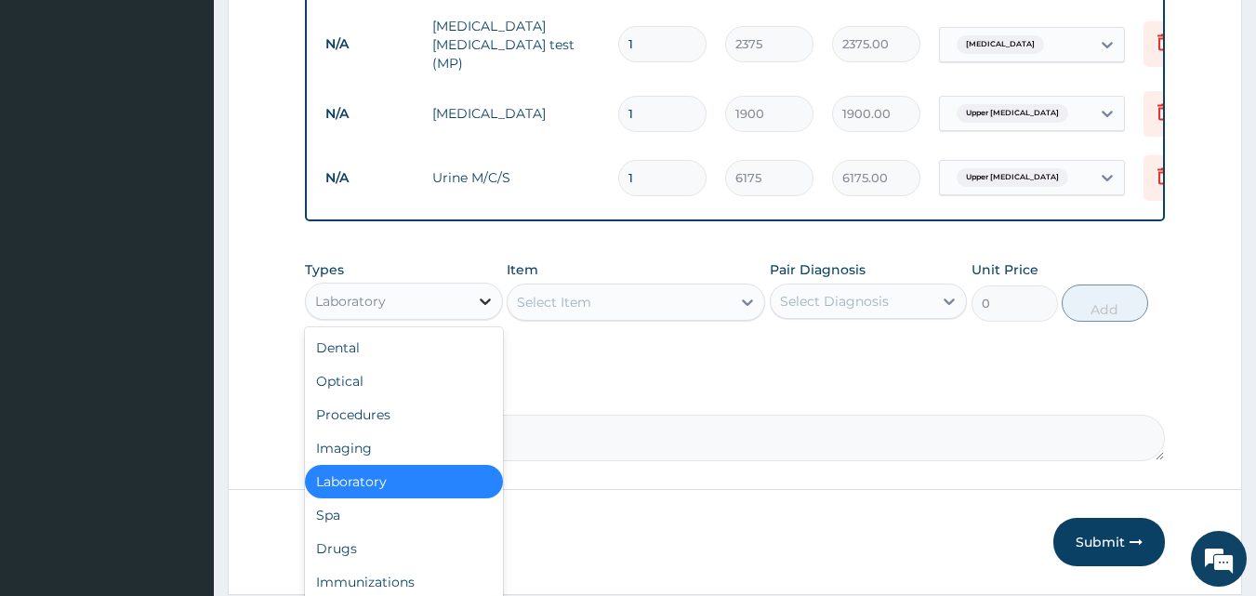
click at [472, 304] on div at bounding box center [485, 300] width 33 height 33
click at [429, 551] on div "Drugs" at bounding box center [404, 548] width 198 height 33
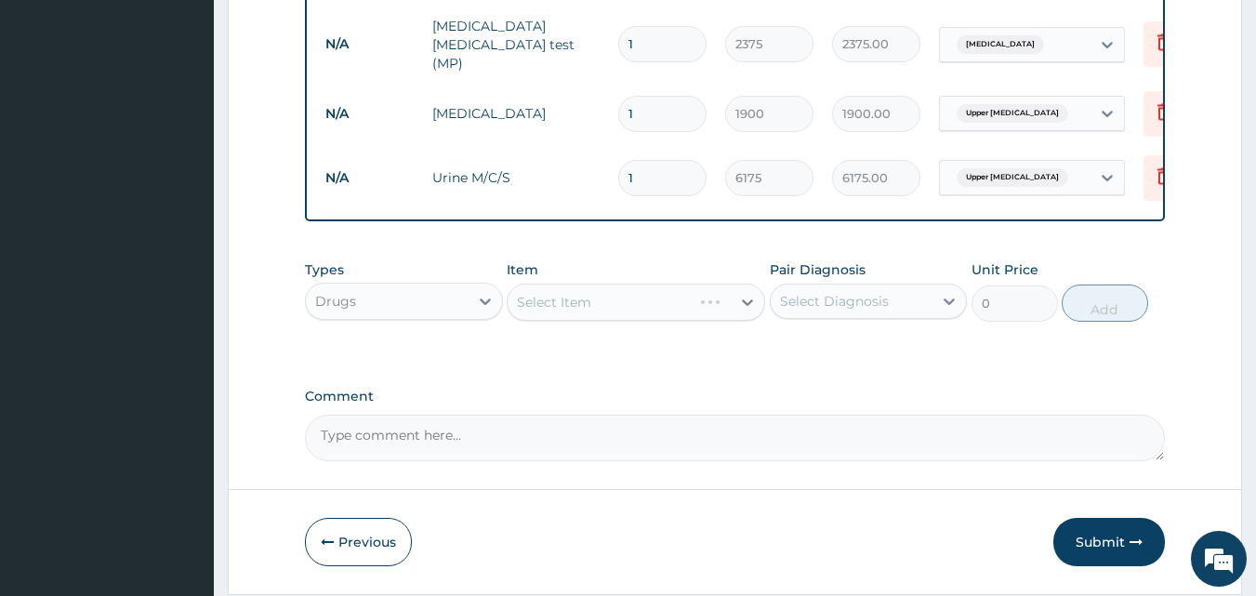
click at [521, 288] on div "Select Item" at bounding box center [636, 302] width 258 height 37
click at [521, 305] on div "Select Item" at bounding box center [636, 302] width 258 height 37
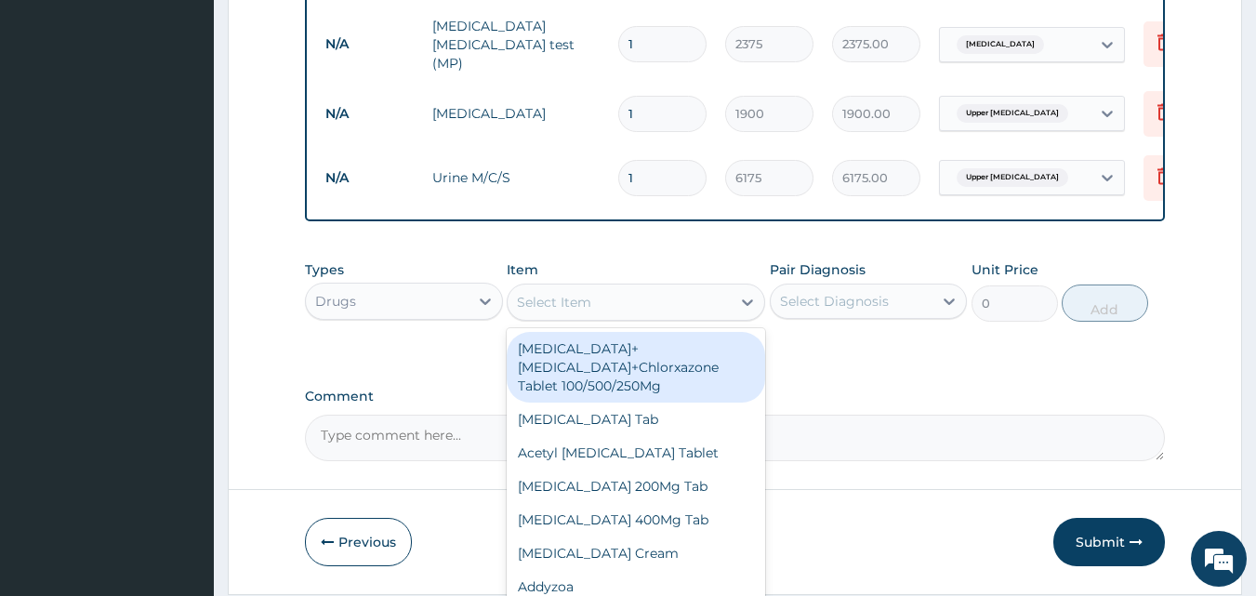
click at [518, 313] on div "Select Item" at bounding box center [619, 302] width 223 height 30
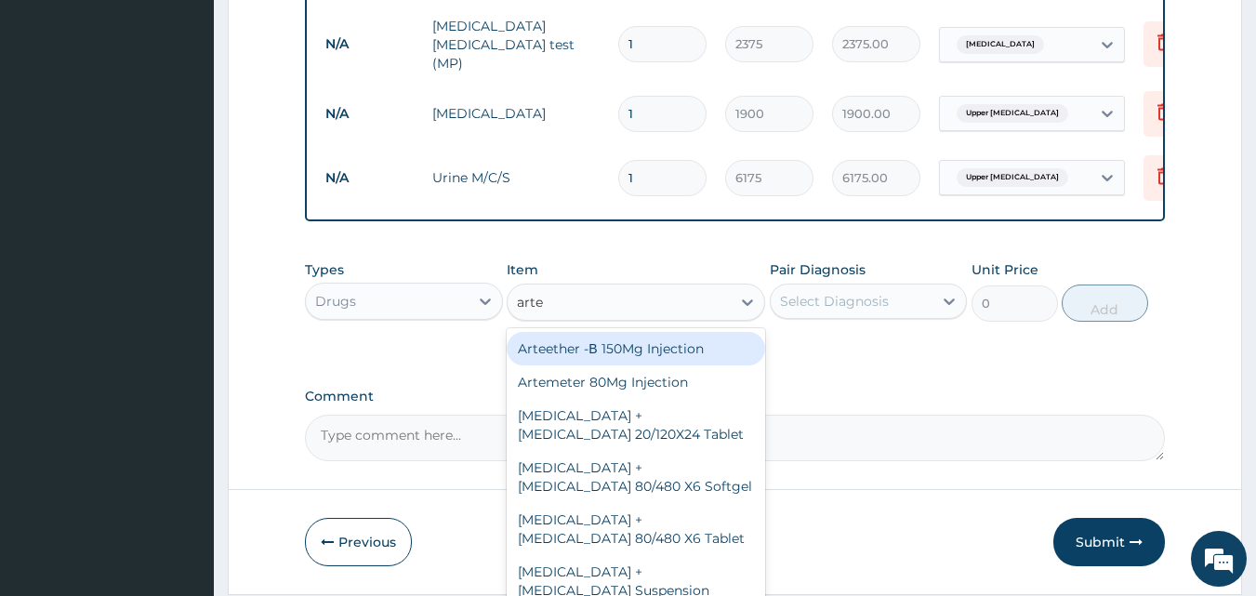
type input "artem"
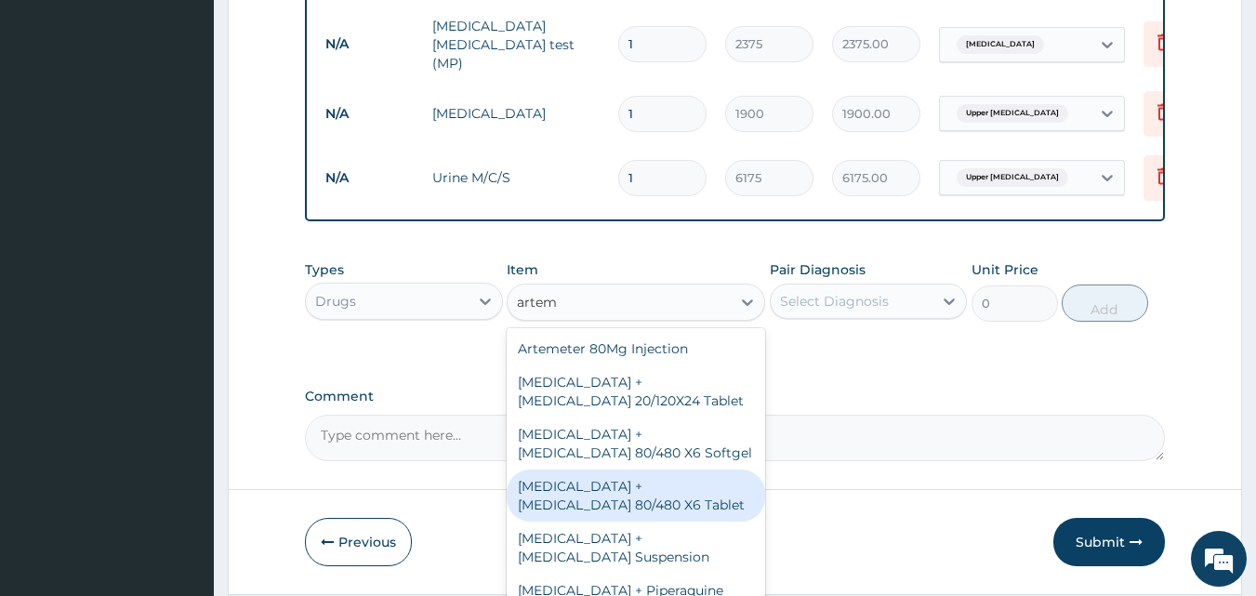
click at [621, 486] on div "Artemether + Lumefantrine 80/480 X6 Tablet" at bounding box center [636, 495] width 258 height 52
type input "4275"
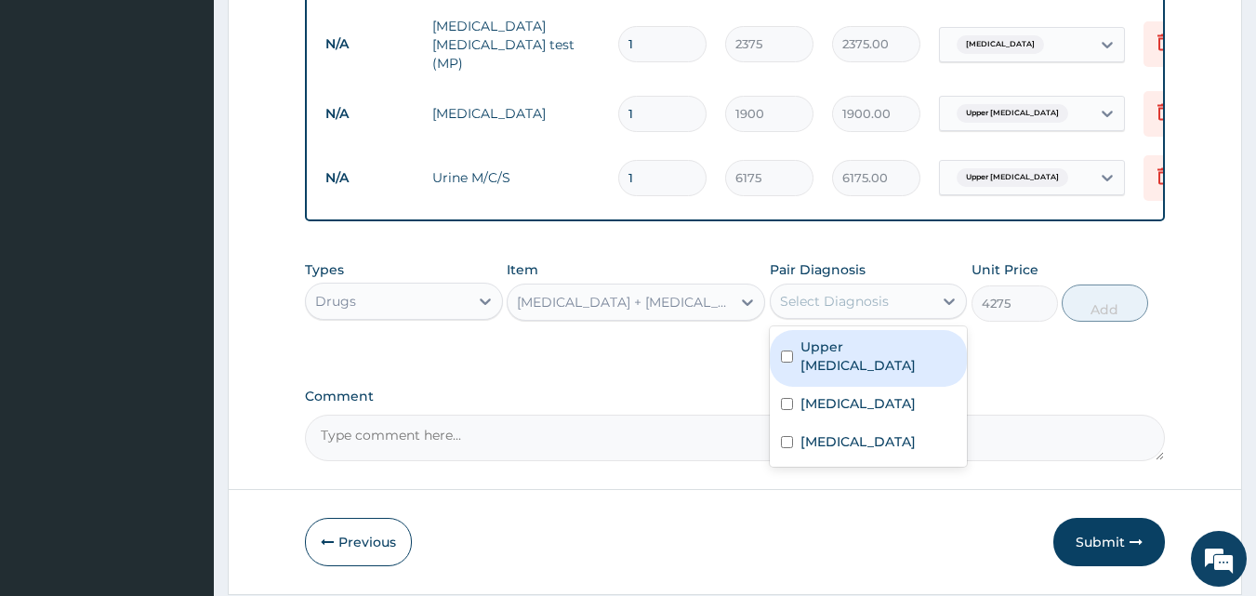
click at [773, 310] on div "Select Diagnosis" at bounding box center [852, 301] width 163 height 30
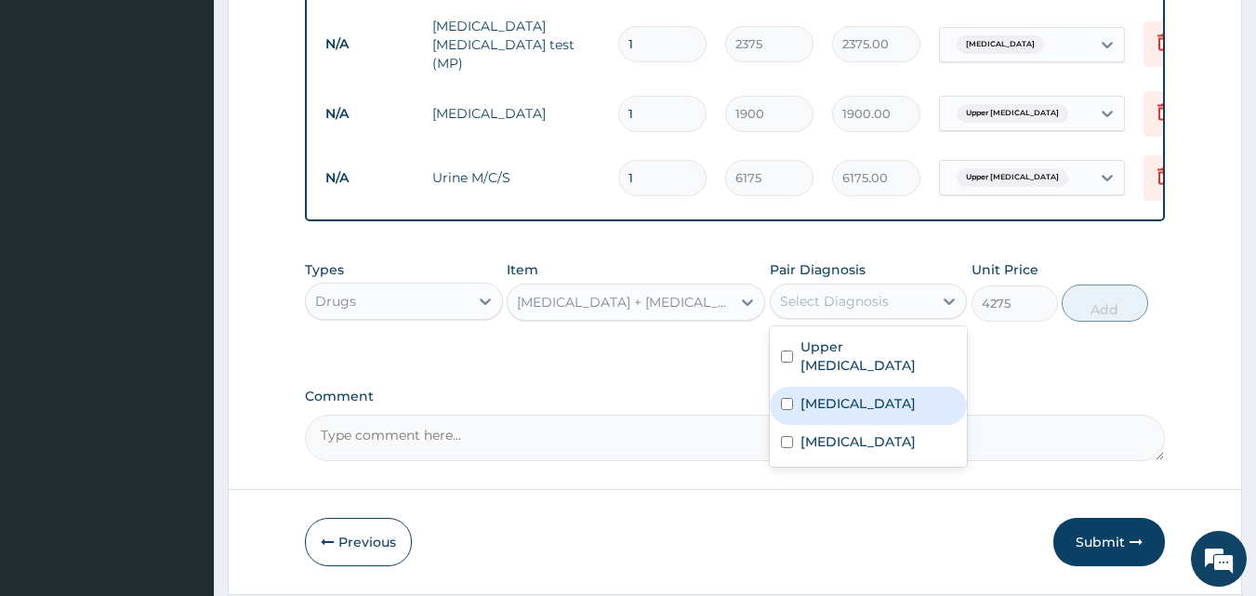
click at [783, 406] on input "checkbox" at bounding box center [787, 404] width 12 height 12
checkbox input "true"
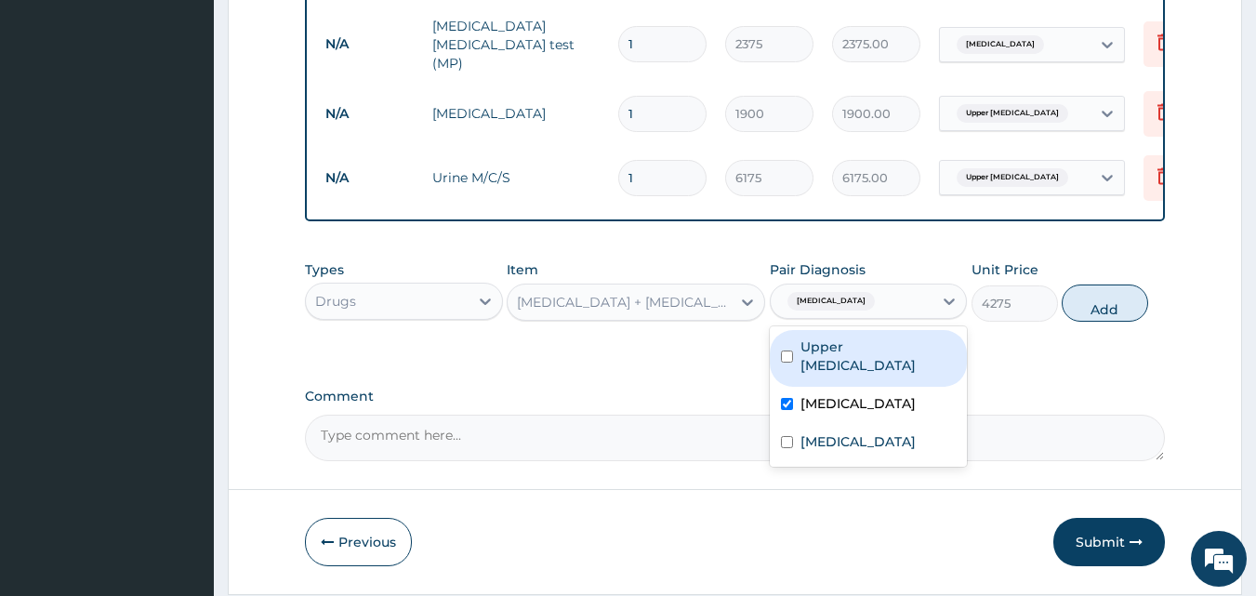
click at [1086, 313] on button "Add" at bounding box center [1105, 302] width 86 height 37
type input "0"
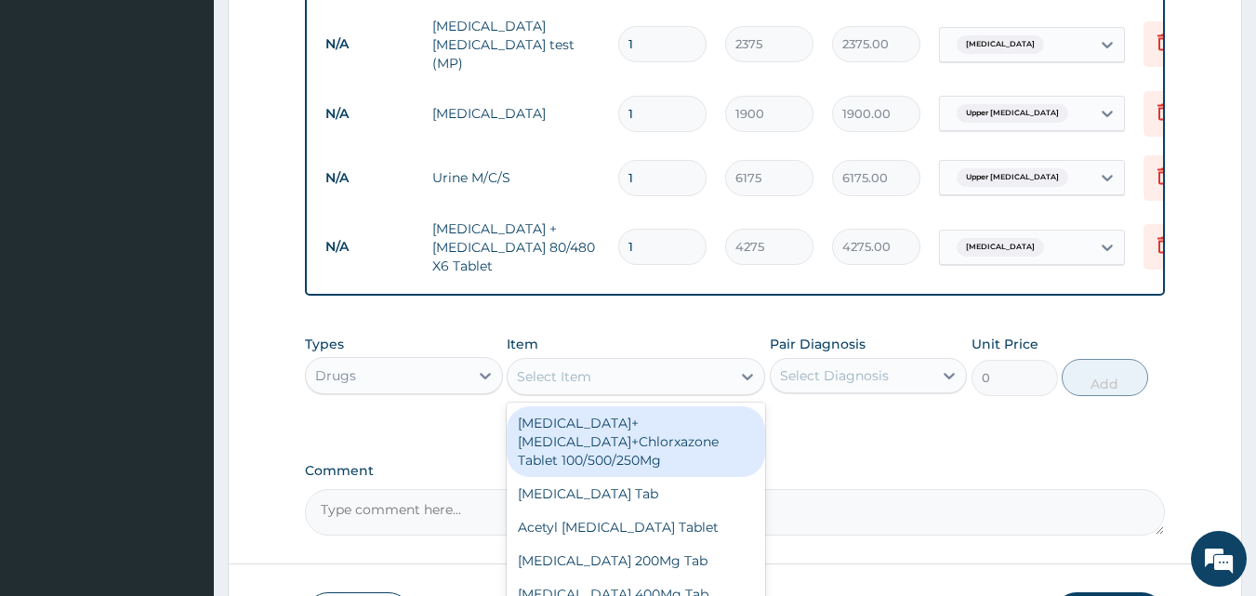
click at [522, 379] on div "Select Item" at bounding box center [554, 376] width 74 height 19
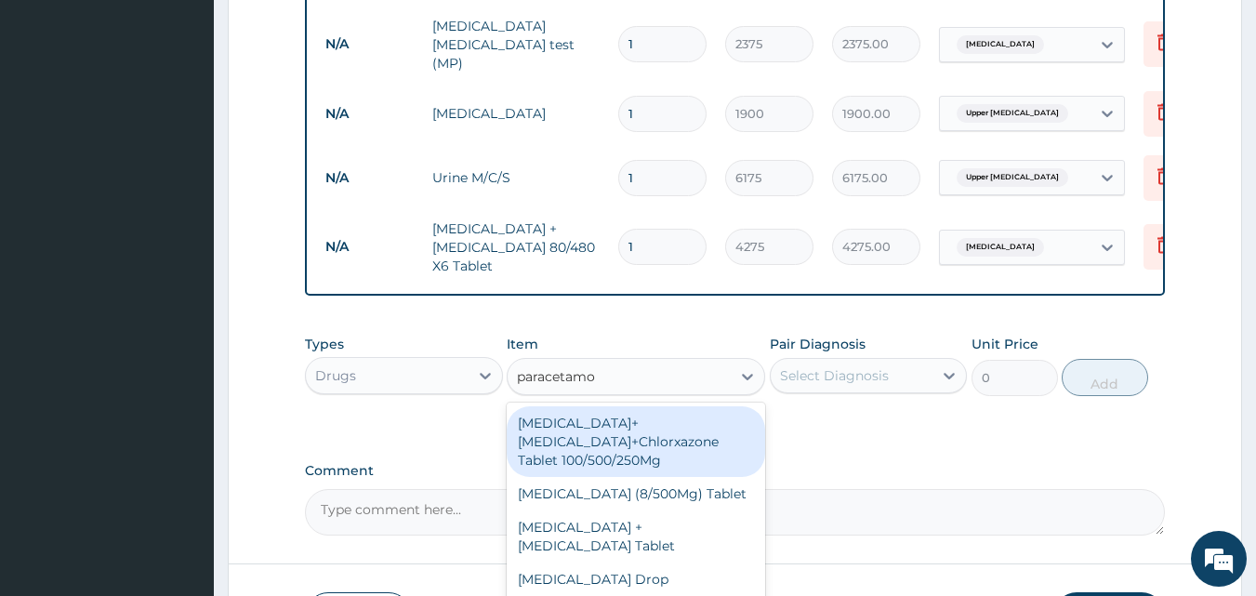
type input "paracetamol"
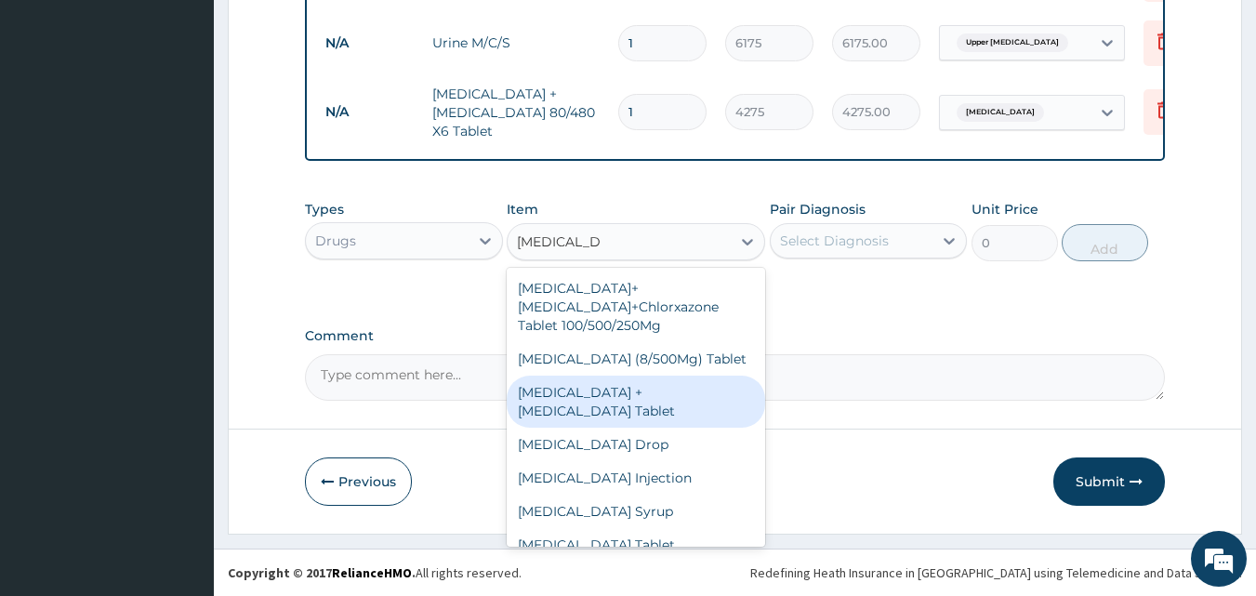
scroll to position [33, 0]
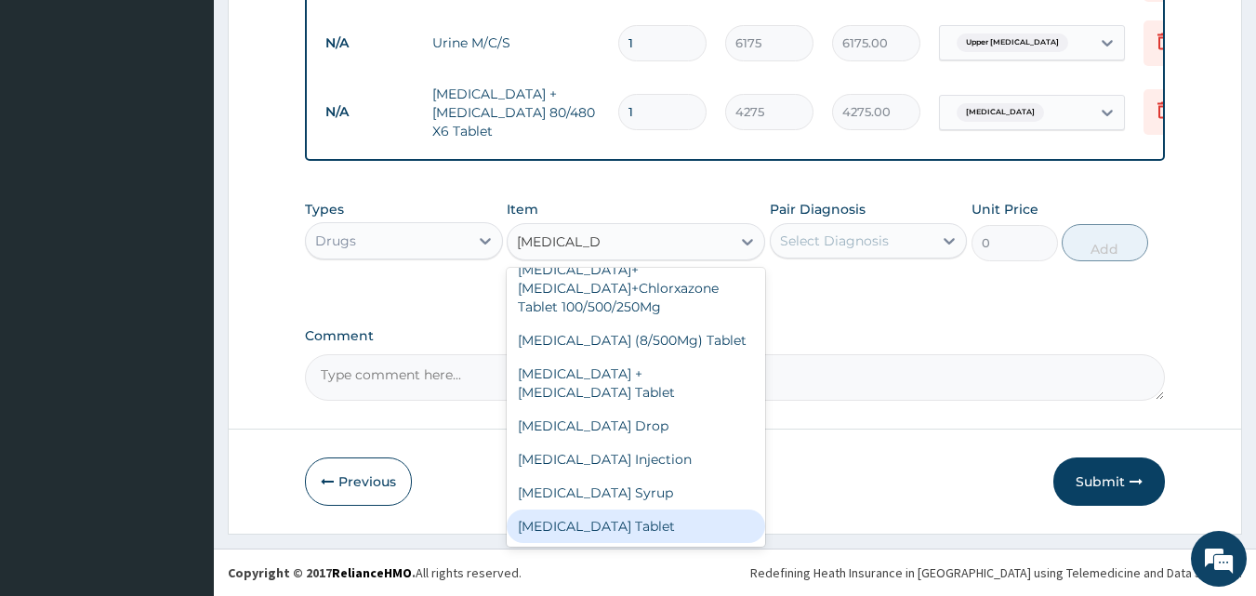
click at [581, 515] on div "Paracetamol Tablet" at bounding box center [636, 525] width 258 height 33
type input "47.5"
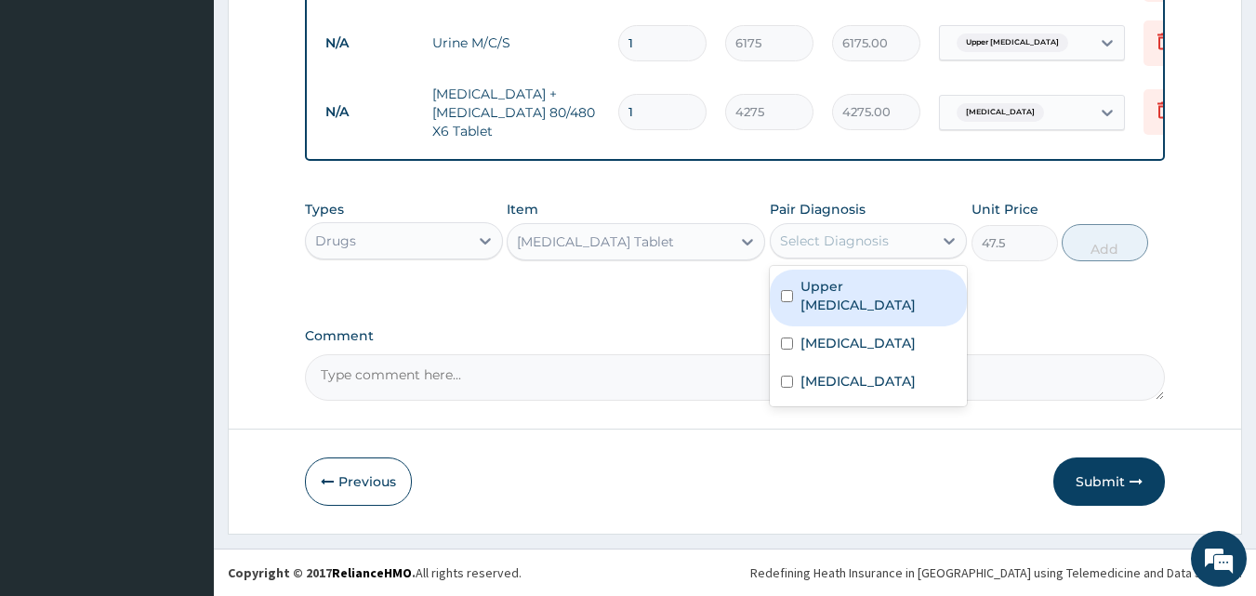
click at [776, 237] on div "Select Diagnosis" at bounding box center [852, 241] width 163 height 30
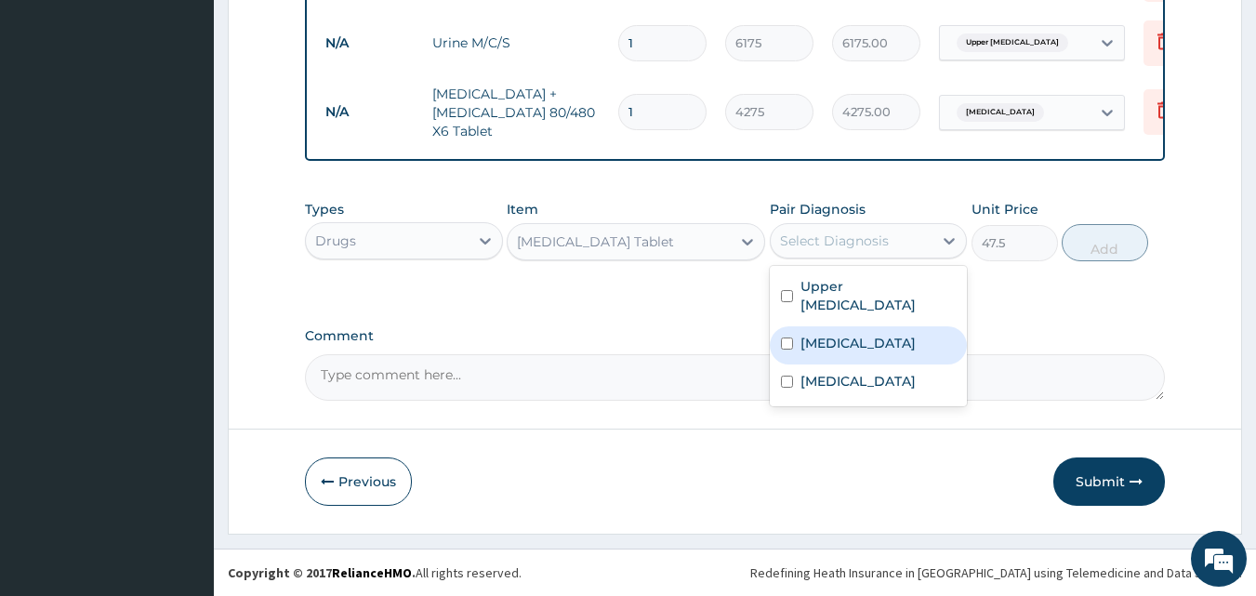
click at [791, 346] on input "checkbox" at bounding box center [787, 343] width 12 height 12
checkbox input "true"
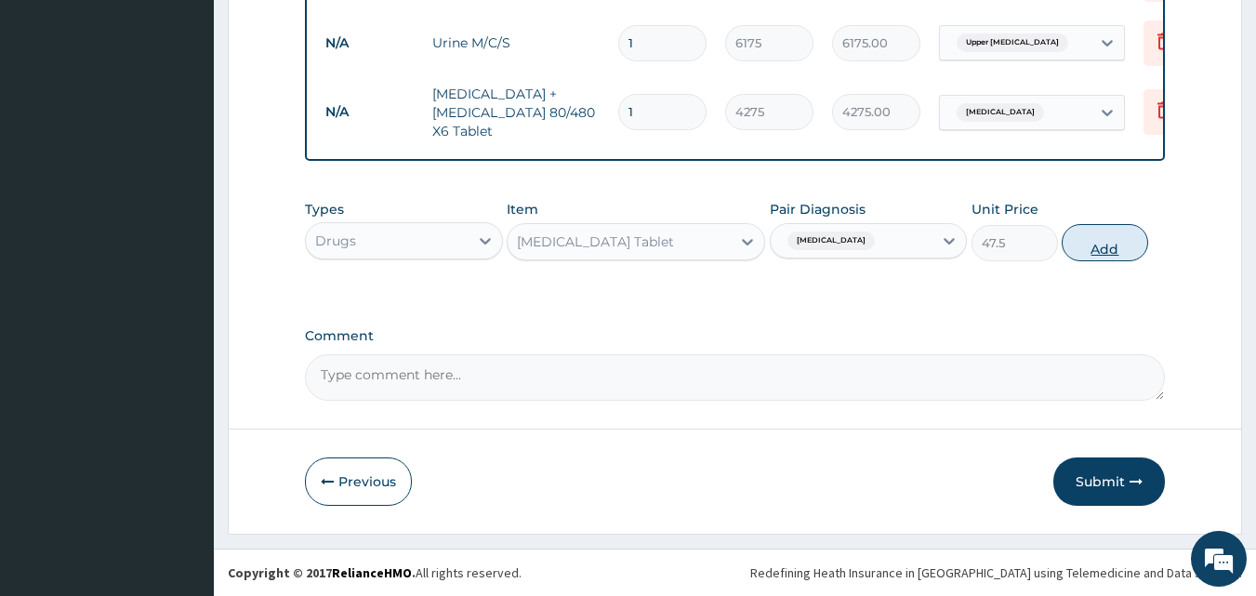
click at [1099, 251] on button "Add" at bounding box center [1105, 242] width 86 height 37
type input "0"
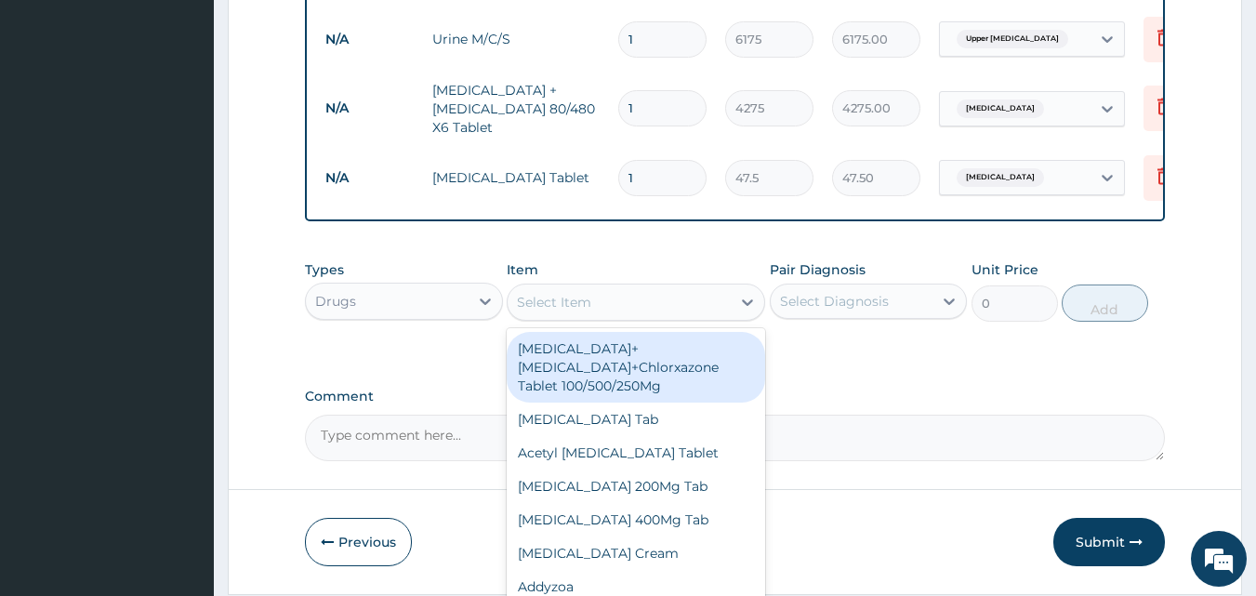
click at [515, 306] on div "Select Item" at bounding box center [619, 302] width 223 height 30
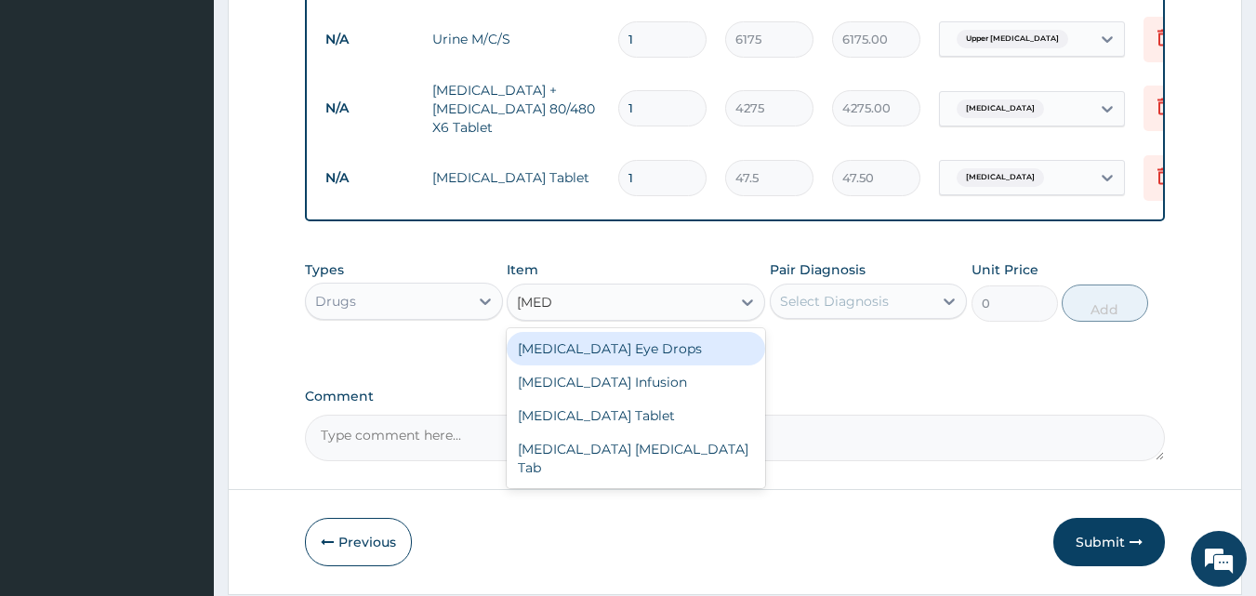
type input "ciprof"
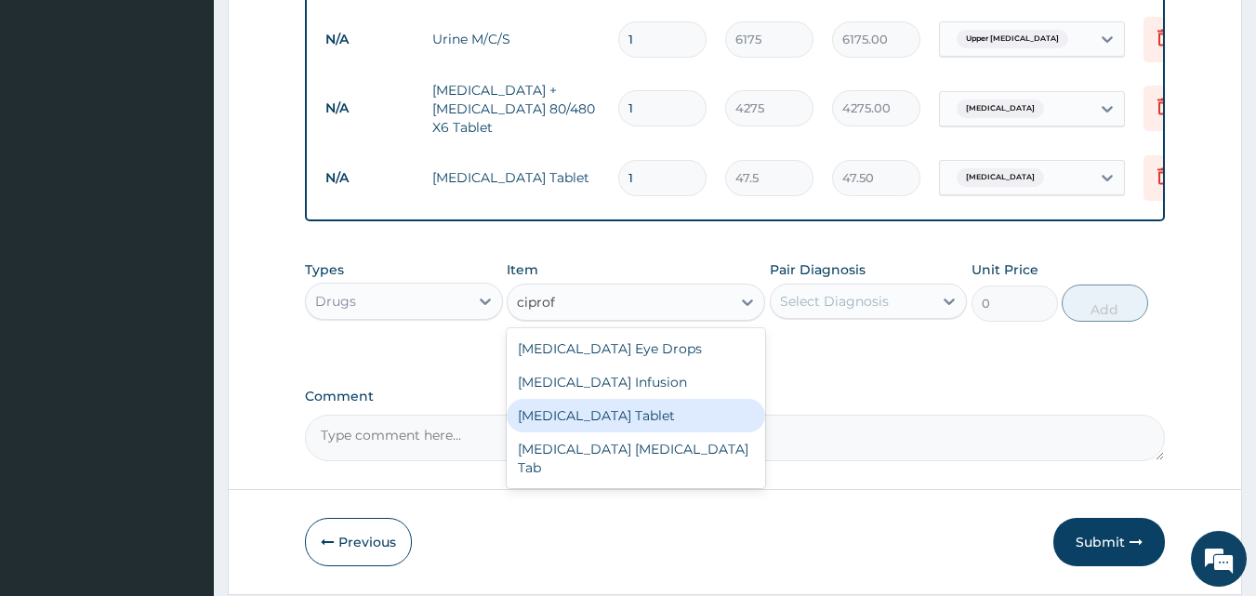
click at [585, 419] on div "Ciprofloxacin Tablet" at bounding box center [636, 415] width 258 height 33
type input "475"
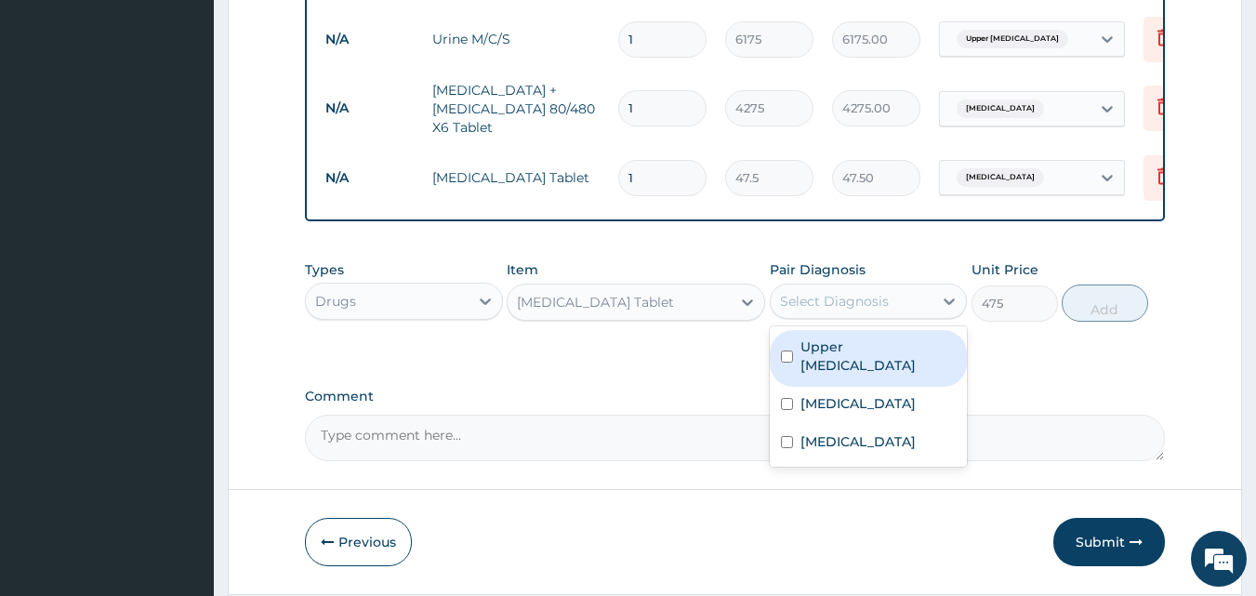
click at [776, 309] on div "Select Diagnosis" at bounding box center [852, 301] width 163 height 30
click at [785, 355] on input "checkbox" at bounding box center [787, 356] width 12 height 12
checkbox input "true"
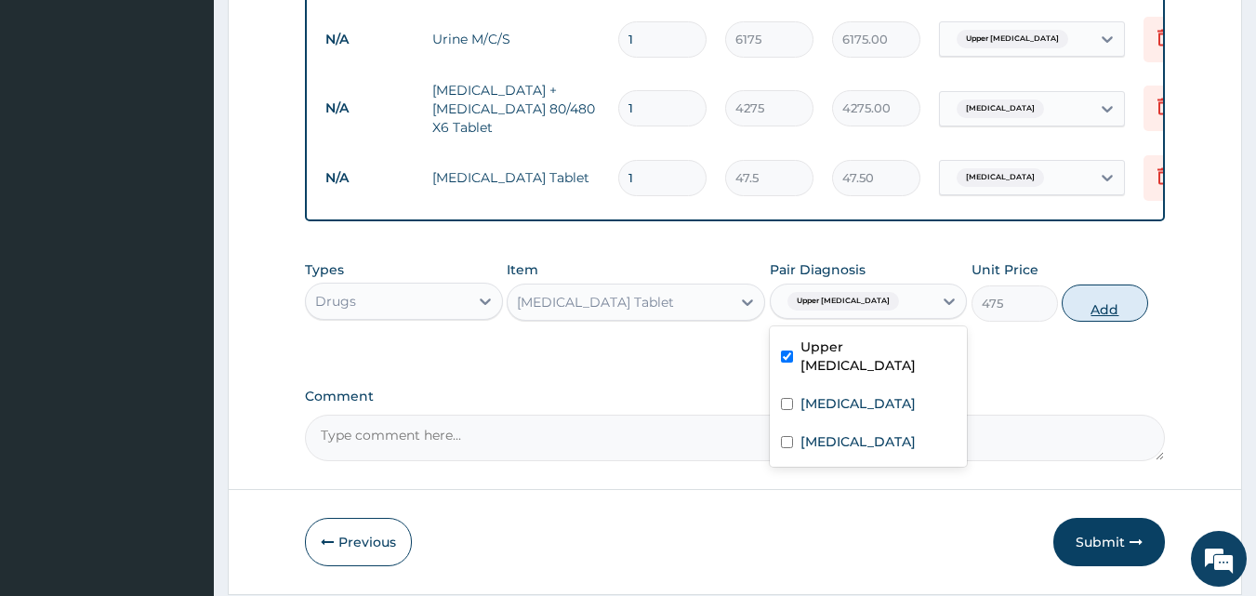
click at [1101, 315] on button "Add" at bounding box center [1105, 302] width 86 height 37
type input "0"
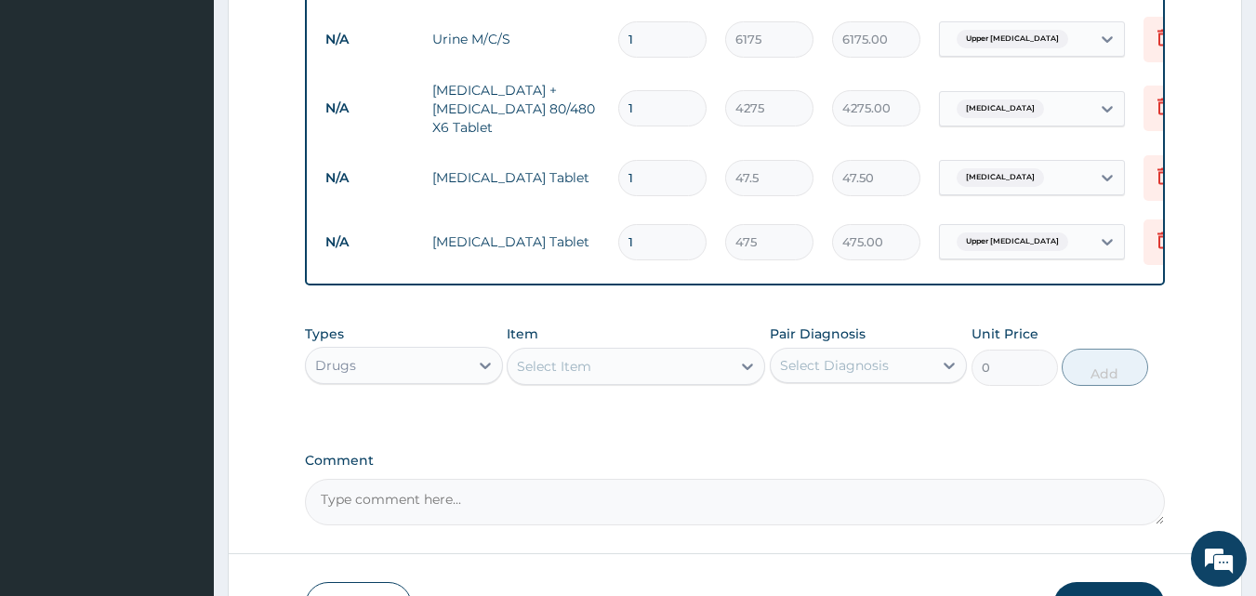
type input "10"
type input "4750.00"
type input "10"
click at [646, 165] on input "1" at bounding box center [662, 178] width 88 height 36
type input "18"
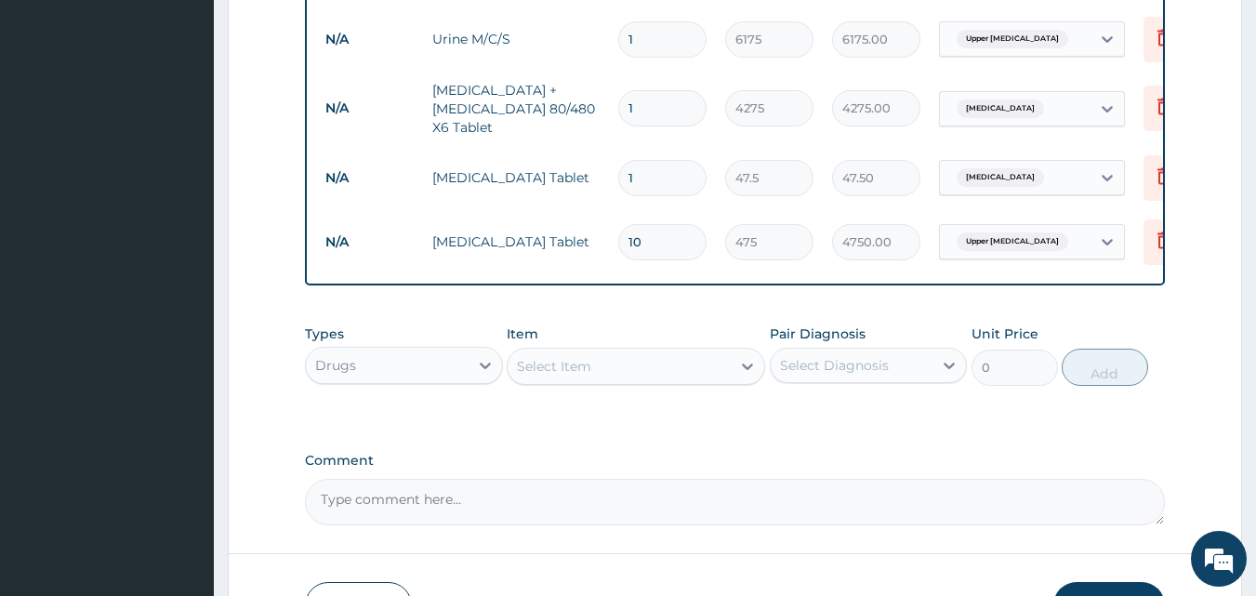
type input "855.00"
type input "19"
type input "902.50"
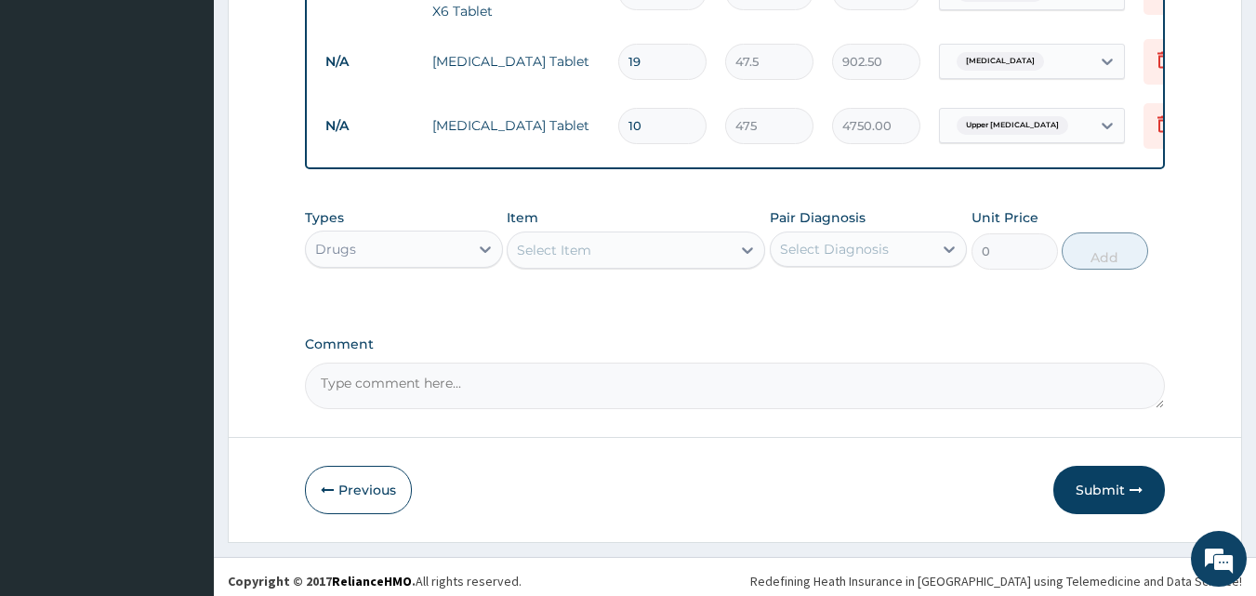
scroll to position [1130, 0]
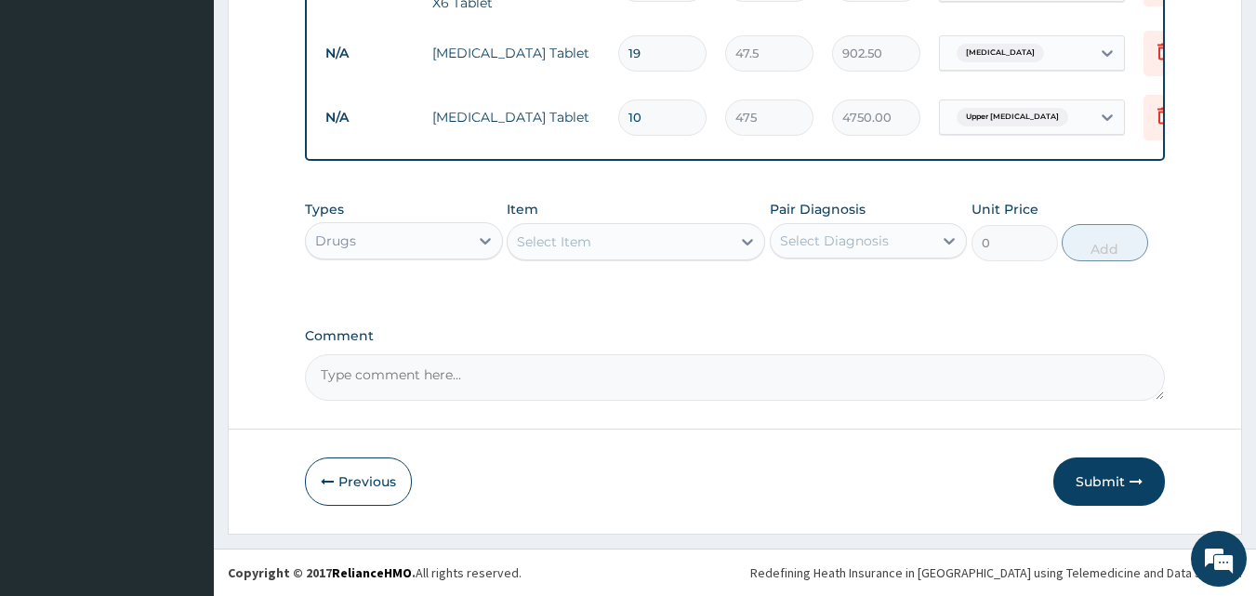
type input "19"
click at [1097, 482] on button "Submit" at bounding box center [1109, 481] width 112 height 48
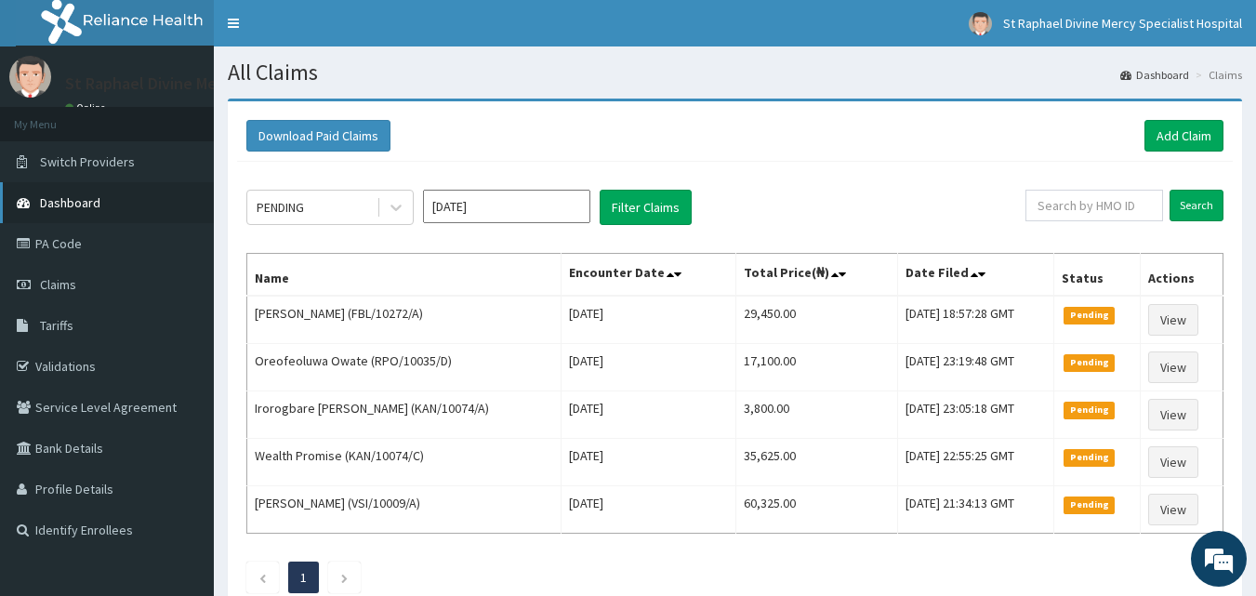
click at [66, 201] on span "Dashboard" at bounding box center [70, 202] width 60 height 17
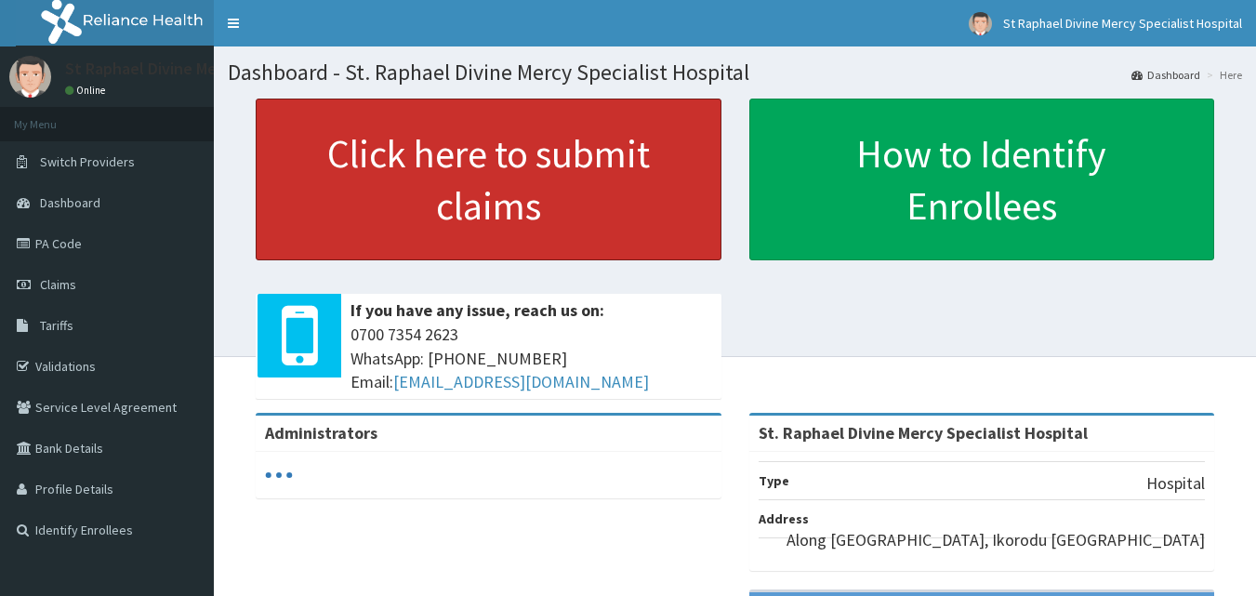
click at [460, 168] on link "Click here to submit claims" at bounding box center [489, 180] width 466 height 162
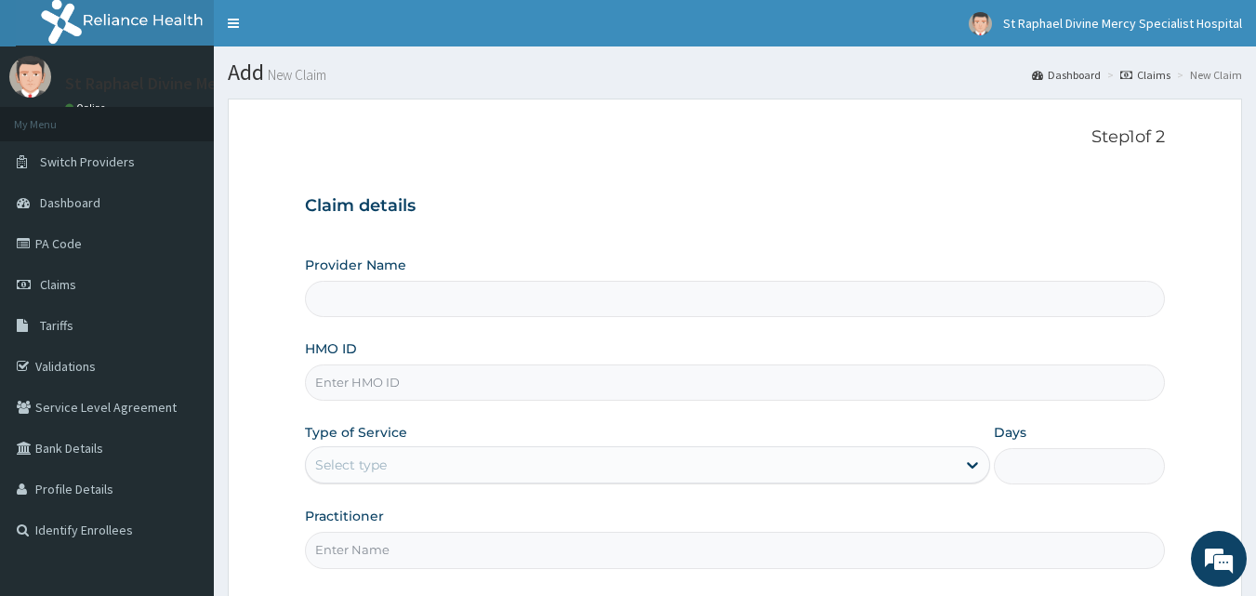
click at [389, 377] on input "HMO ID" at bounding box center [735, 382] width 861 height 36
type input "St. Raphael Divine Mercy Specialist Hospital"
type input "DCC/10138/b"
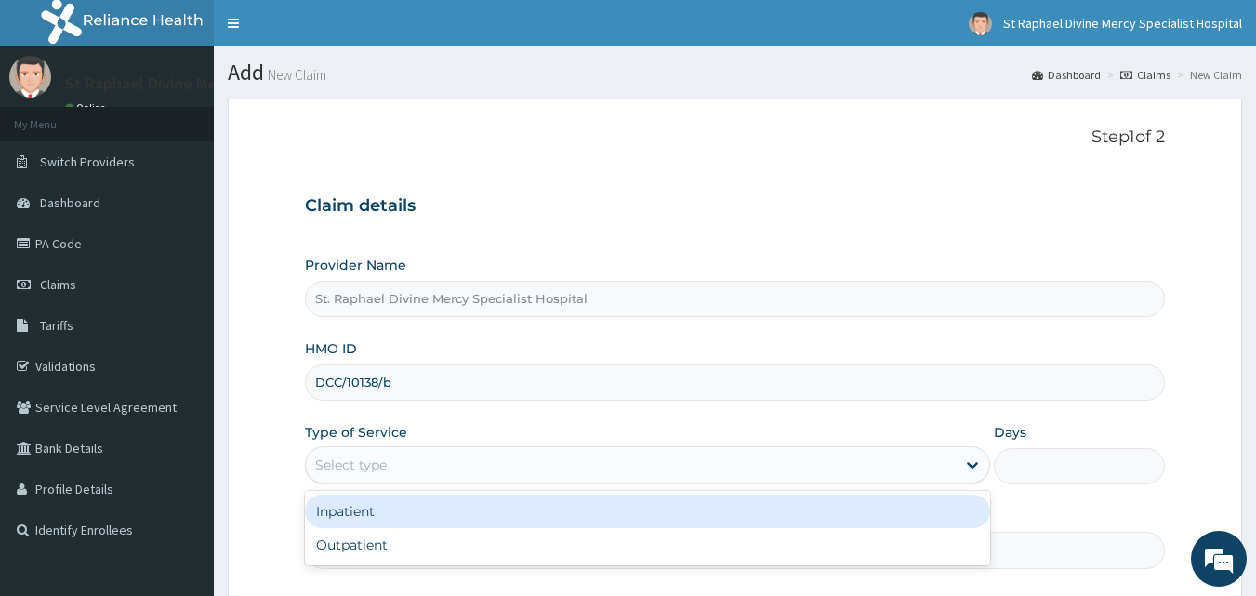
click at [362, 463] on div "Select type" at bounding box center [351, 465] width 72 height 19
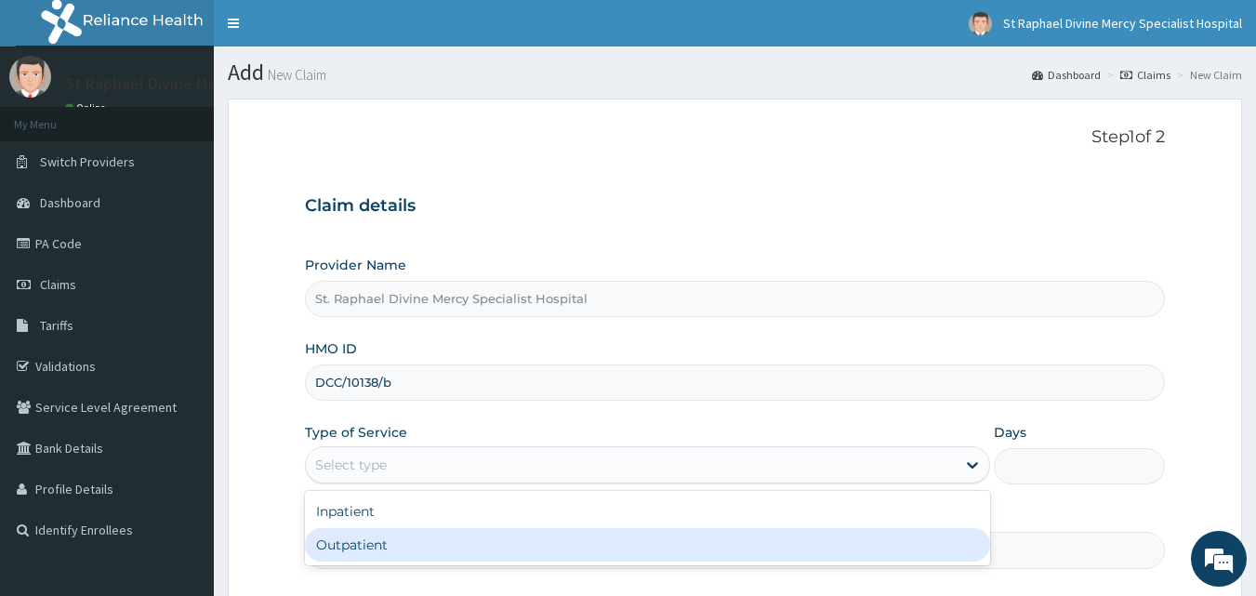
click at [356, 545] on div "Outpatient" at bounding box center [647, 544] width 685 height 33
type input "1"
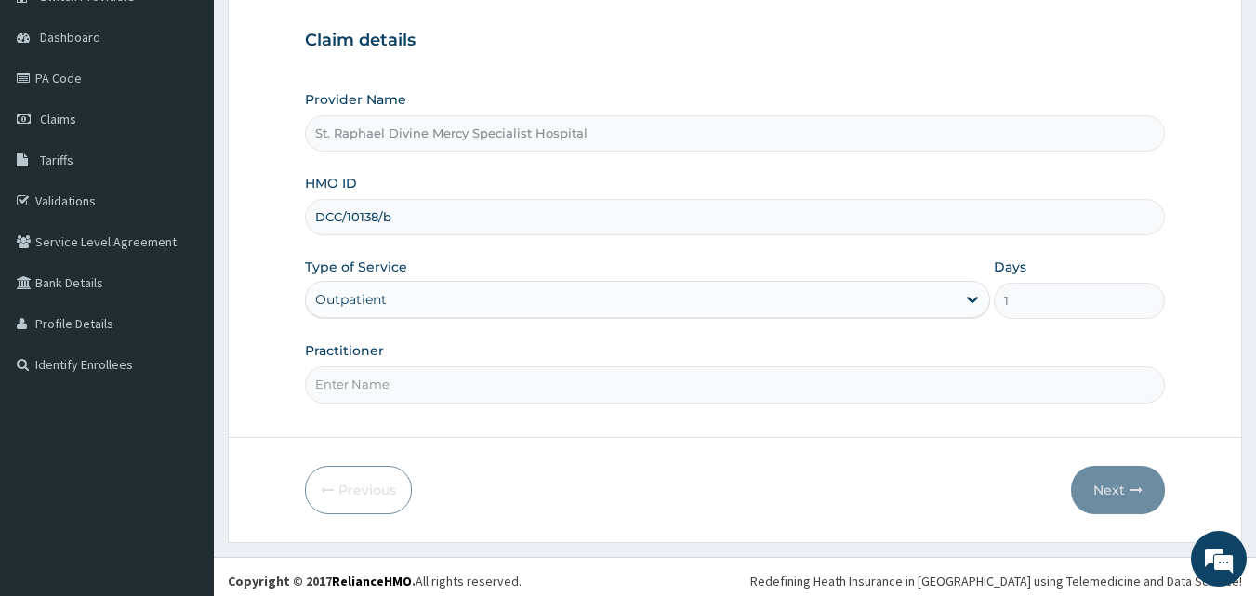
scroll to position [174, 0]
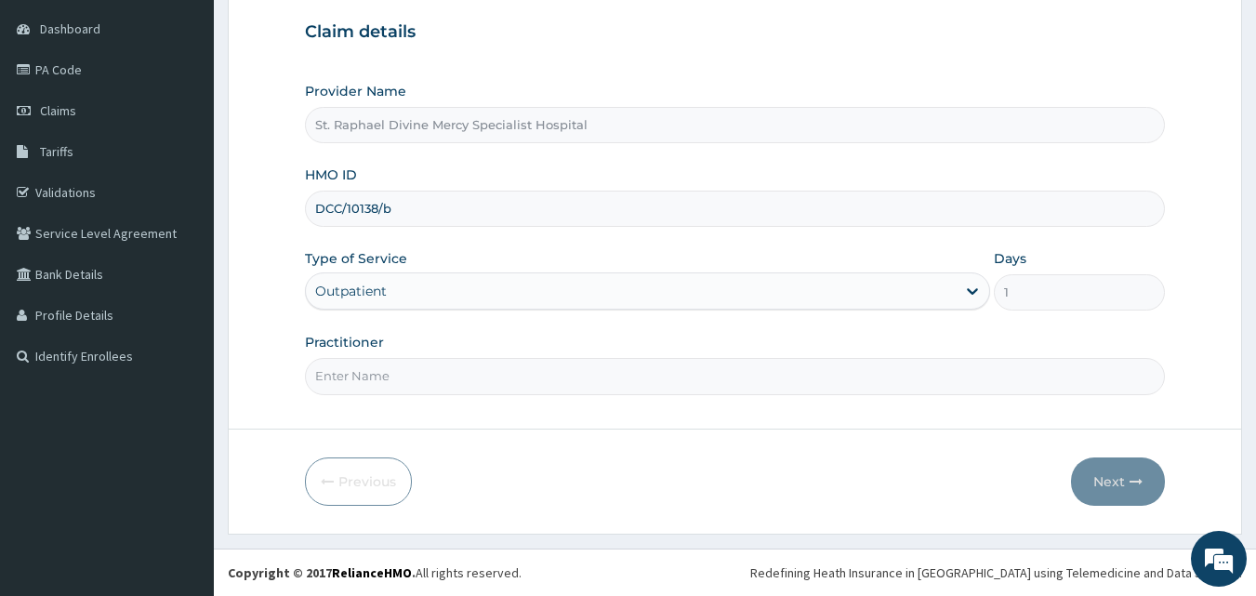
click at [375, 376] on input "Practitioner" at bounding box center [735, 376] width 861 height 36
click at [491, 386] on input "Dr." at bounding box center [735, 376] width 861 height 36
type input "Dr."
click at [1110, 480] on button "Next" at bounding box center [1118, 481] width 94 height 48
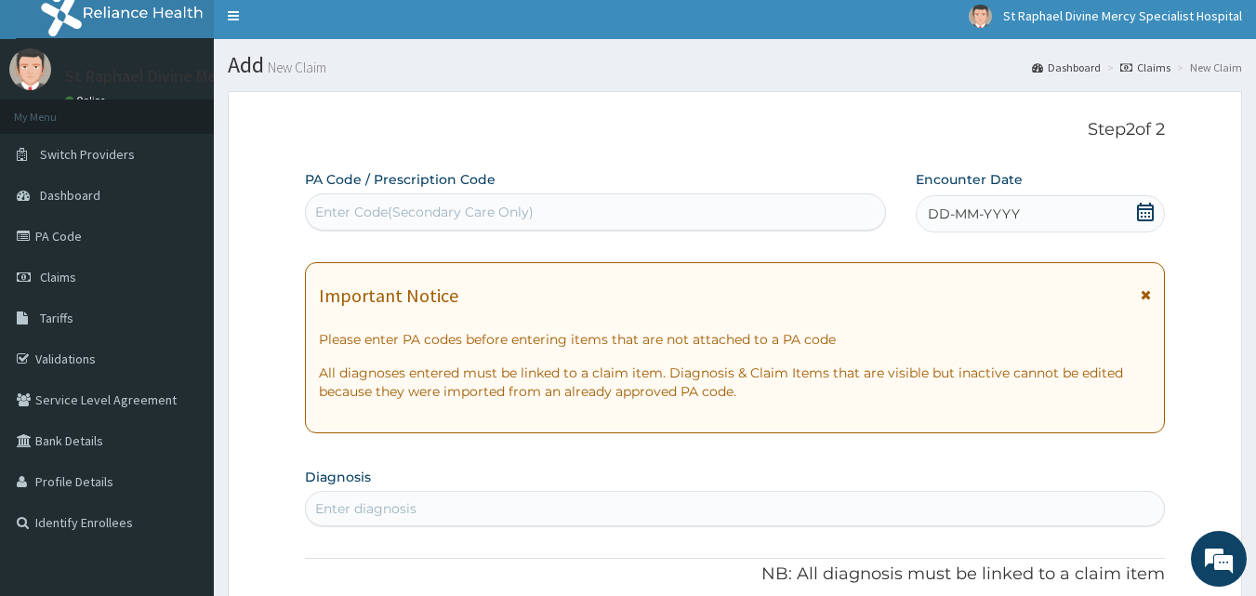
scroll to position [0, 0]
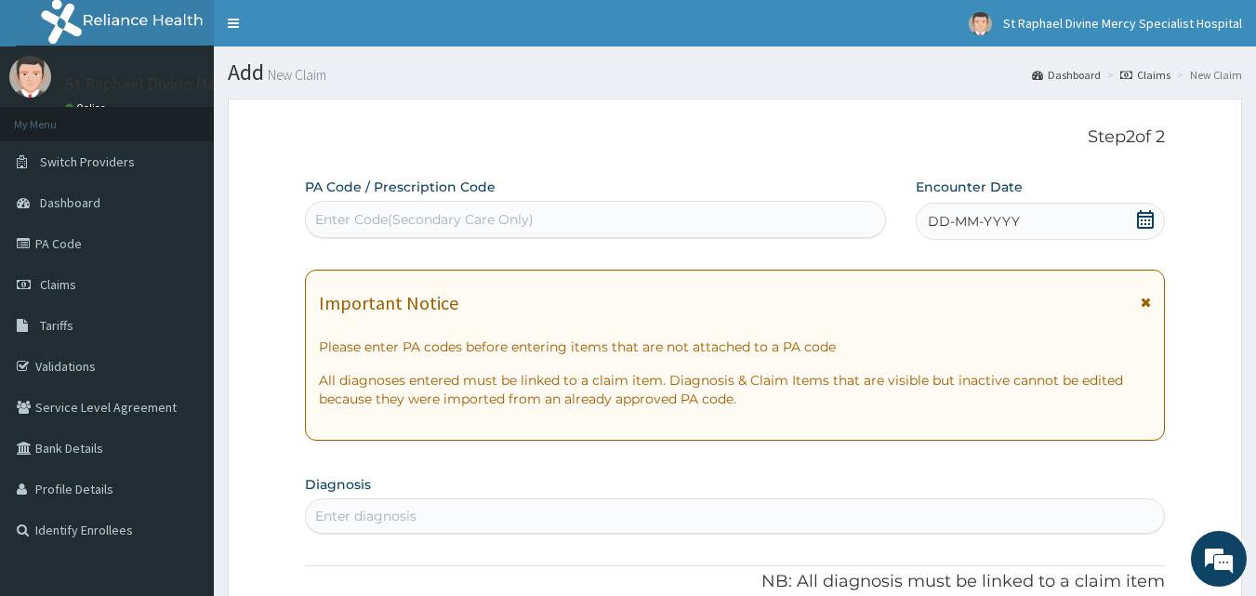
click at [1142, 218] on icon at bounding box center [1145, 219] width 19 height 19
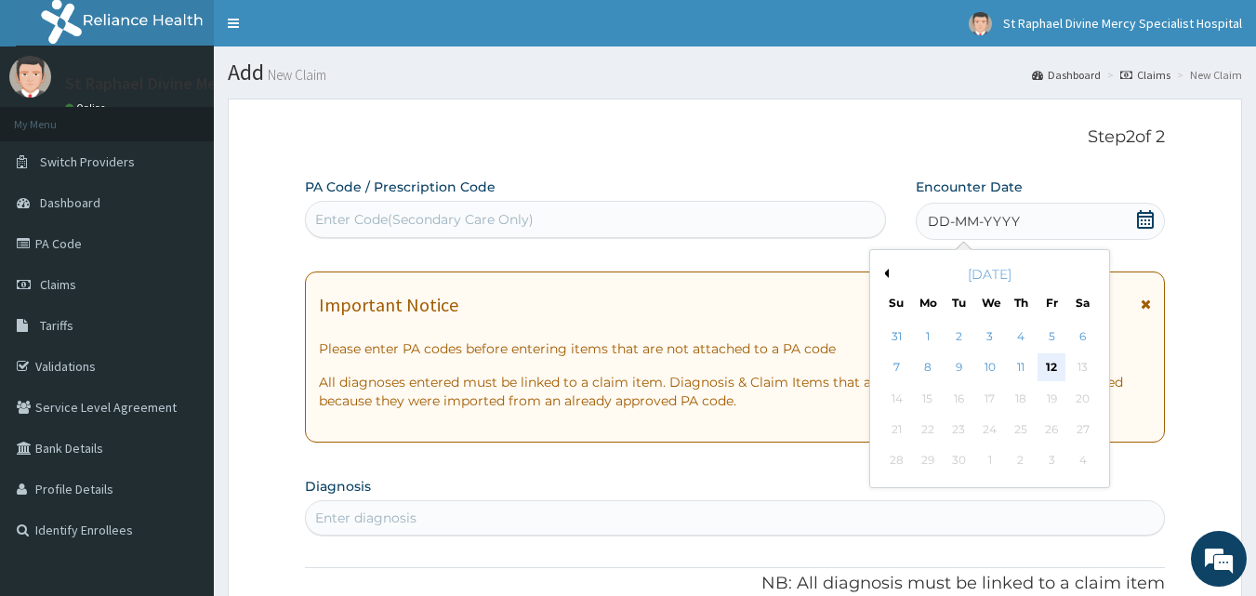
click at [1051, 359] on div "12" at bounding box center [1051, 368] width 28 height 28
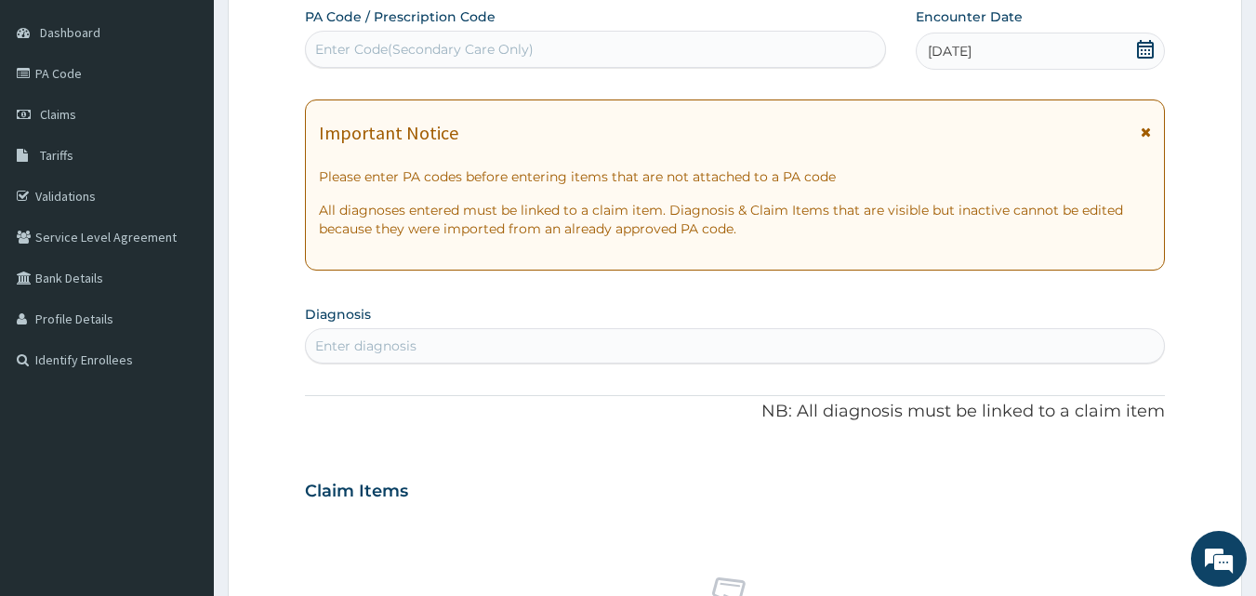
scroll to position [279, 0]
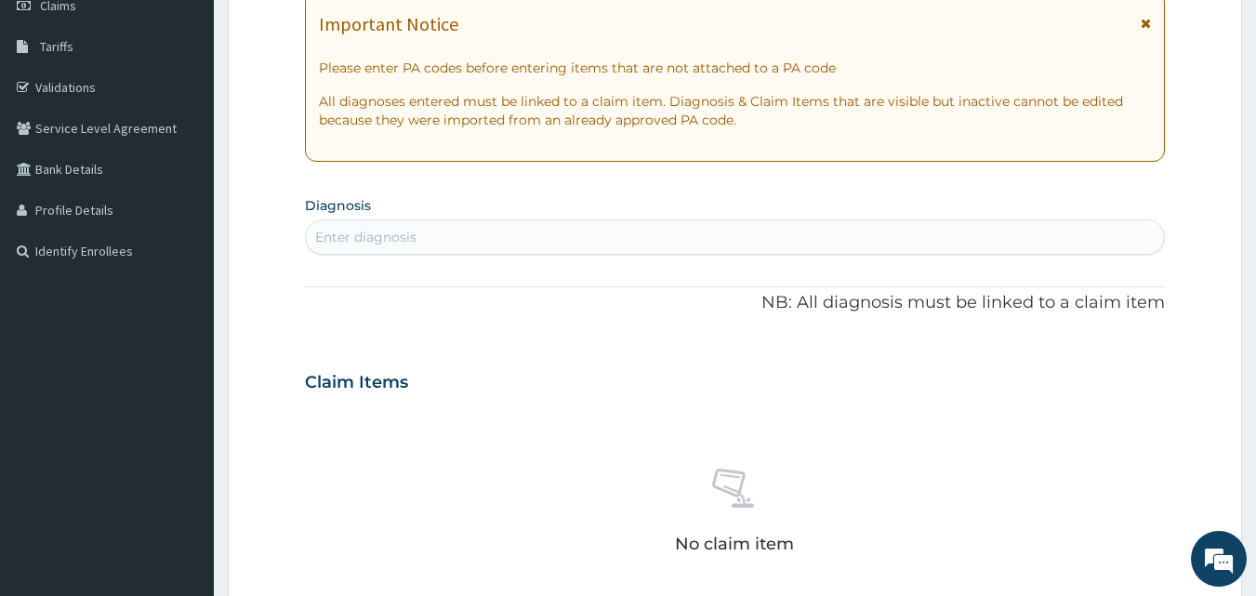
click at [462, 232] on div "Enter diagnosis" at bounding box center [735, 237] width 859 height 30
type input "[MEDICAL_DATA]"
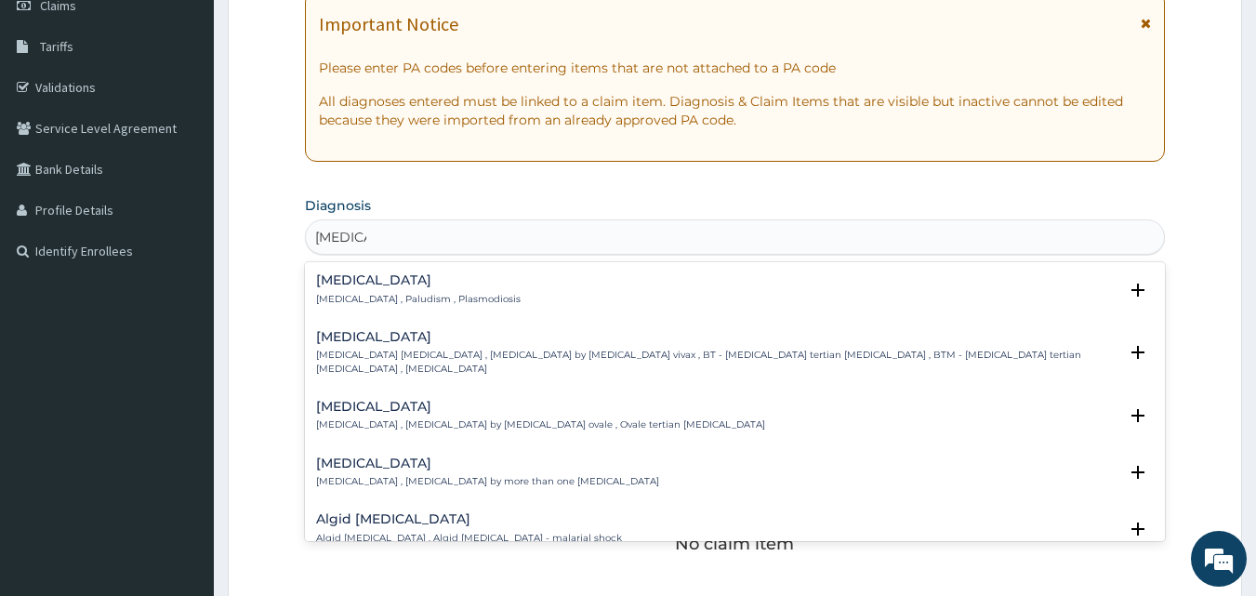
click at [323, 284] on h4 "[MEDICAL_DATA]" at bounding box center [418, 280] width 205 height 14
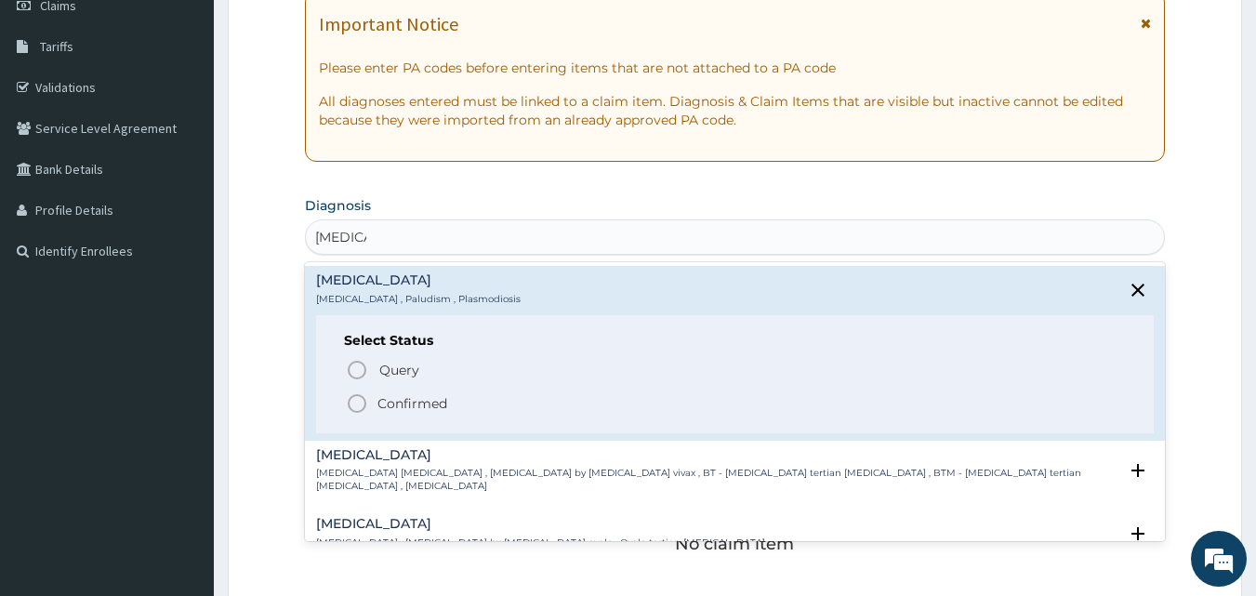
click at [353, 399] on icon "status option filled" at bounding box center [357, 403] width 22 height 22
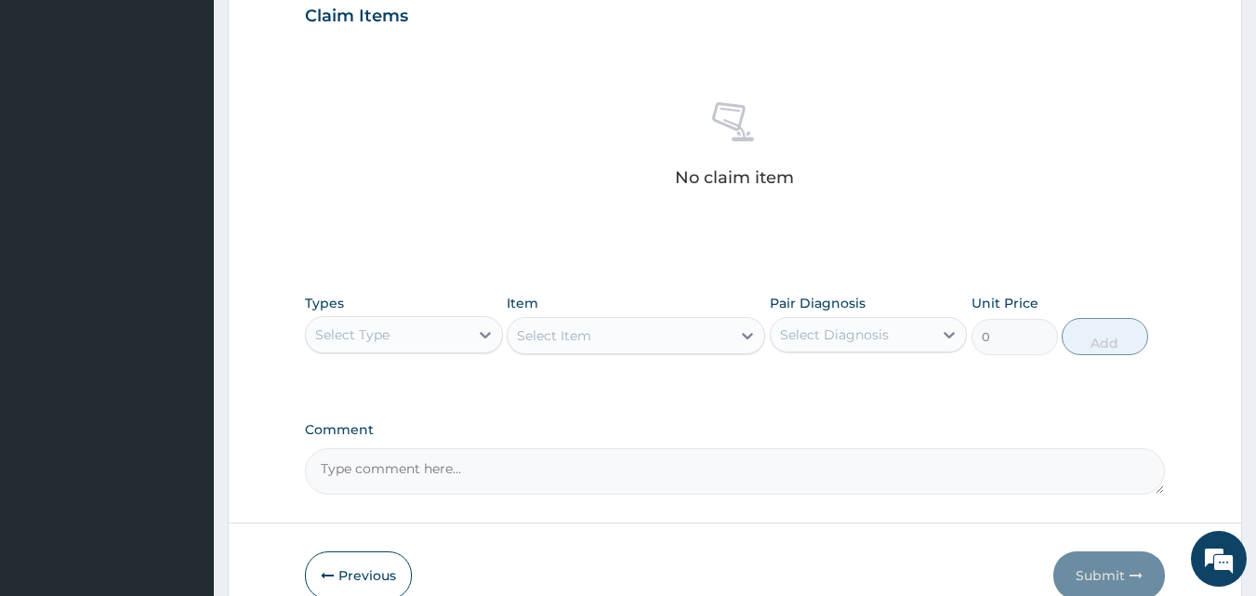
scroll to position [186, 0]
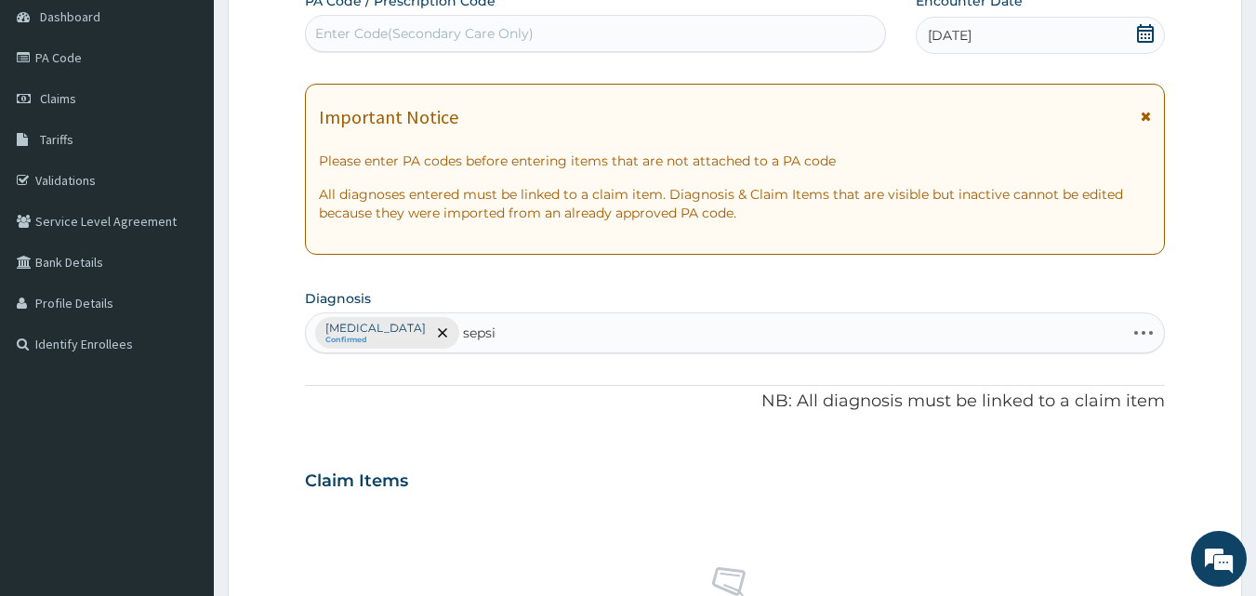
type input "[MEDICAL_DATA]"
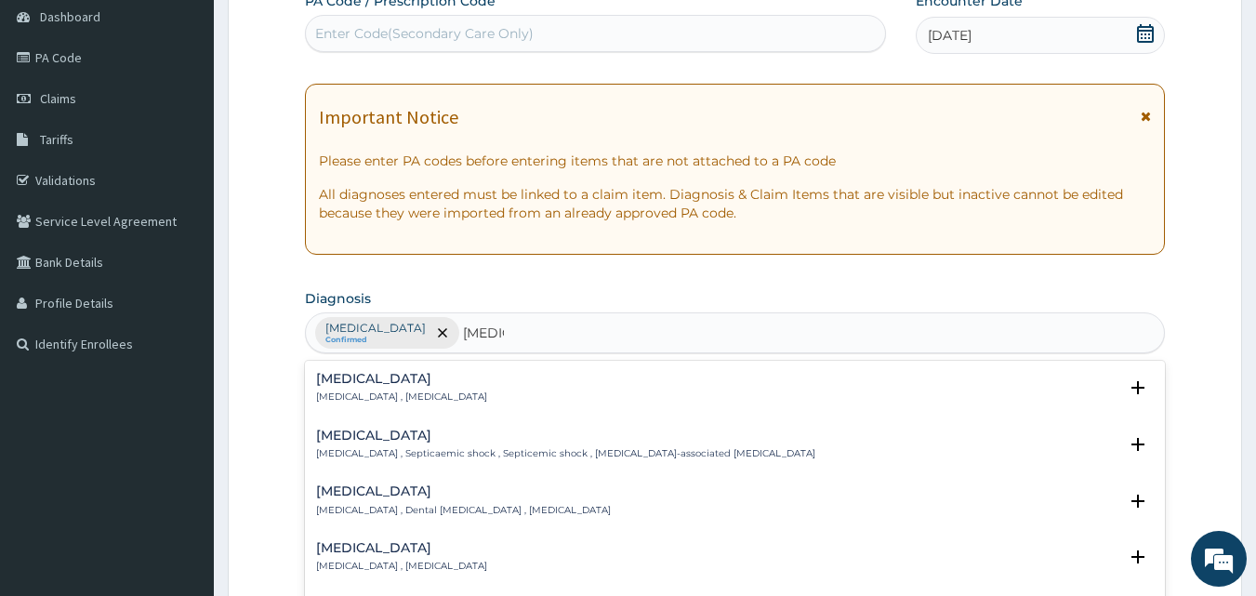
click at [333, 377] on h4 "[MEDICAL_DATA]" at bounding box center [401, 379] width 171 height 14
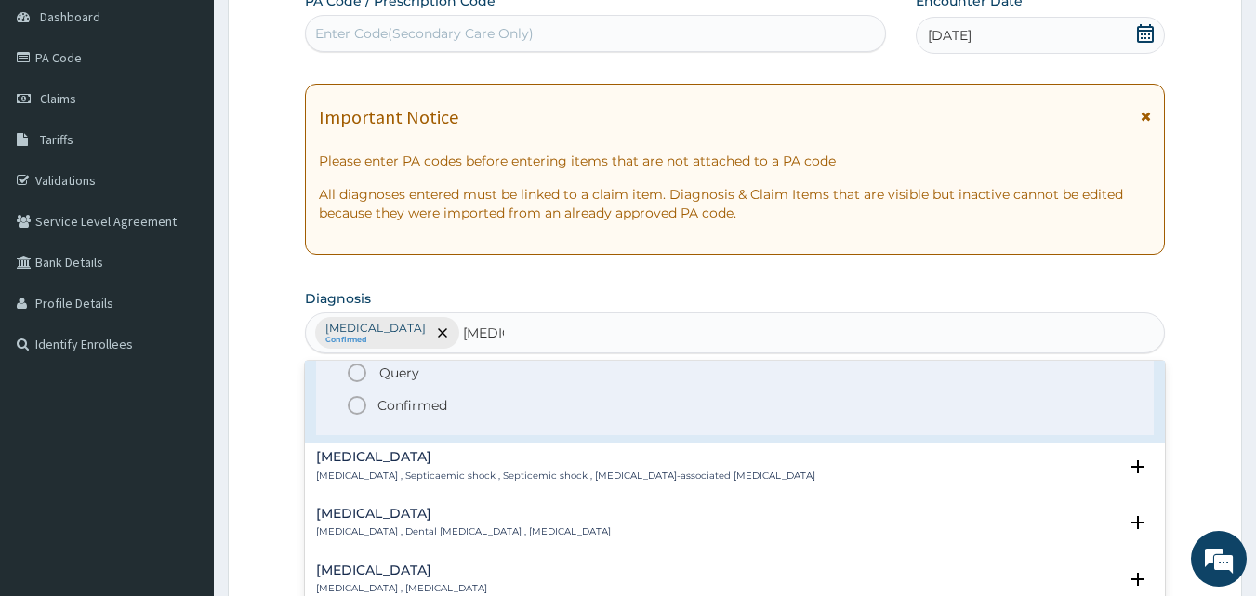
scroll to position [0, 0]
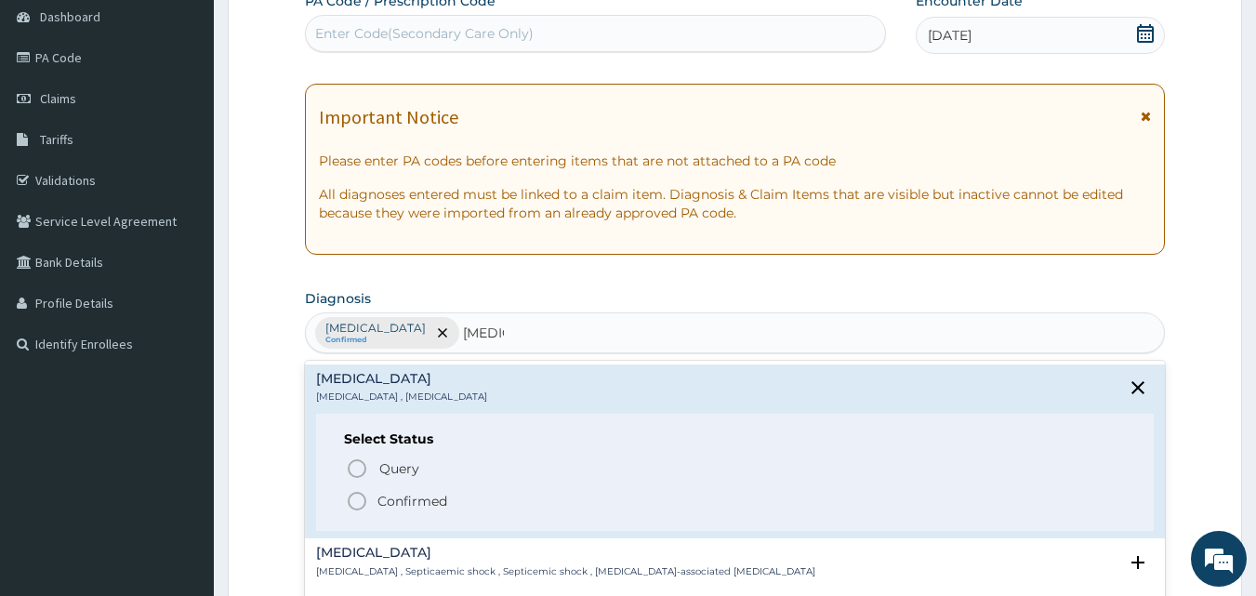
click at [356, 499] on icon "status option filled" at bounding box center [357, 501] width 22 height 22
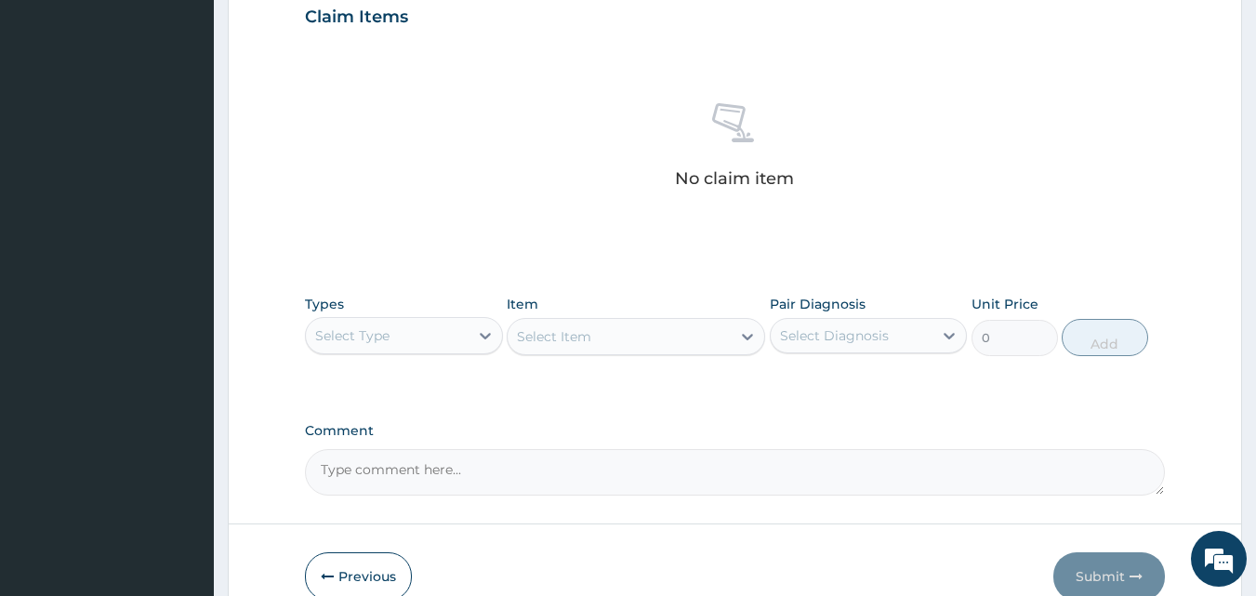
scroll to position [651, 0]
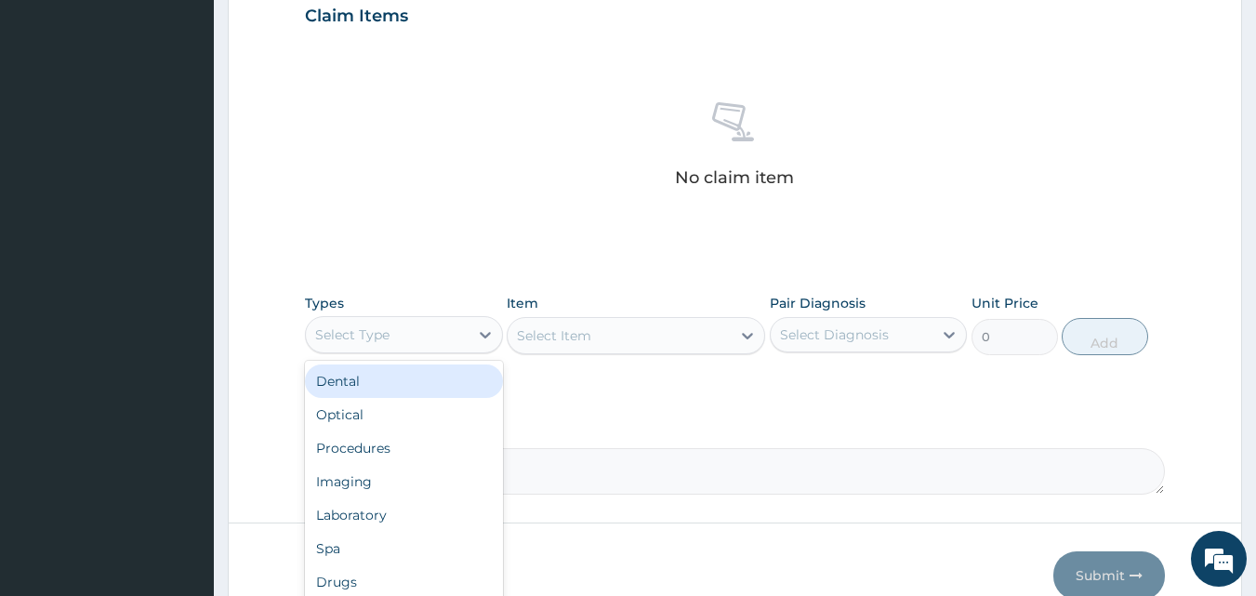
click at [429, 333] on div "Select Type" at bounding box center [387, 335] width 163 height 30
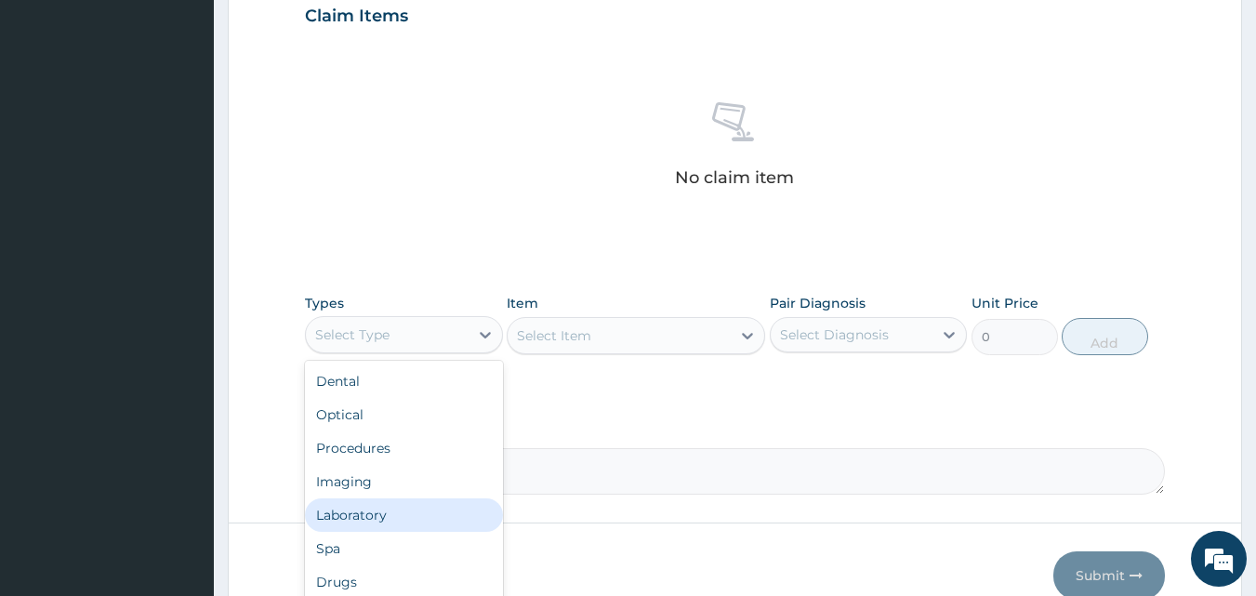
drag, startPoint x: 403, startPoint y: 508, endPoint x: 464, endPoint y: 410, distance: 115.3
click at [405, 508] on div "Laboratory" at bounding box center [404, 514] width 198 height 33
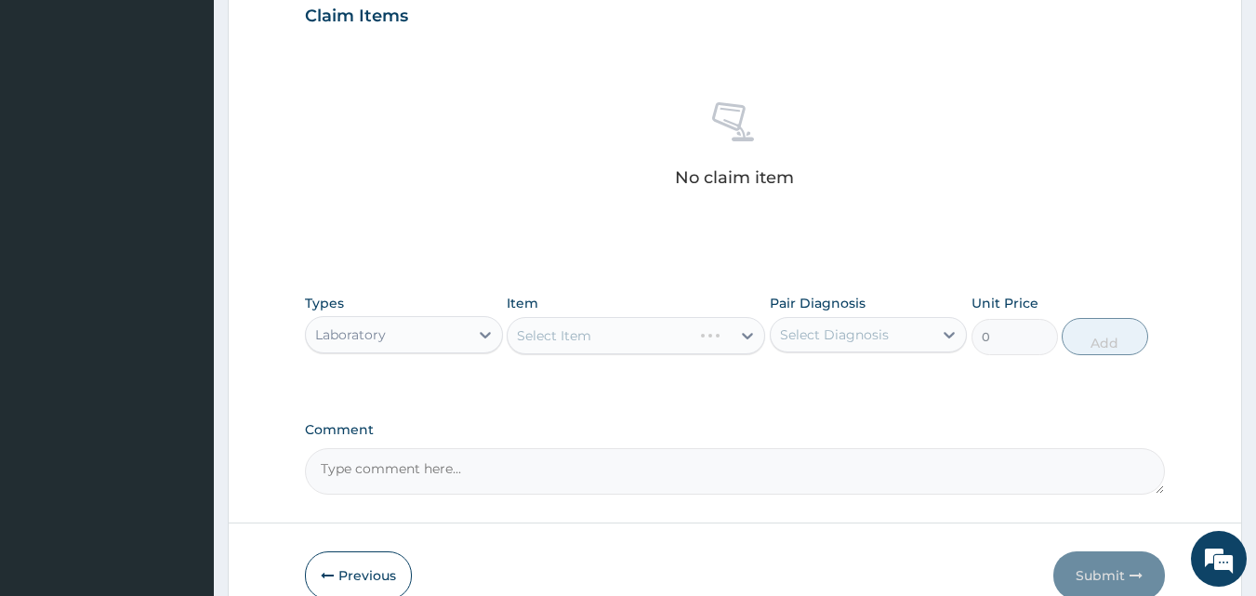
click at [514, 337] on div "Select Item" at bounding box center [636, 335] width 258 height 37
click at [516, 337] on div "Select Item" at bounding box center [636, 335] width 258 height 37
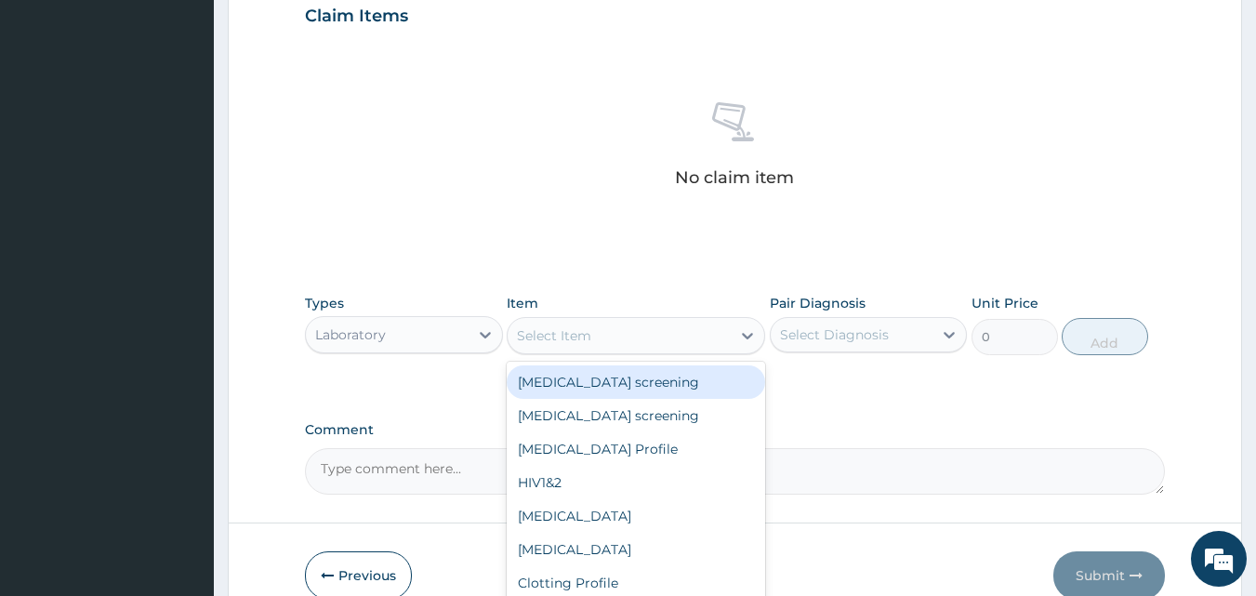
click at [517, 327] on div "Select Item" at bounding box center [554, 335] width 74 height 19
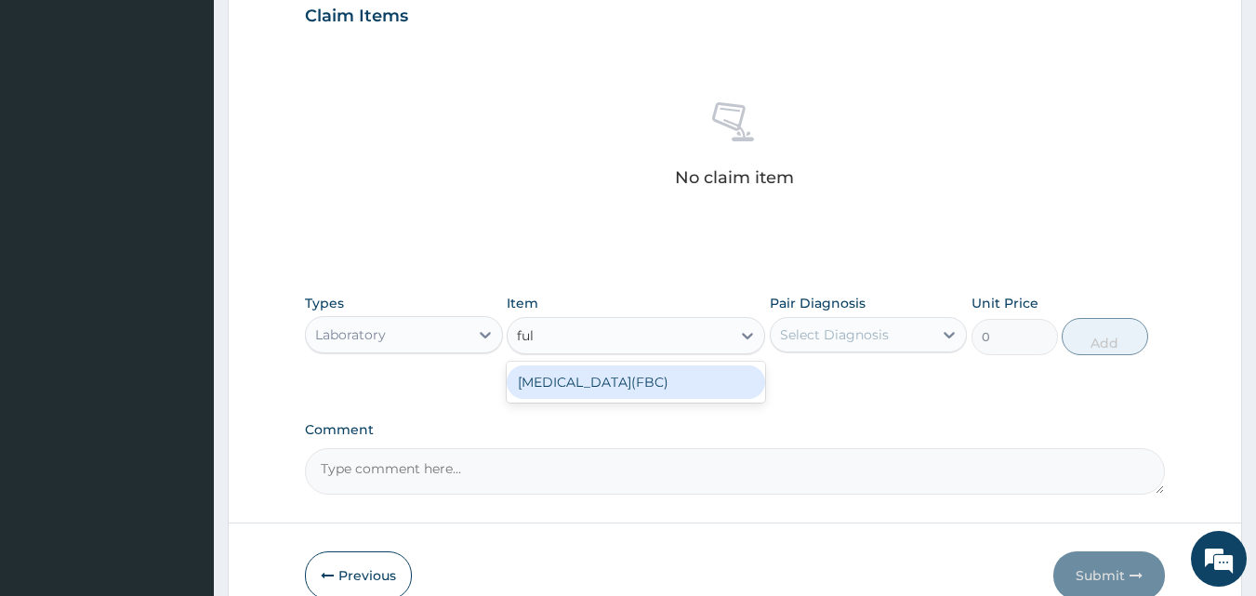
type input "full"
click at [583, 384] on div "[MEDICAL_DATA](FBC)" at bounding box center [636, 381] width 258 height 33
type input "4750"
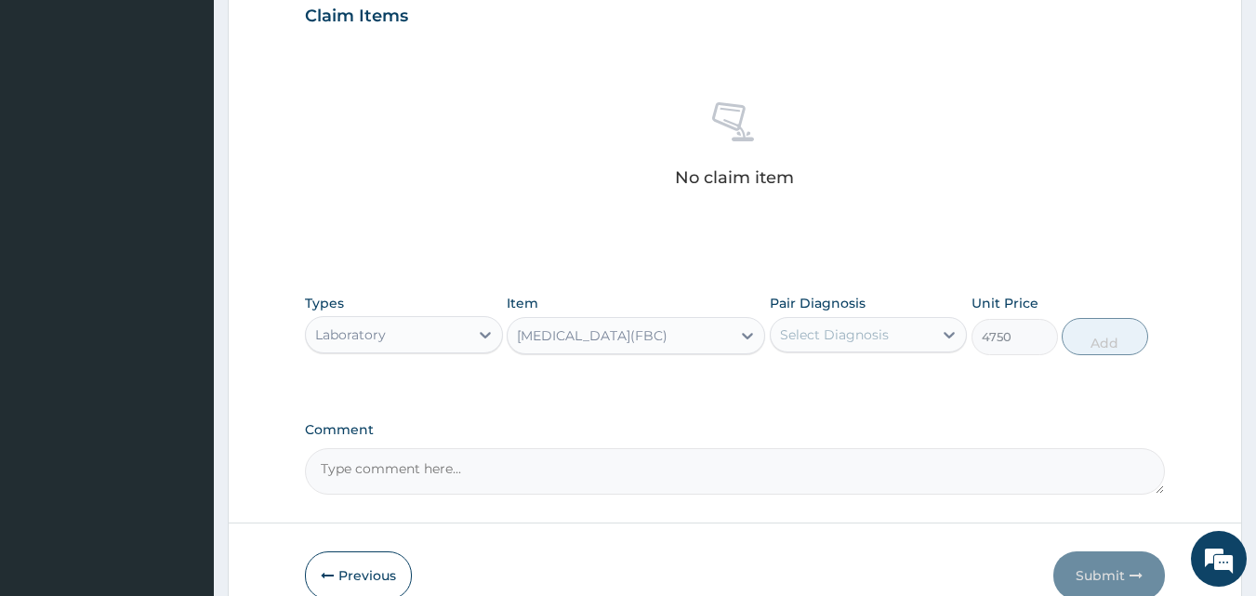
click at [773, 340] on div "Select Diagnosis" at bounding box center [852, 335] width 163 height 30
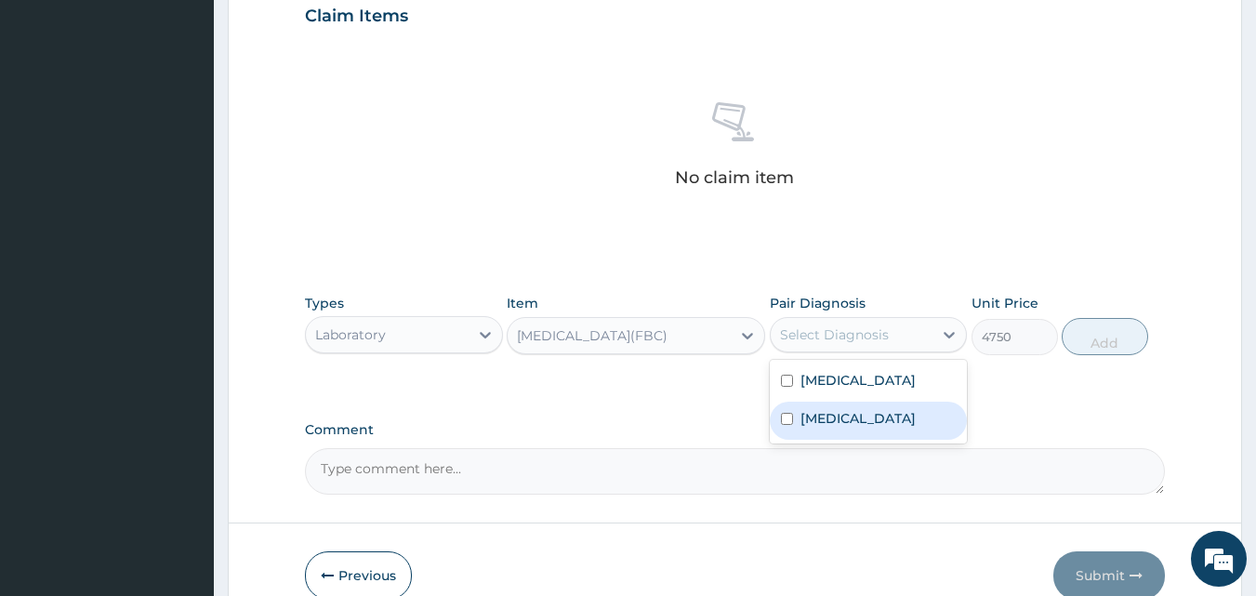
click at [787, 416] on input "checkbox" at bounding box center [787, 419] width 12 height 12
checkbox input "true"
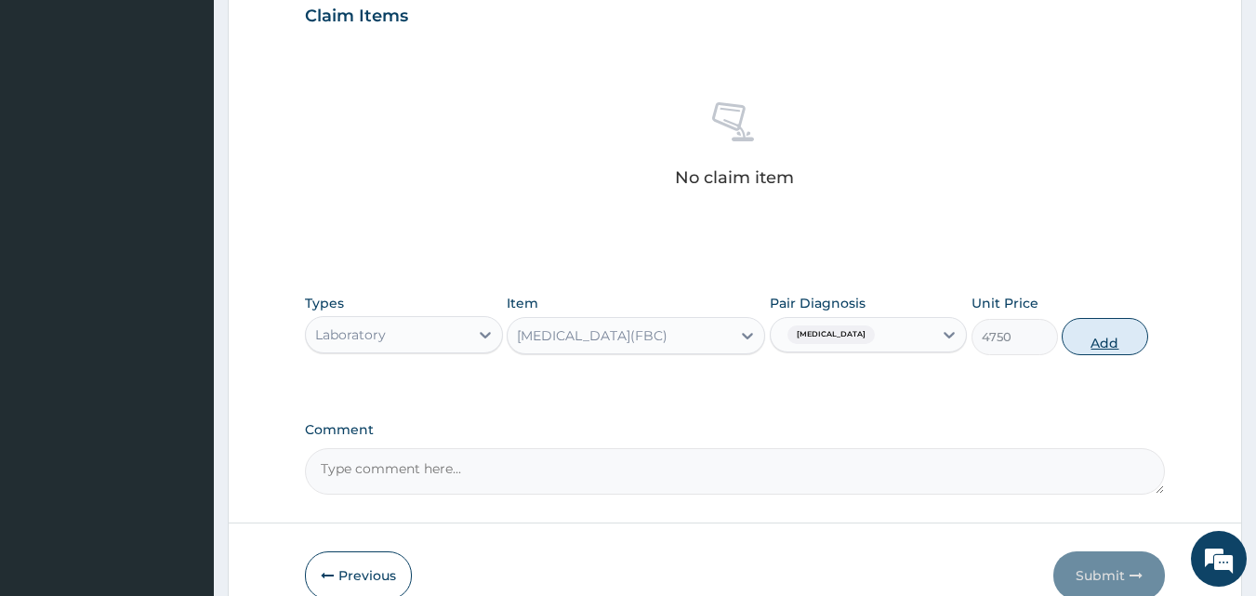
click at [1100, 338] on button "Add" at bounding box center [1105, 336] width 86 height 37
type input "0"
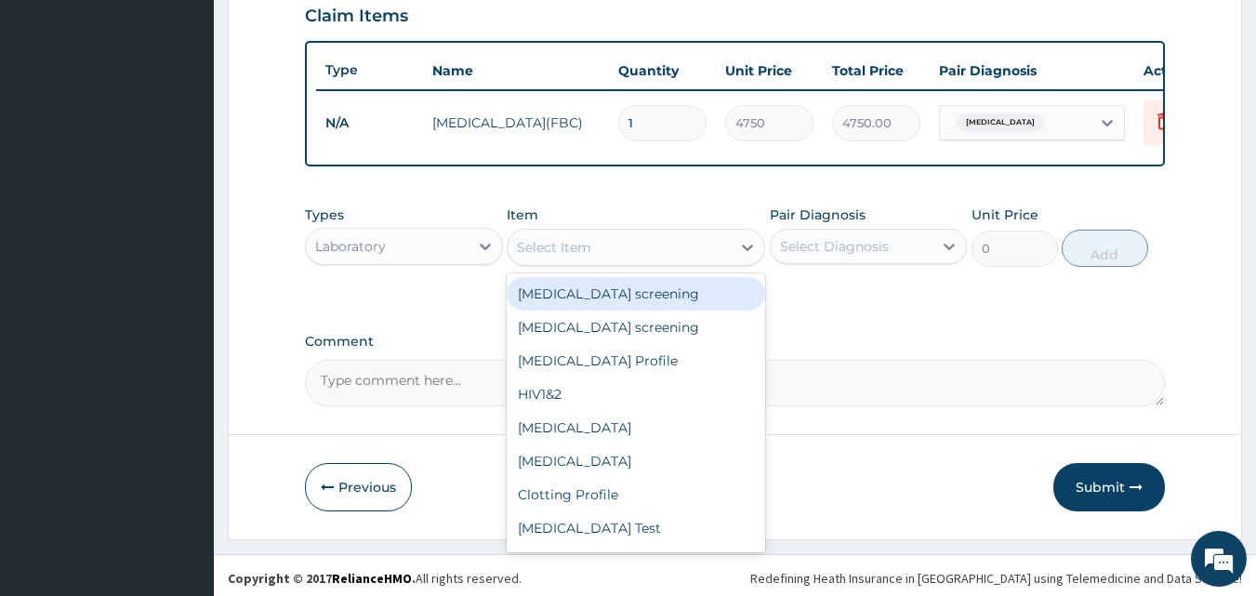
click at [519, 262] on div "Select Item" at bounding box center [619, 247] width 223 height 30
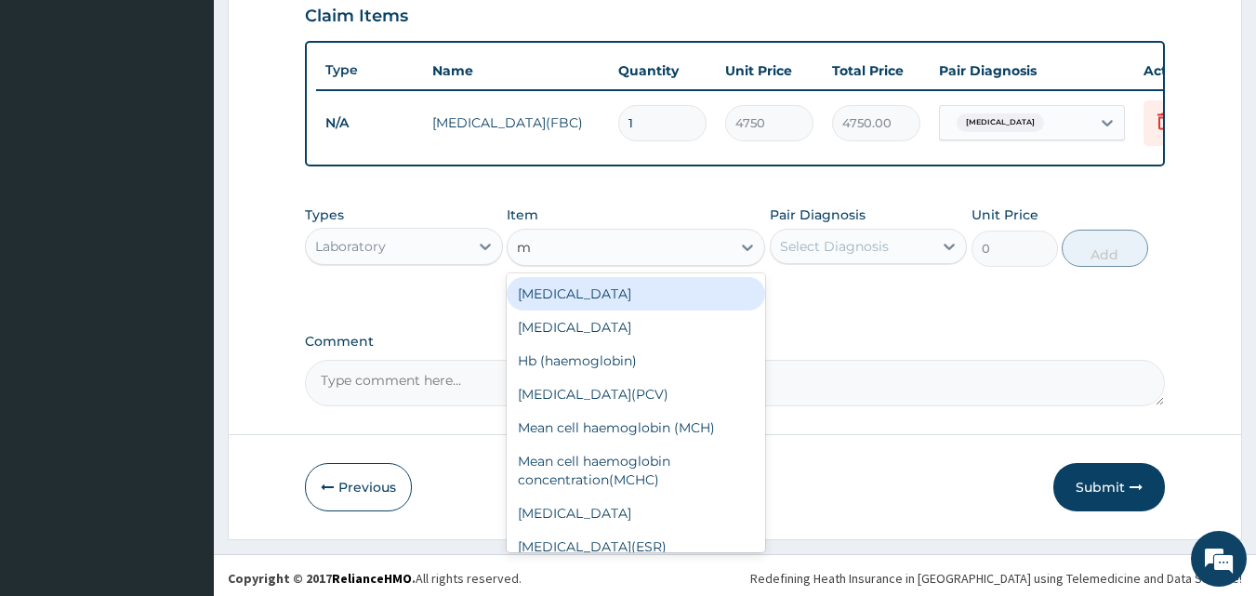
type input "mp"
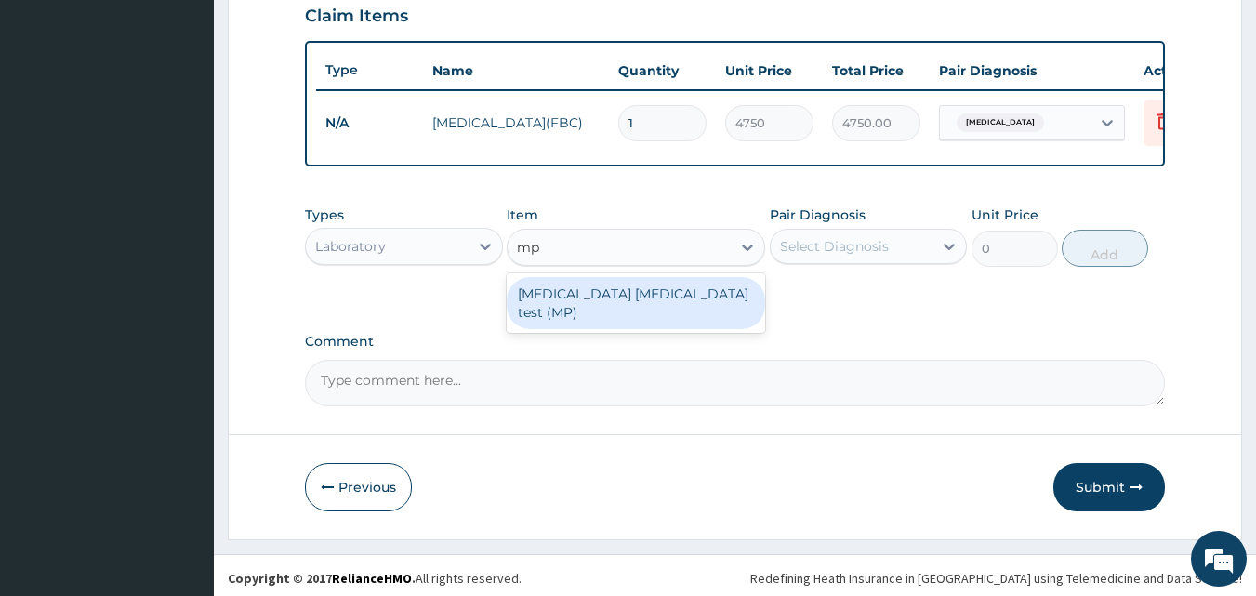
click at [595, 316] on div "[MEDICAL_DATA] [MEDICAL_DATA] test (MP)" at bounding box center [636, 303] width 258 height 52
type input "2375"
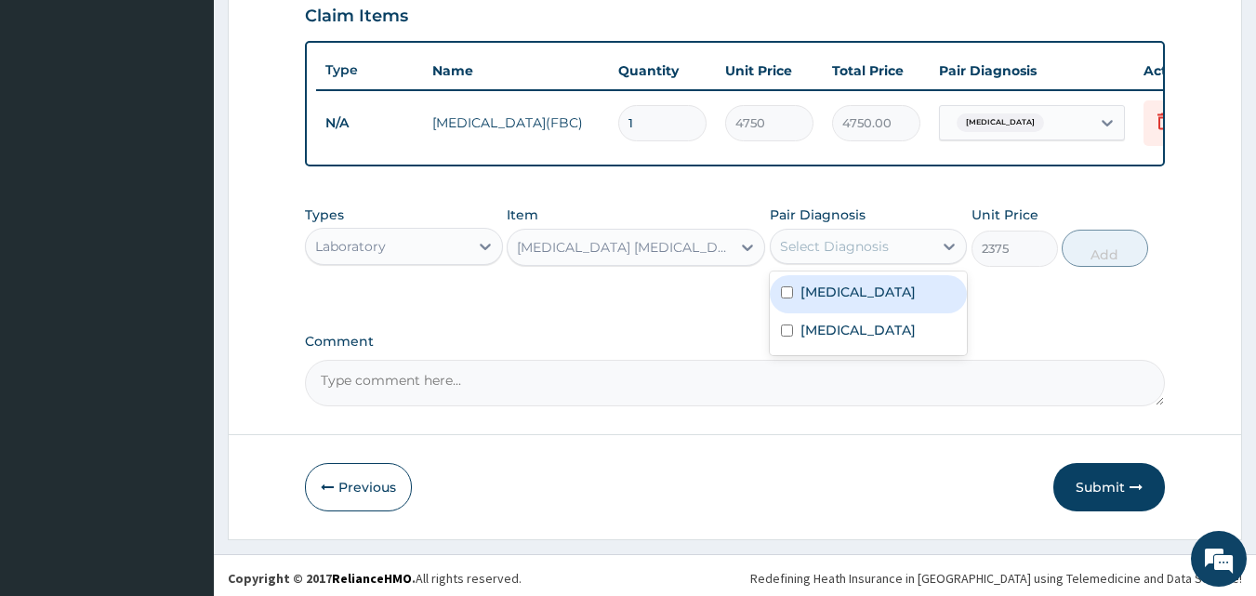
click at [777, 255] on div "Select Diagnosis" at bounding box center [852, 246] width 163 height 30
click at [786, 298] on input "checkbox" at bounding box center [787, 292] width 12 height 12
checkbox input "true"
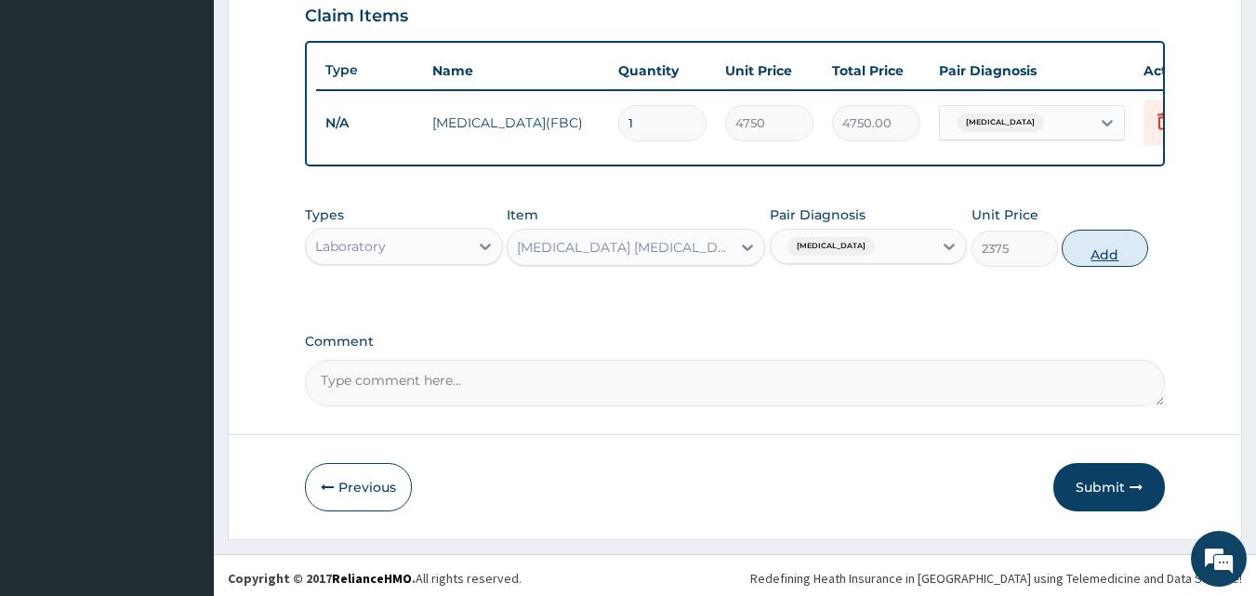
click at [1095, 258] on button "Add" at bounding box center [1105, 248] width 86 height 37
type input "0"
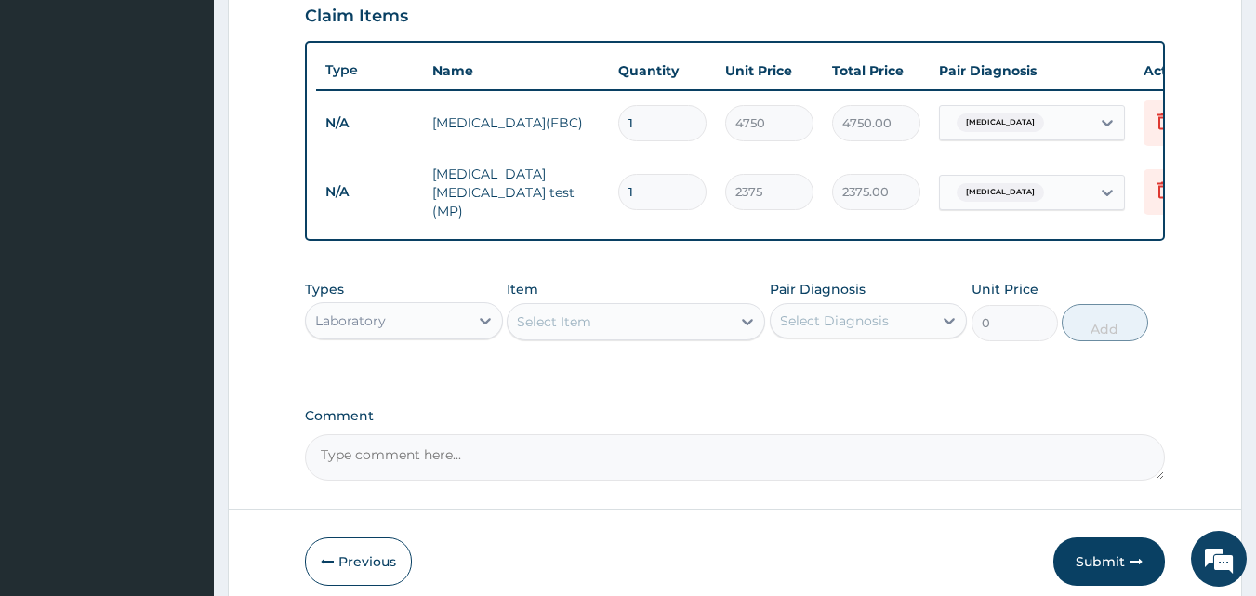
click at [449, 319] on div "Laboratory" at bounding box center [387, 321] width 163 height 30
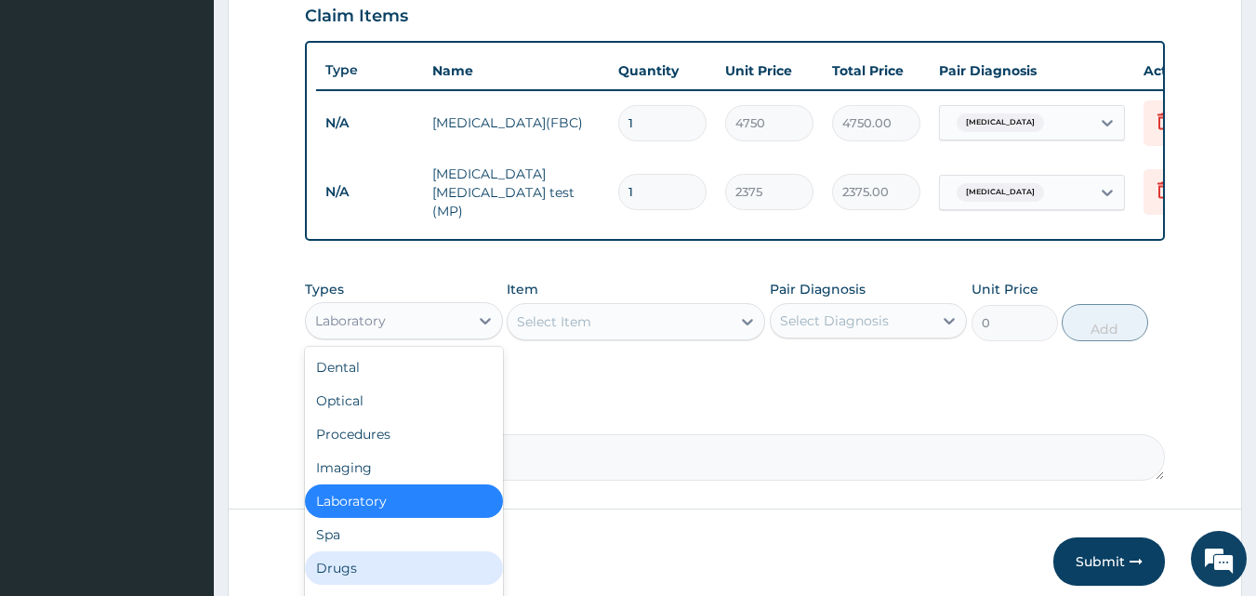
click at [404, 566] on div "Drugs" at bounding box center [404, 567] width 198 height 33
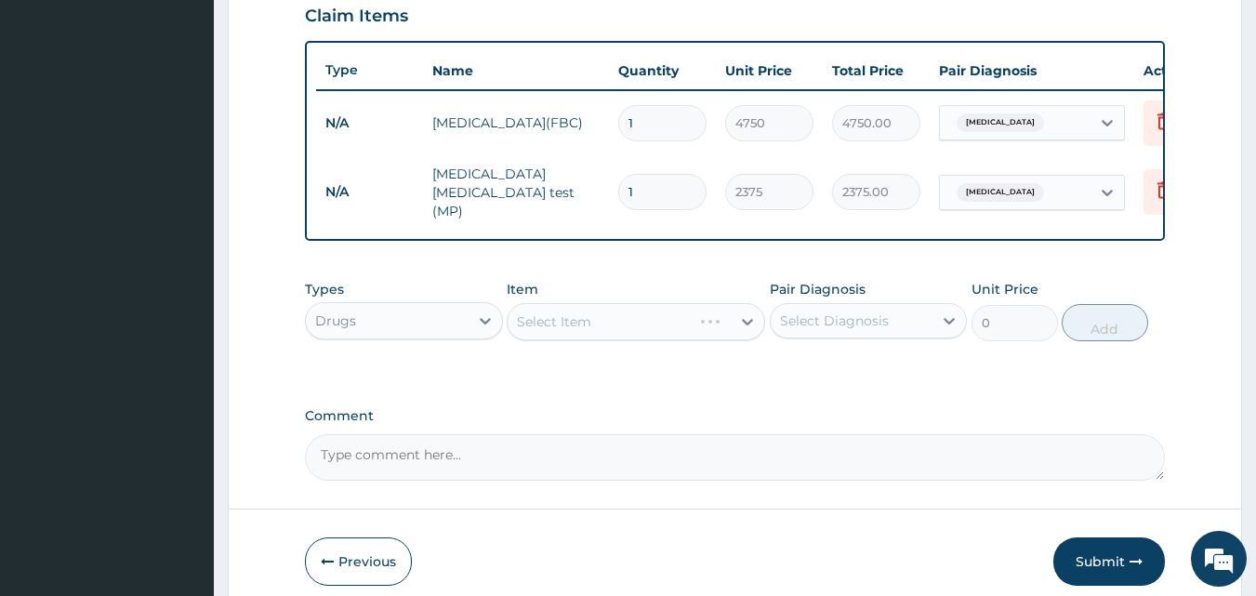
click at [518, 328] on div "Select Item" at bounding box center [636, 321] width 258 height 37
click at [518, 327] on div "Select Item" at bounding box center [636, 321] width 258 height 37
click at [519, 321] on div "Select Item" at bounding box center [619, 322] width 223 height 30
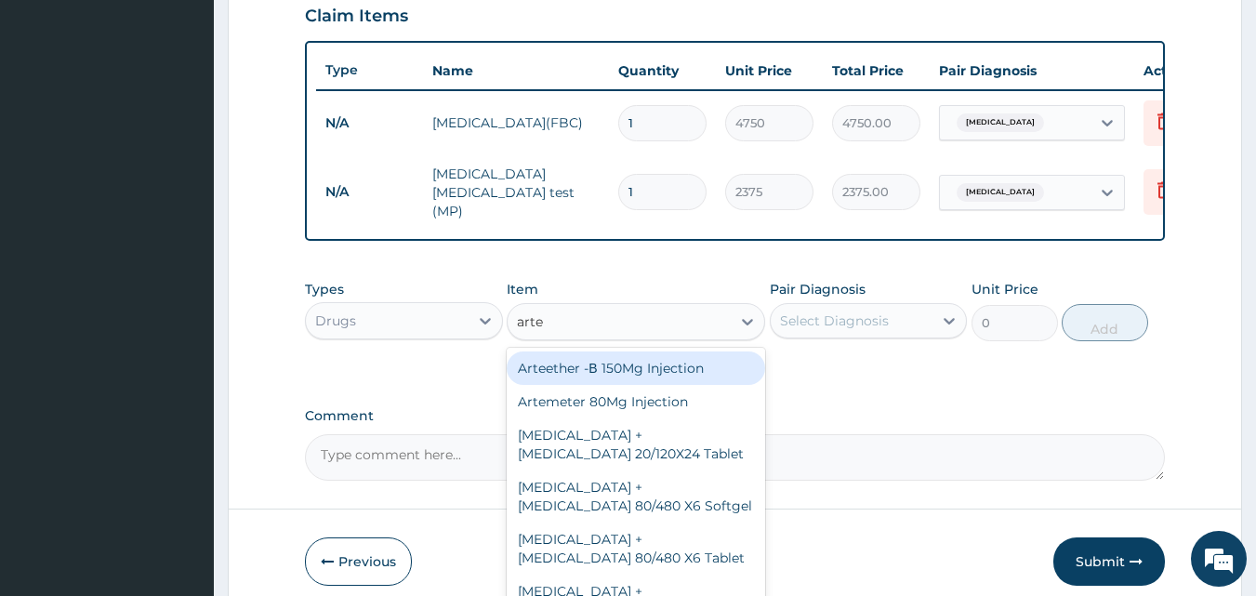
type input "artem"
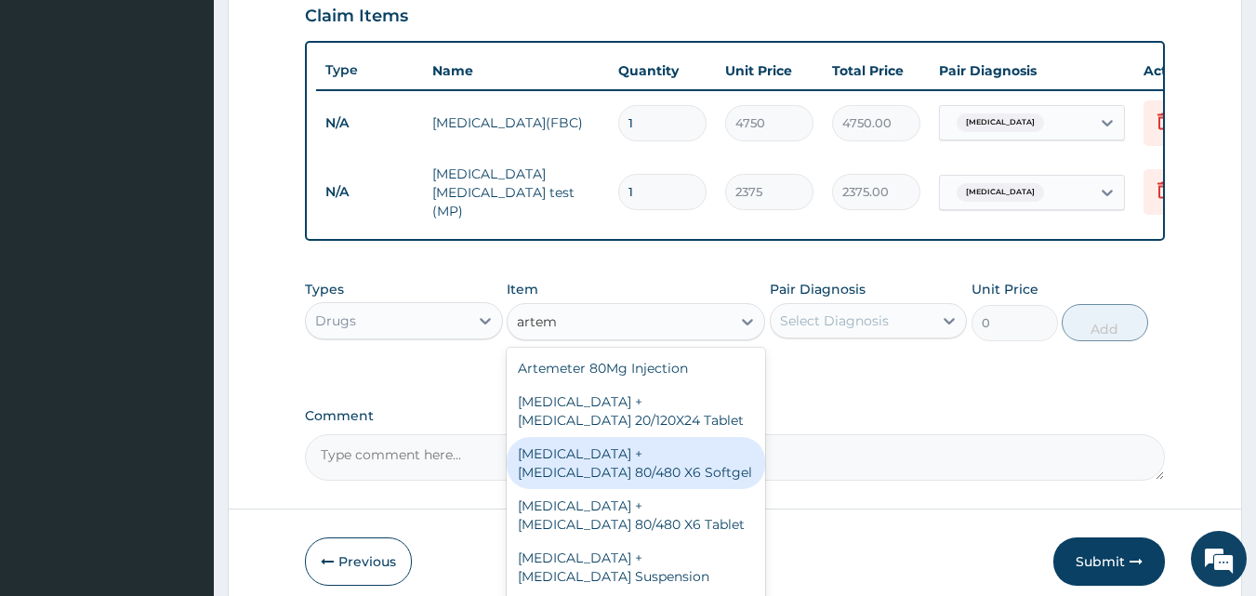
click at [645, 477] on div "Artemether + Lumefantrine 80/480 X6 Softgel" at bounding box center [636, 463] width 258 height 52
type input "5700"
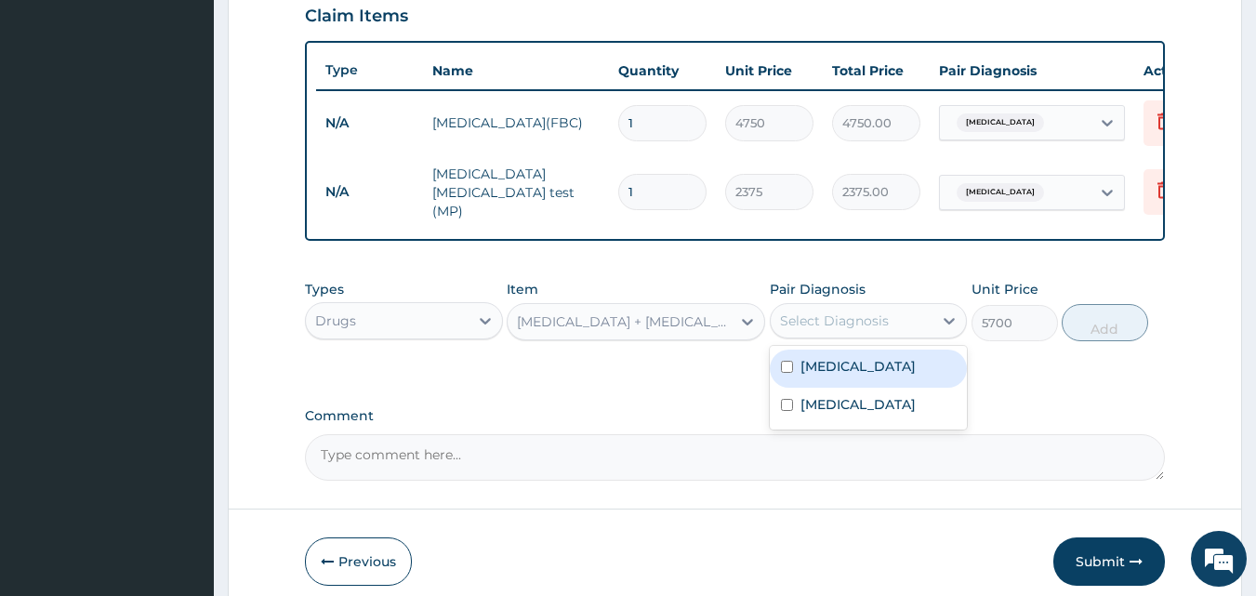
click at [780, 320] on div "Select Diagnosis" at bounding box center [834, 320] width 109 height 19
click at [783, 368] on input "checkbox" at bounding box center [787, 367] width 12 height 12
checkbox input "true"
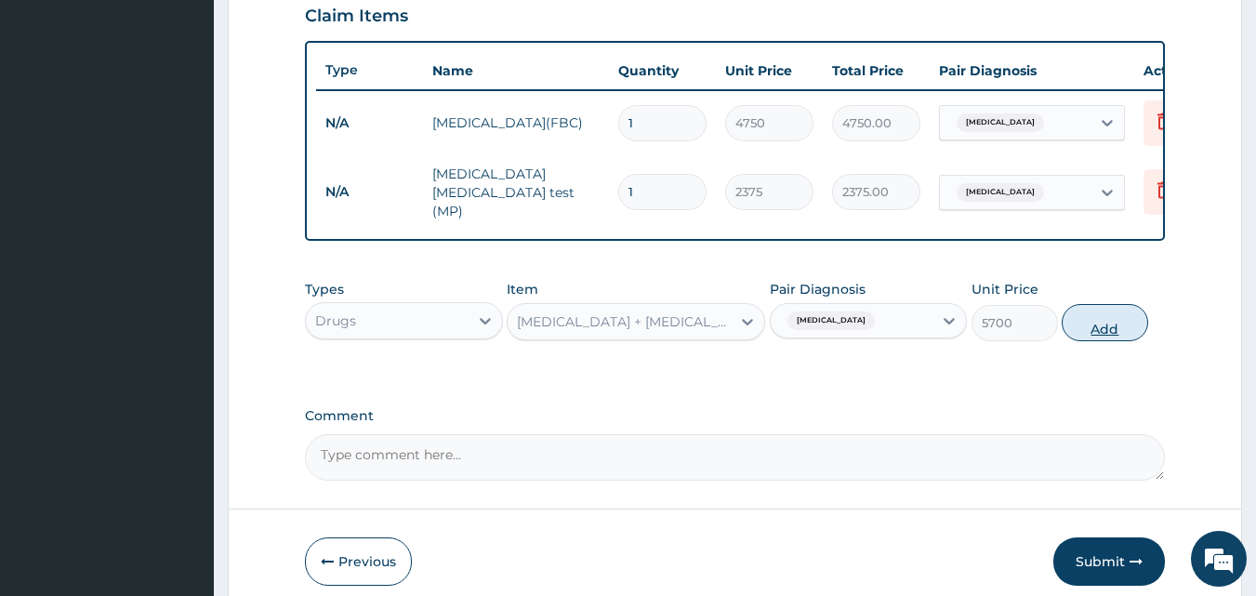
click at [1094, 329] on button "Add" at bounding box center [1105, 322] width 86 height 37
type input "0"
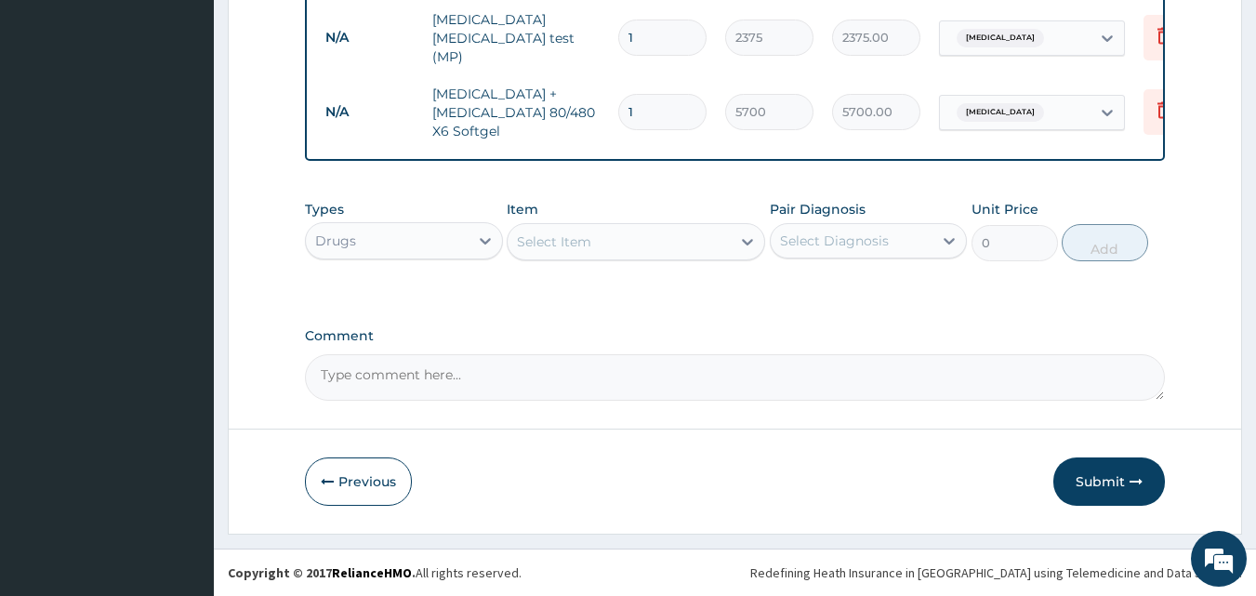
scroll to position [809, 0]
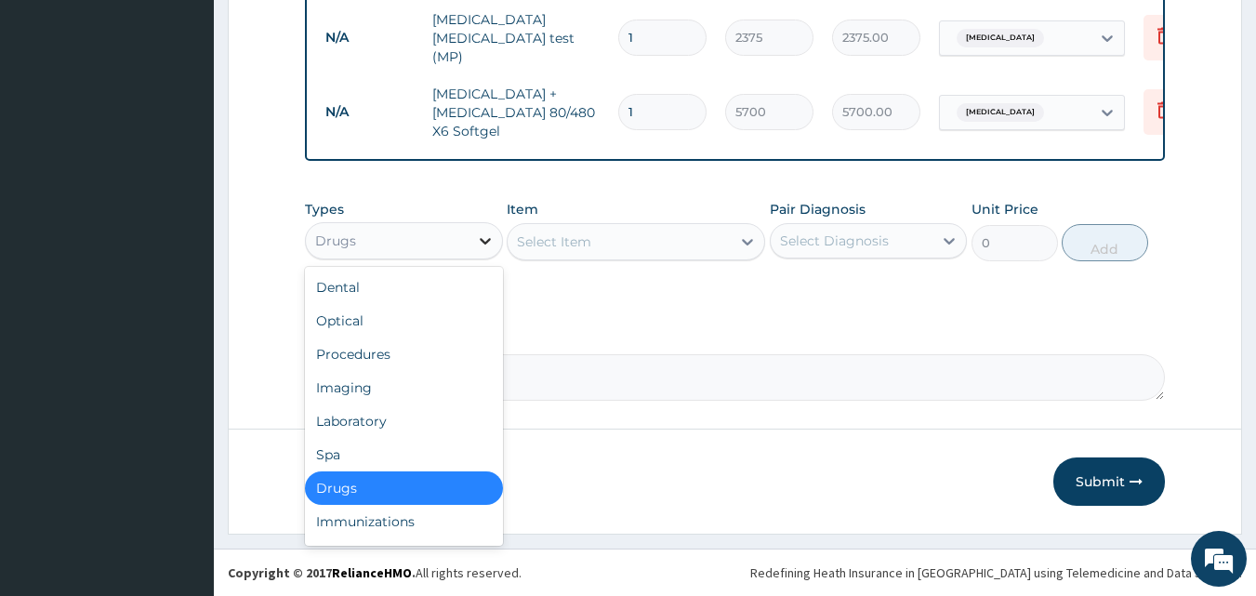
click at [476, 241] on icon at bounding box center [485, 240] width 19 height 19
click at [519, 246] on div "Select Item" at bounding box center [619, 242] width 223 height 30
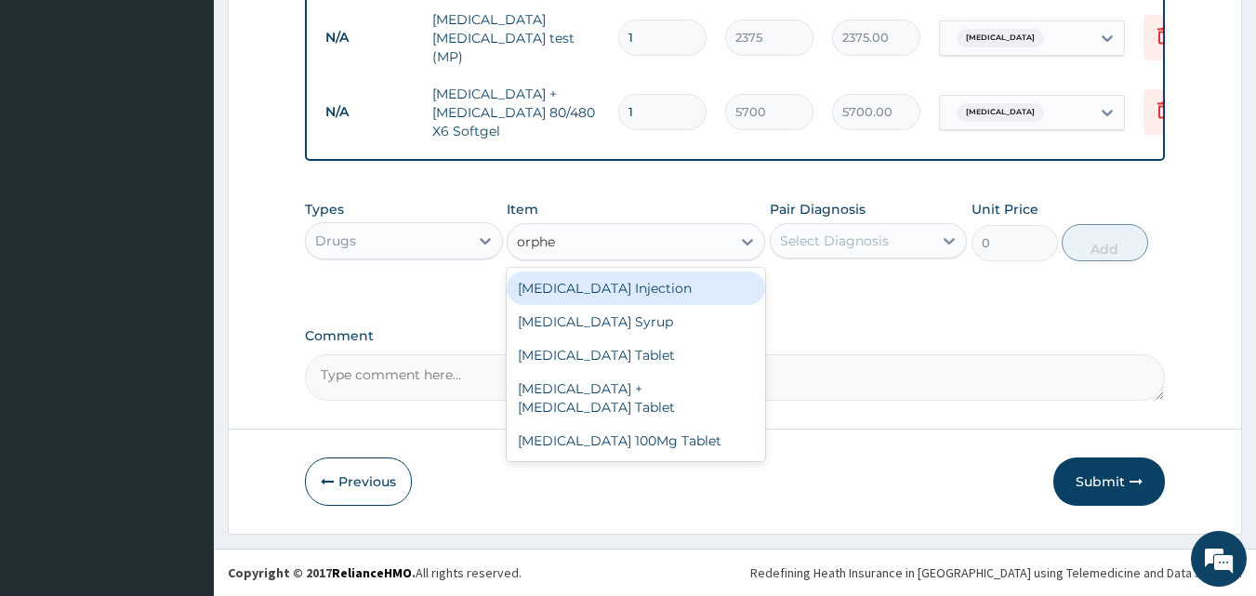
type input "orphen"
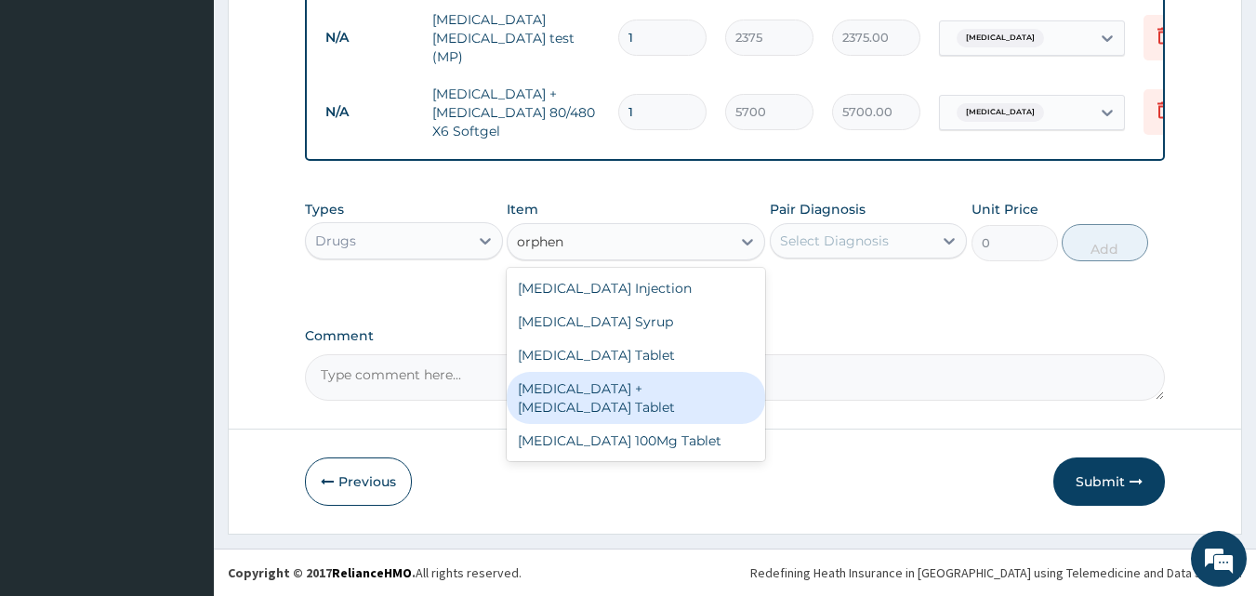
click at [594, 391] on div "Orphenadrine + Paracetamol Tablet" at bounding box center [636, 398] width 258 height 52
type input "190"
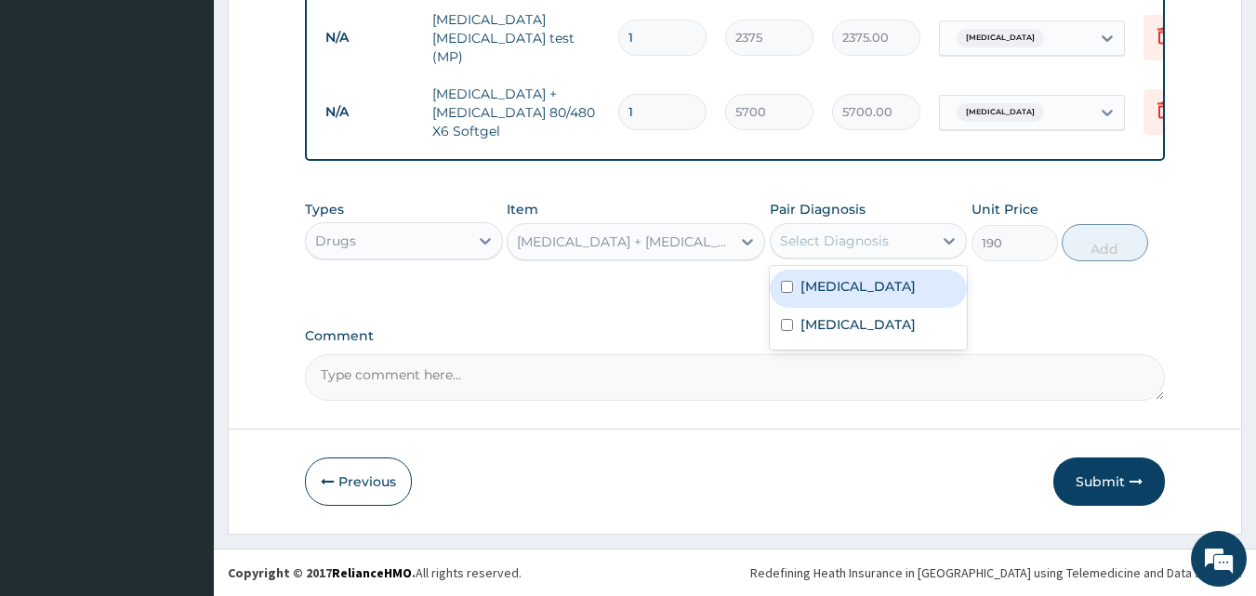
click at [780, 247] on div "Select Diagnosis" at bounding box center [834, 240] width 109 height 19
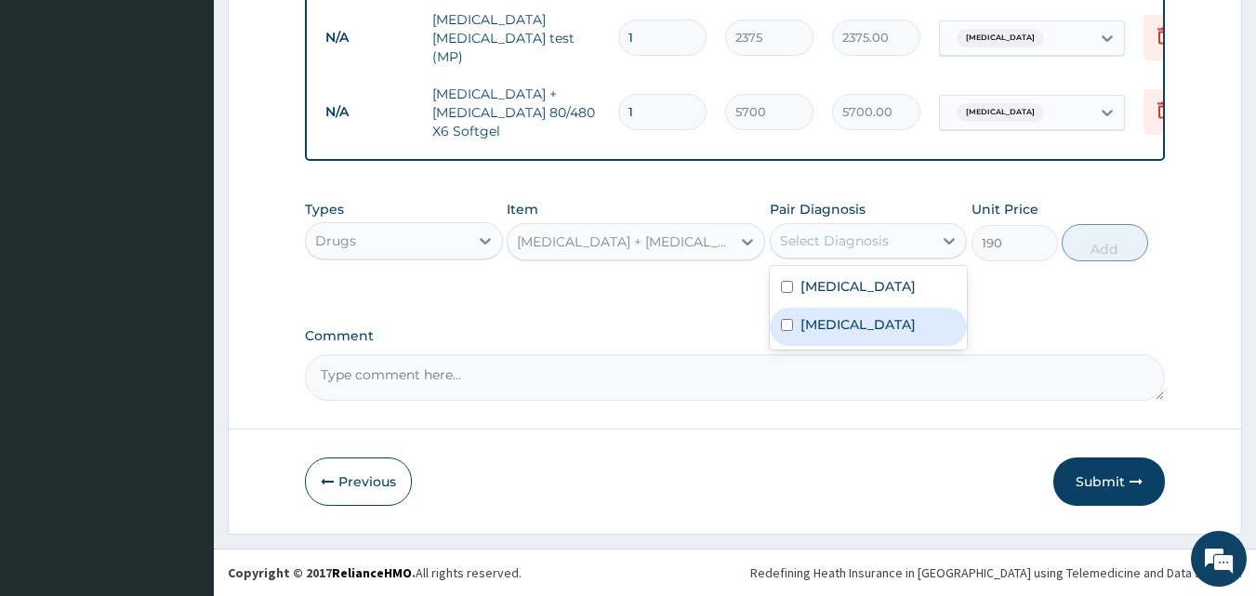
click at [784, 330] on input "checkbox" at bounding box center [787, 325] width 12 height 12
checkbox input "true"
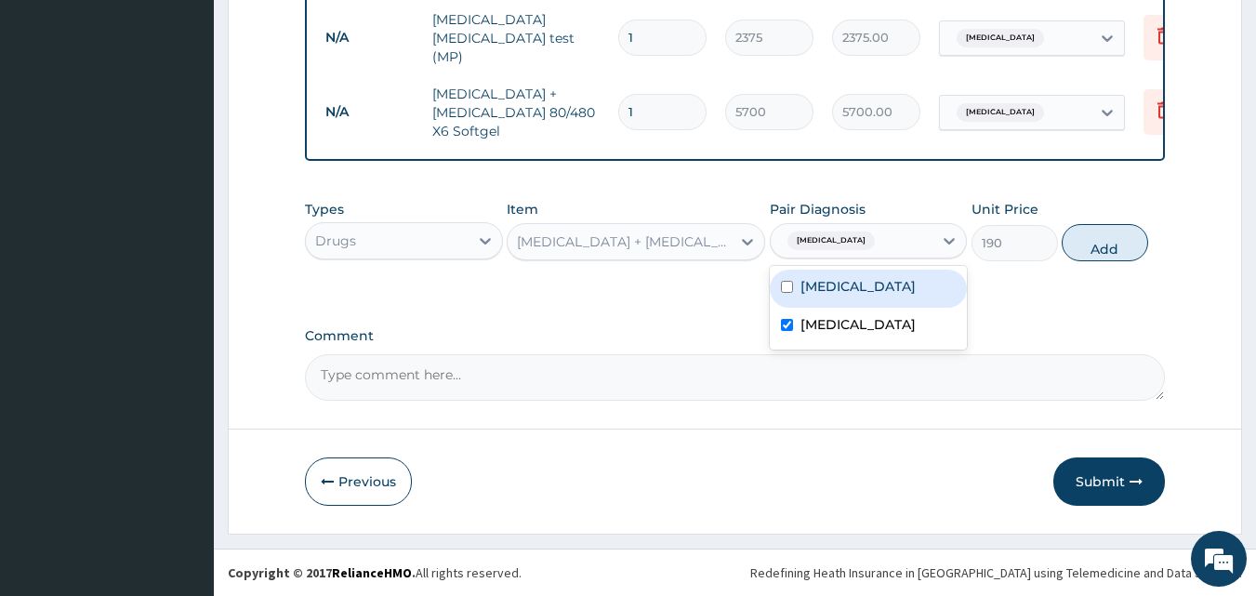
click at [786, 282] on input "checkbox" at bounding box center [787, 287] width 12 height 12
checkbox input "true"
click at [786, 326] on input "checkbox" at bounding box center [787, 325] width 12 height 12
checkbox input "false"
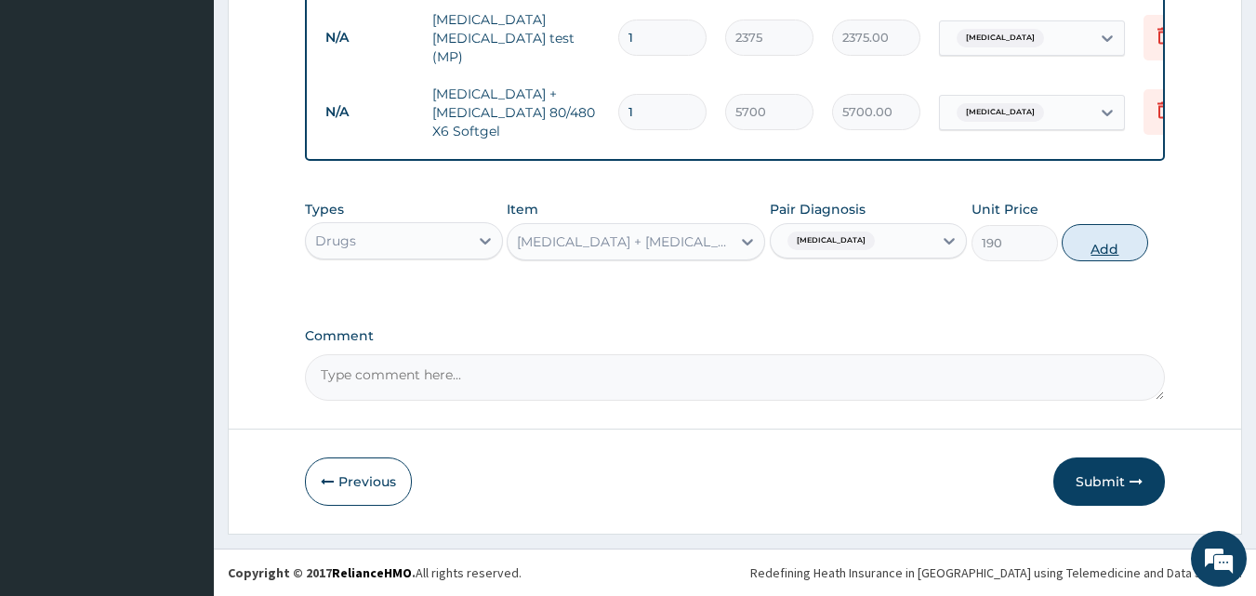
click at [1103, 242] on button "Add" at bounding box center [1105, 242] width 86 height 37
type input "0"
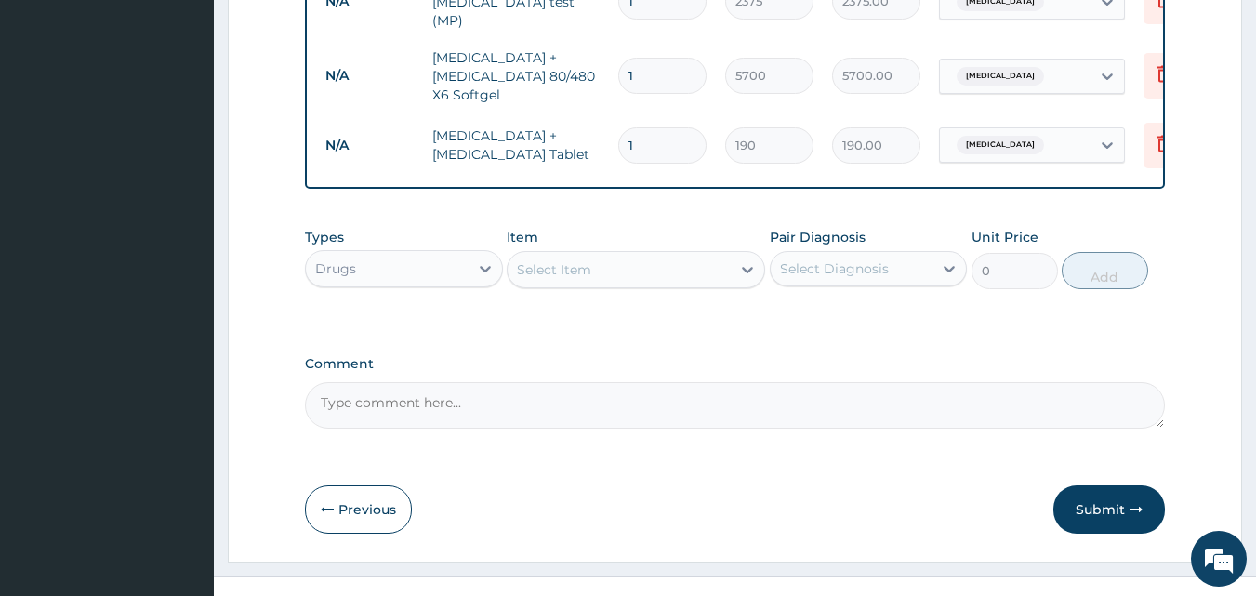
scroll to position [873, 0]
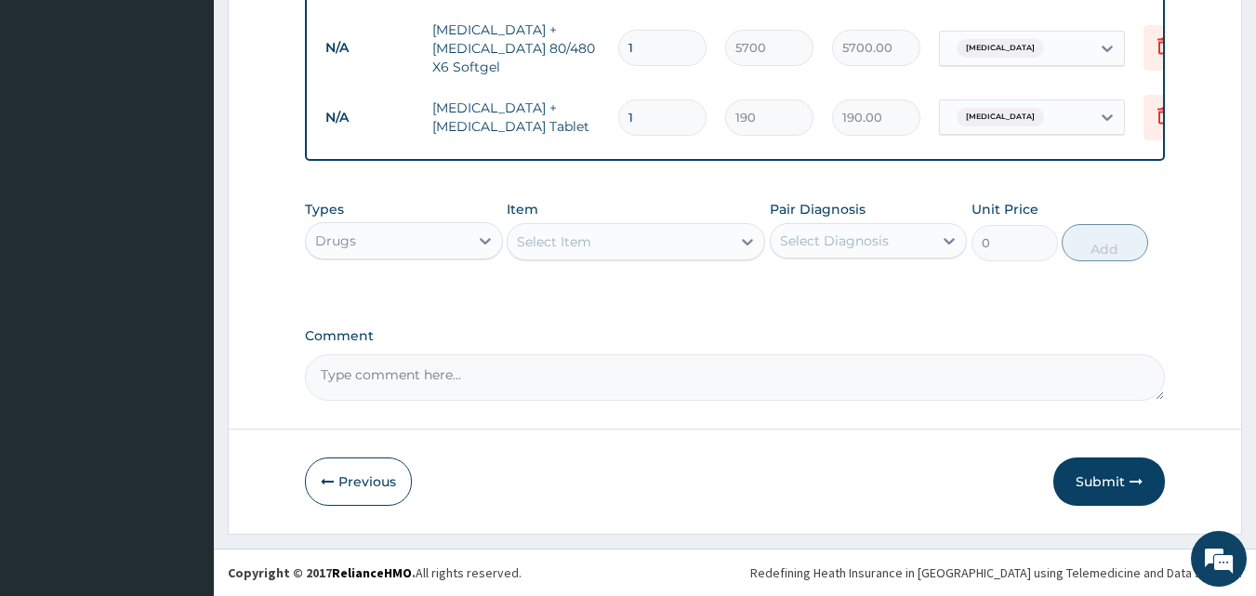
type input "10"
type input "1900.00"
type input "10"
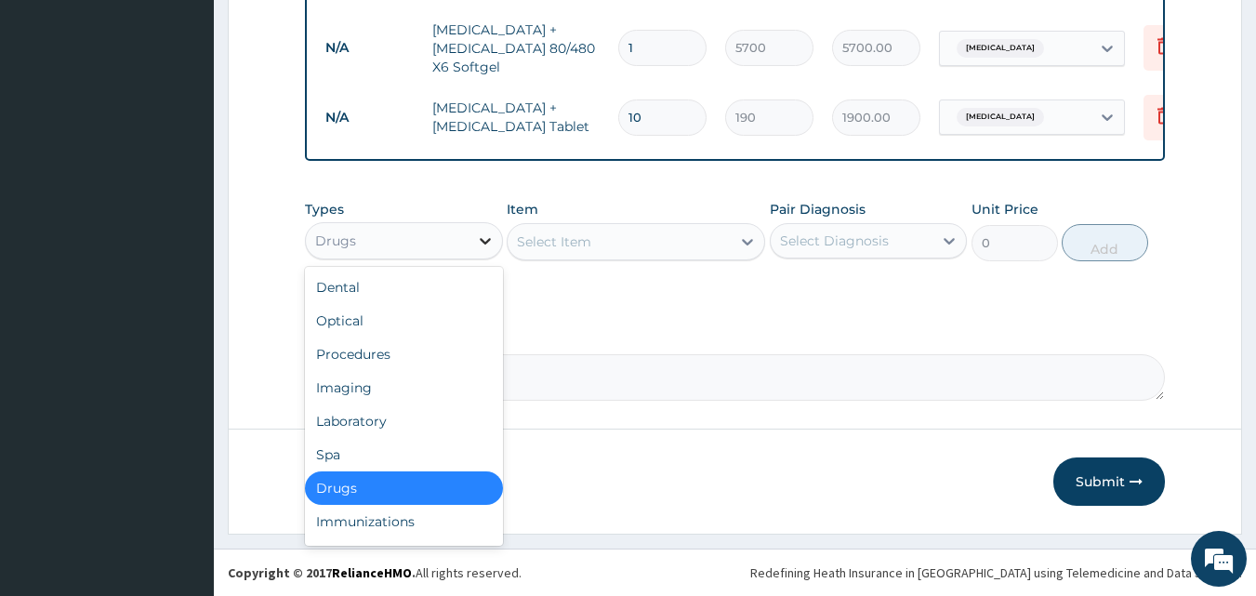
click at [486, 242] on icon at bounding box center [485, 241] width 11 height 7
click at [426, 346] on div "Procedures" at bounding box center [404, 353] width 198 height 33
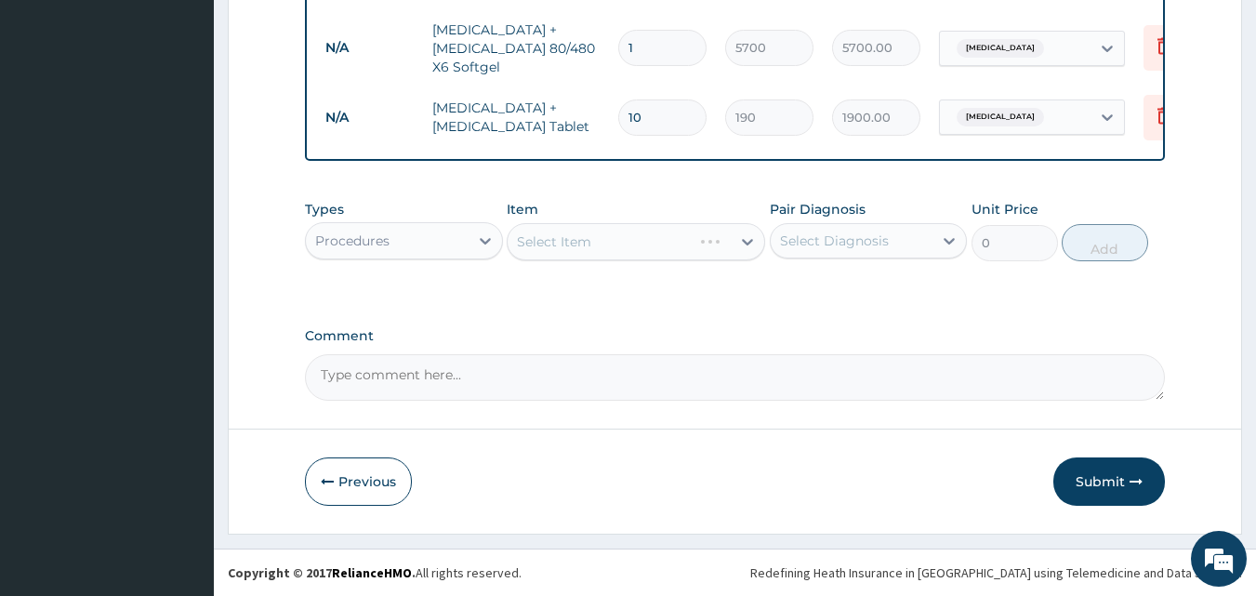
click at [518, 242] on div "Select Item" at bounding box center [636, 241] width 258 height 37
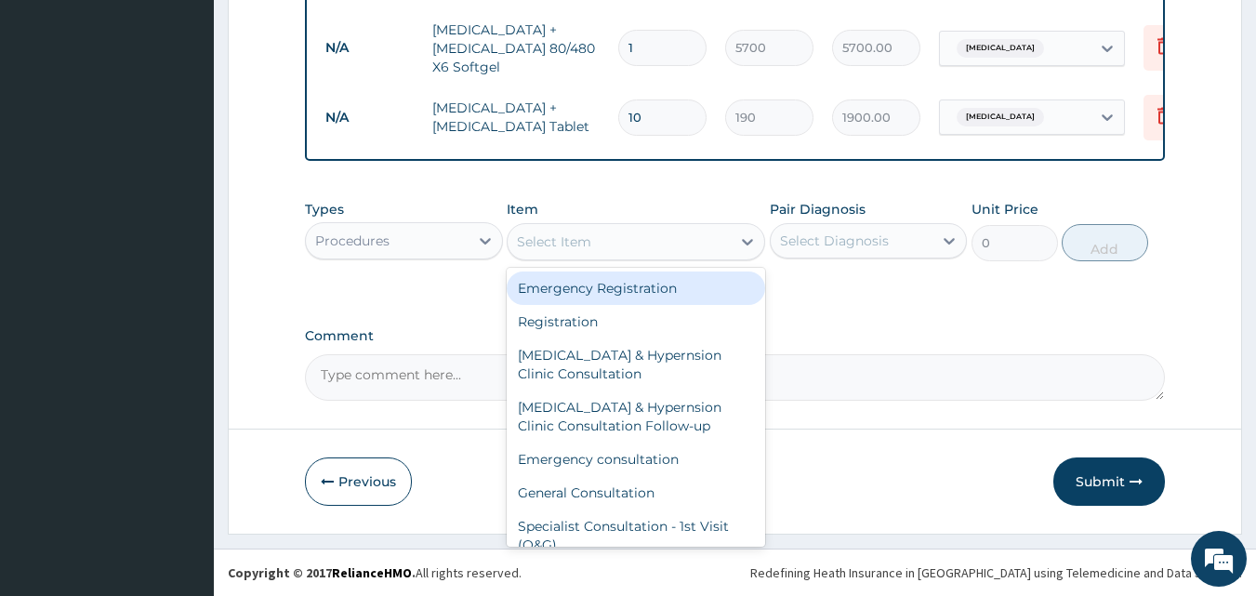
click at [528, 237] on div "Select Item" at bounding box center [554, 241] width 74 height 19
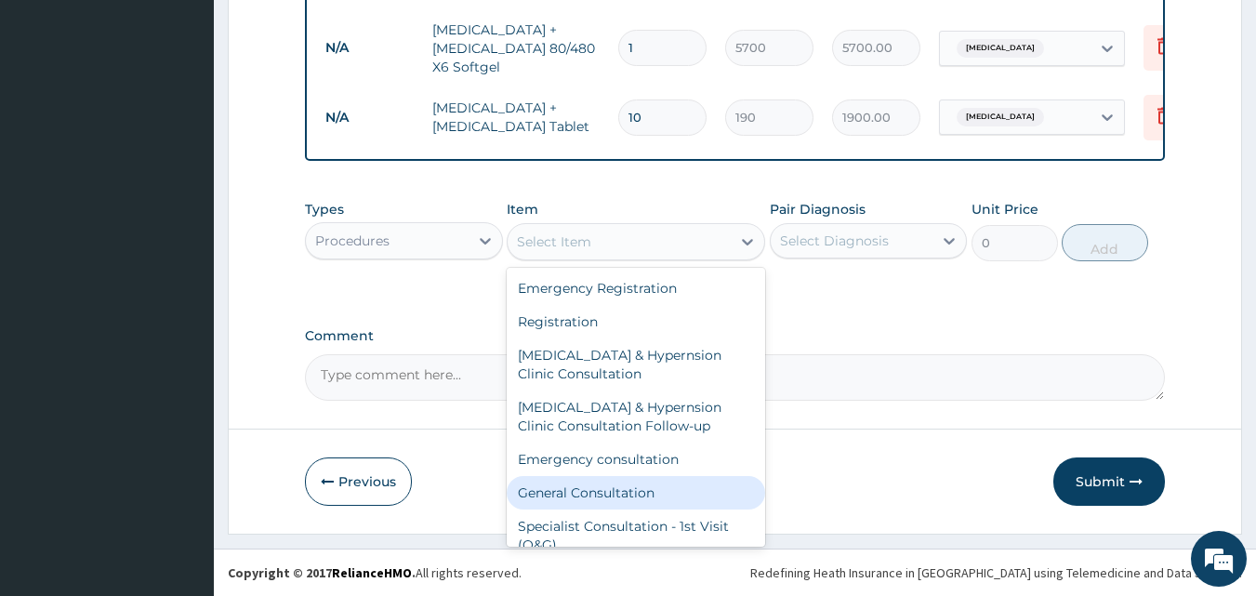
click at [619, 499] on div "General Consultation" at bounding box center [636, 492] width 258 height 33
type input "4750"
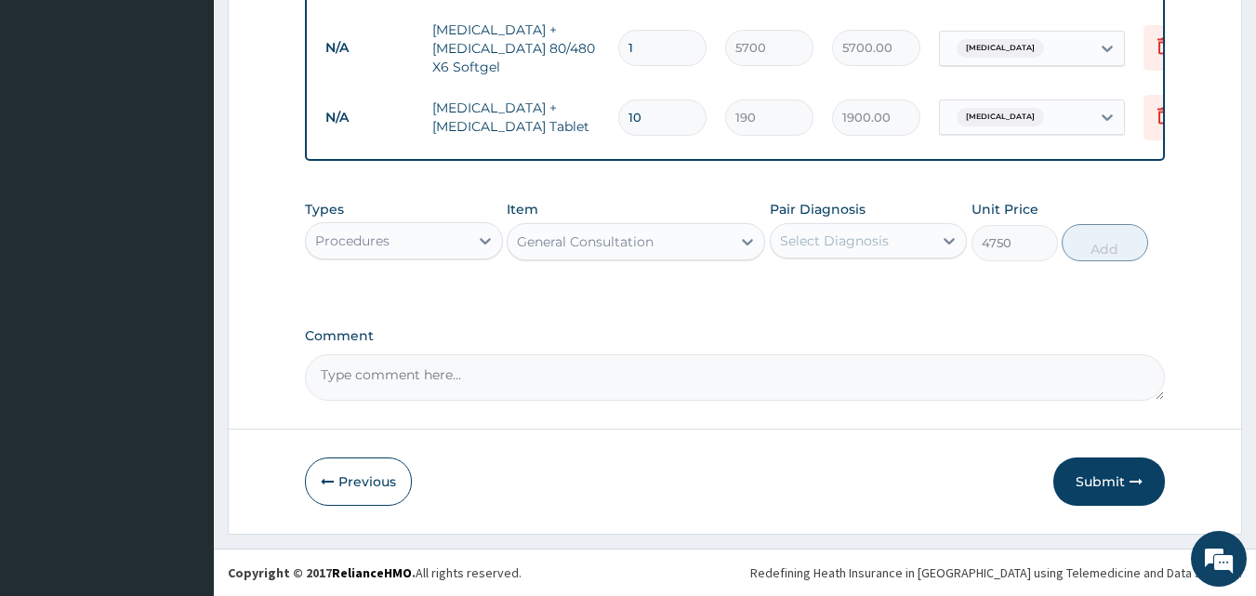
click at [785, 246] on div "Select Diagnosis" at bounding box center [834, 240] width 109 height 19
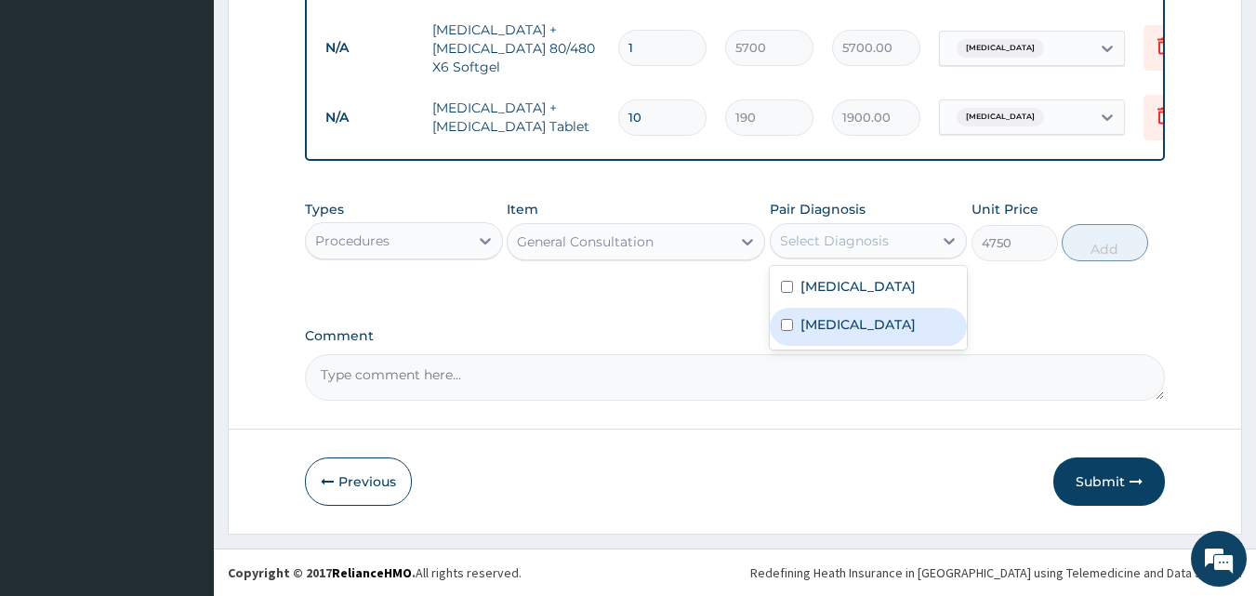
click at [786, 327] on input "checkbox" at bounding box center [787, 325] width 12 height 12
checkbox input "true"
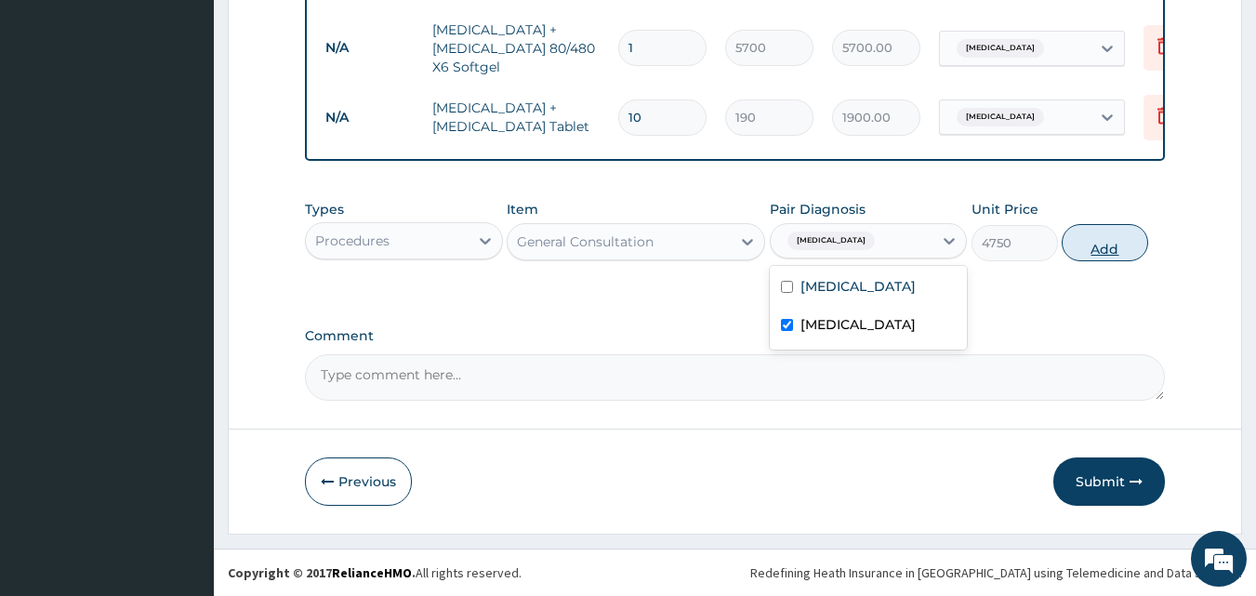
click at [1101, 241] on button "Add" at bounding box center [1105, 242] width 86 height 37
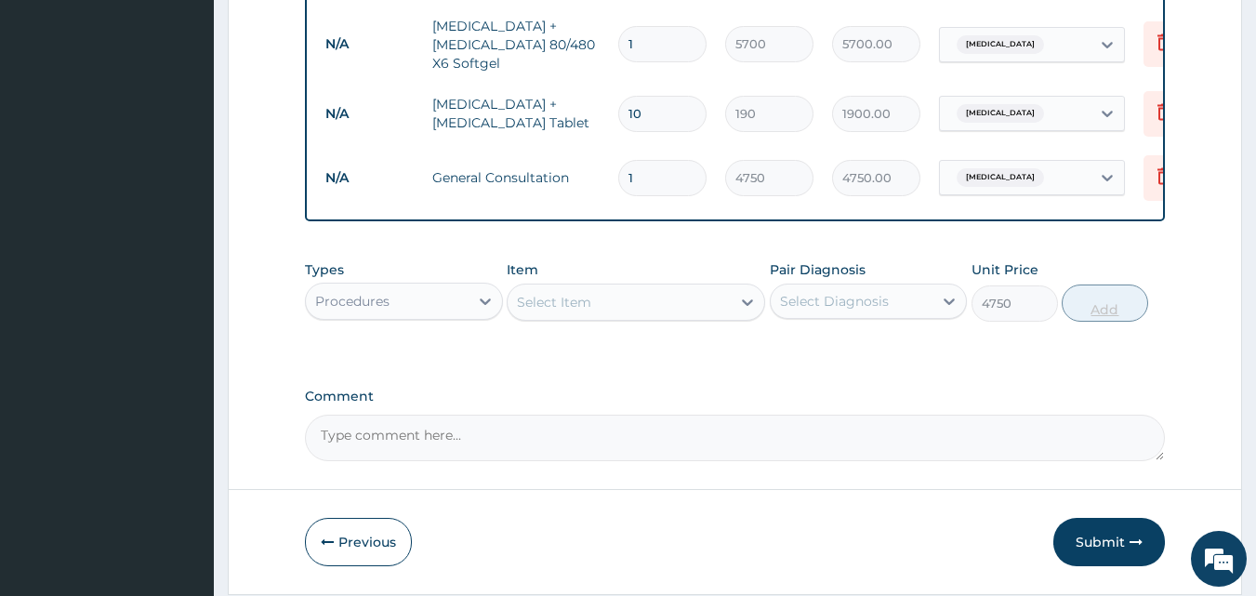
type input "0"
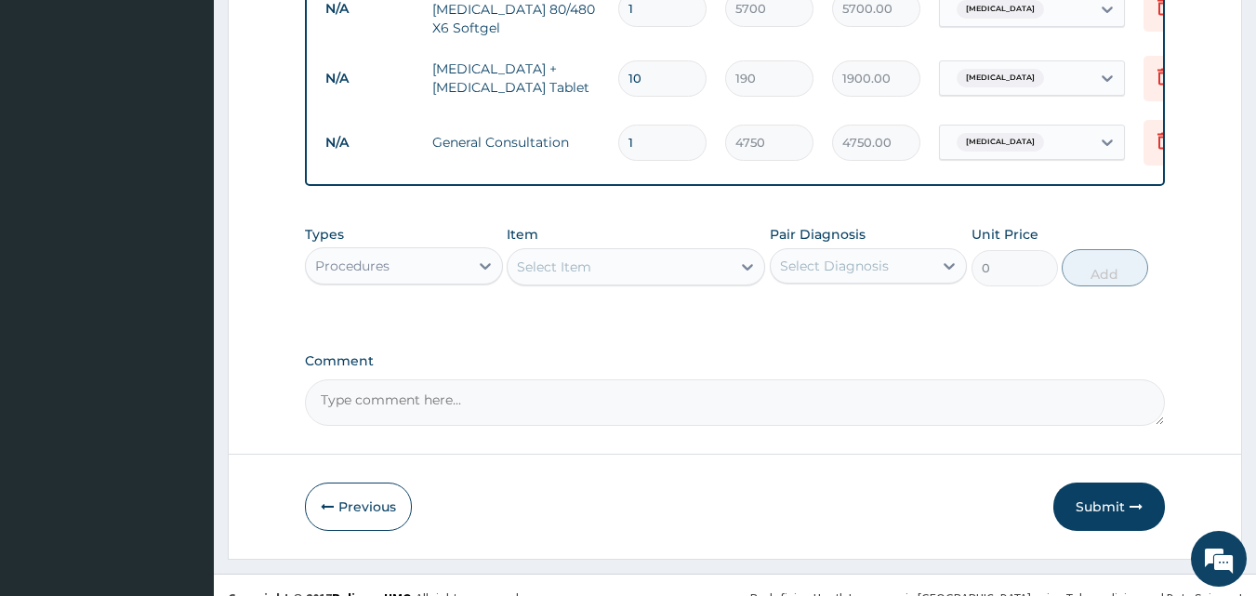
scroll to position [937, 0]
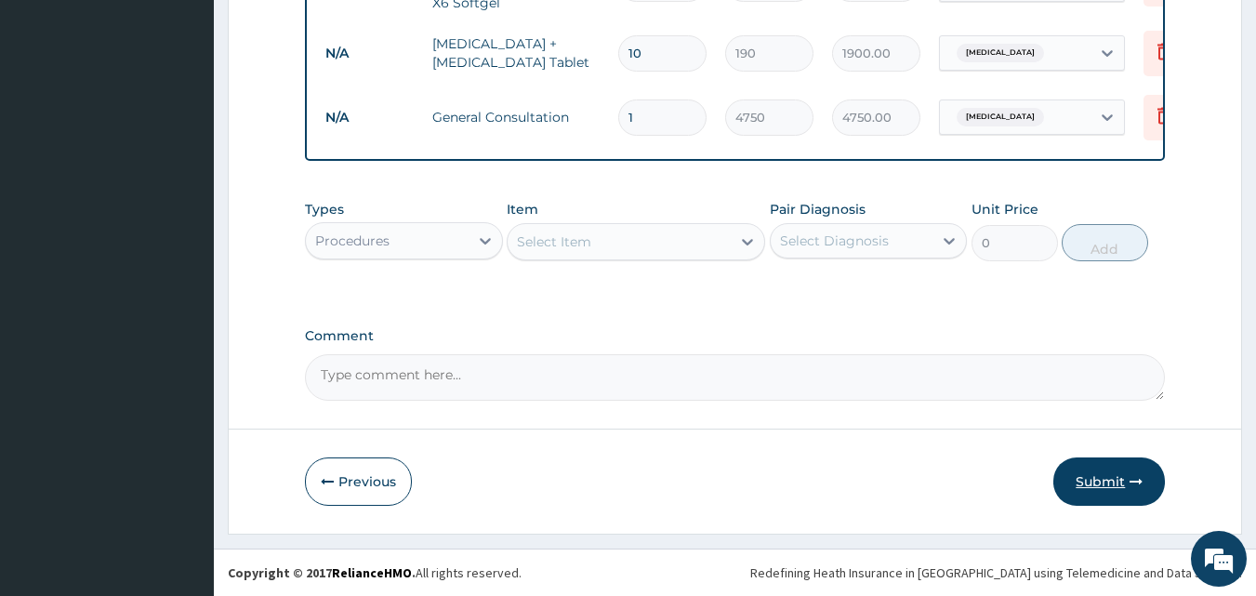
click at [1108, 482] on button "Submit" at bounding box center [1109, 481] width 112 height 48
